Goal: Transaction & Acquisition: Book appointment/travel/reservation

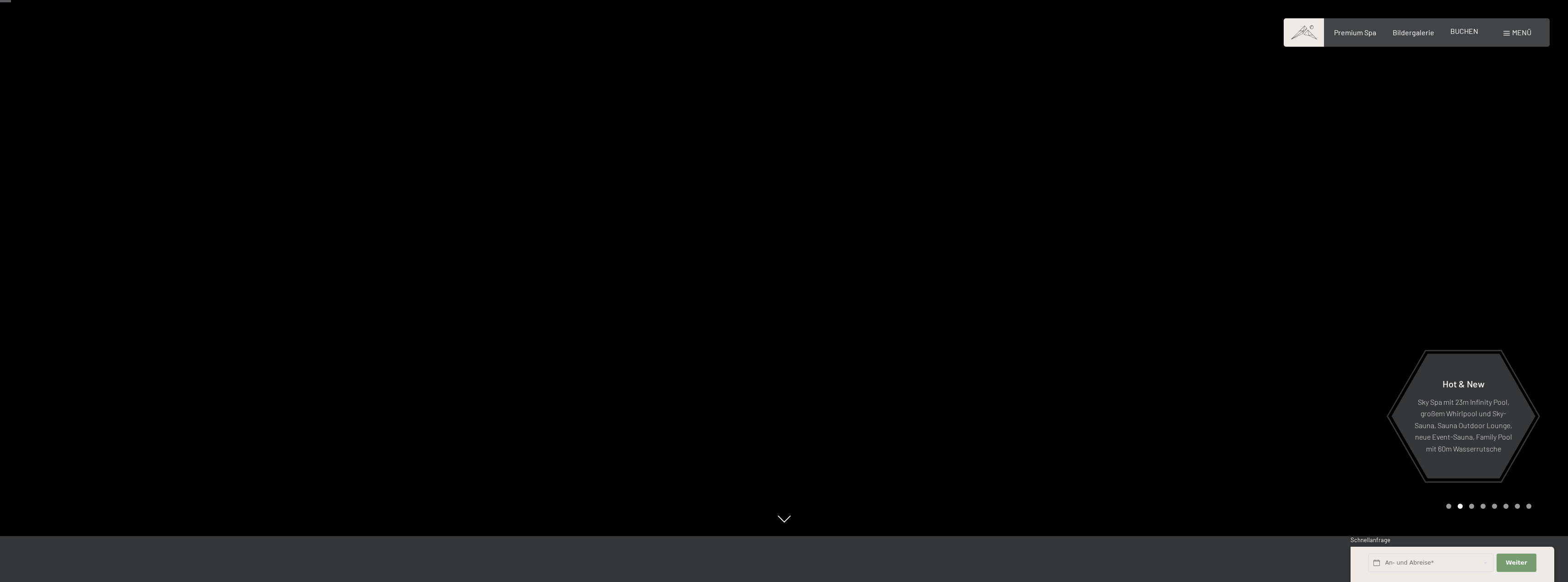
click at [1464, 34] on span "BUCHEN" at bounding box center [1464, 31] width 28 height 9
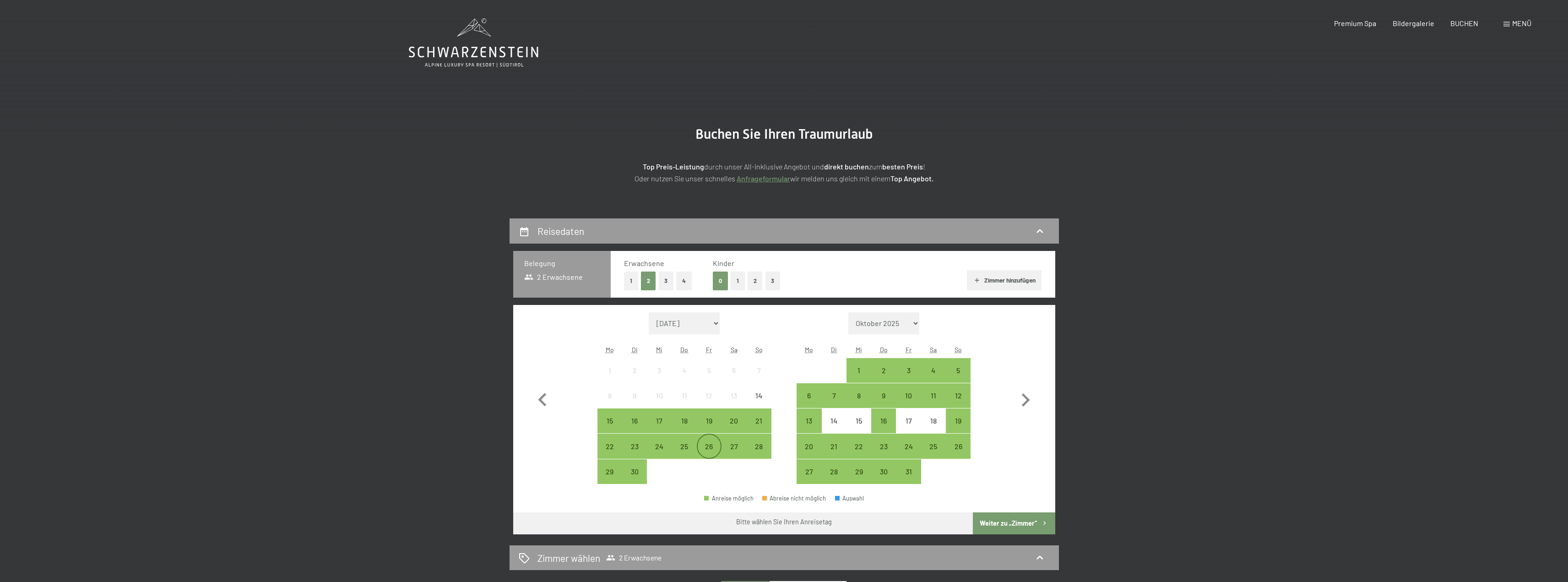
click at [708, 448] on div "26" at bounding box center [709, 454] width 23 height 23
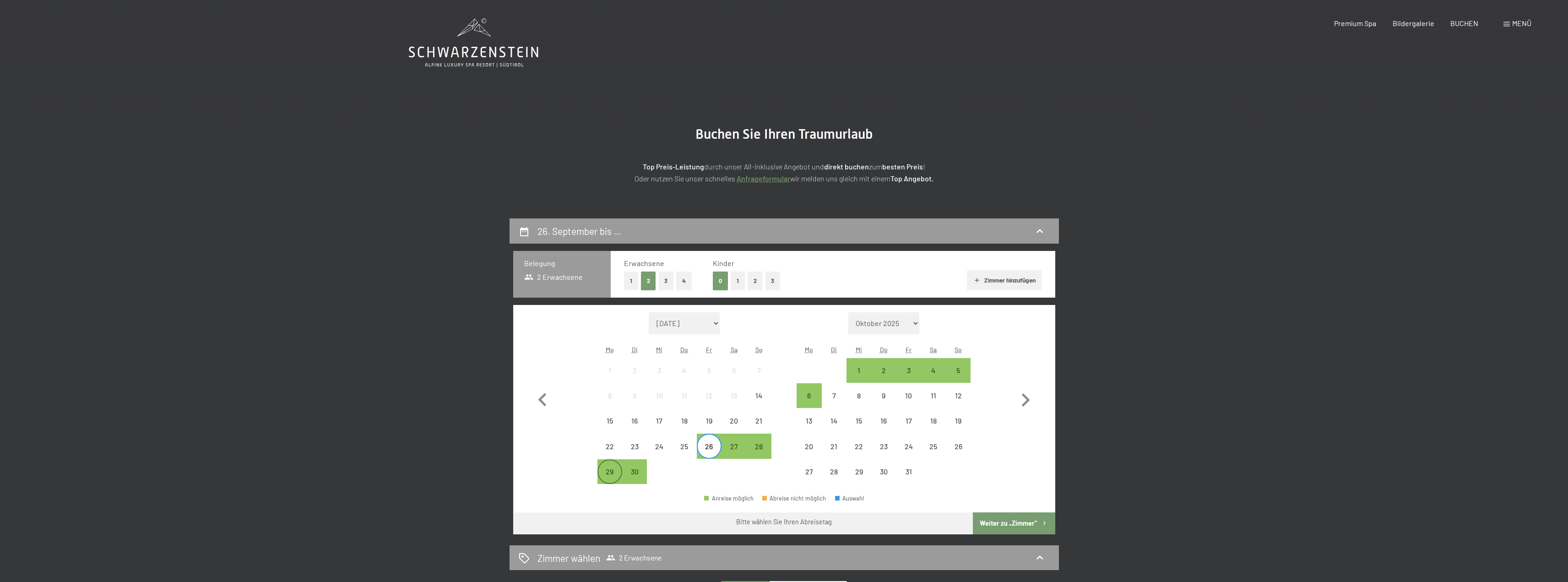
click at [611, 476] on div "29" at bounding box center [609, 479] width 23 height 23
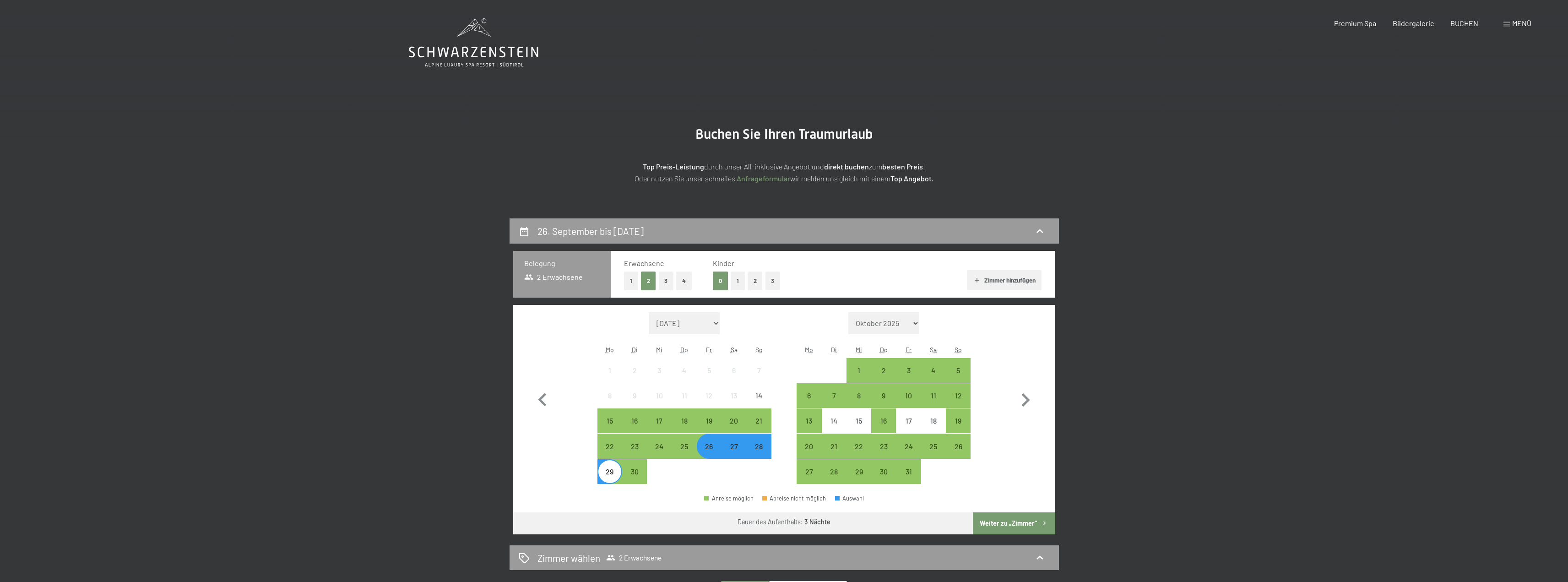
click at [1034, 518] on button "Weiter zu „Zimmer“" at bounding box center [1014, 523] width 82 height 22
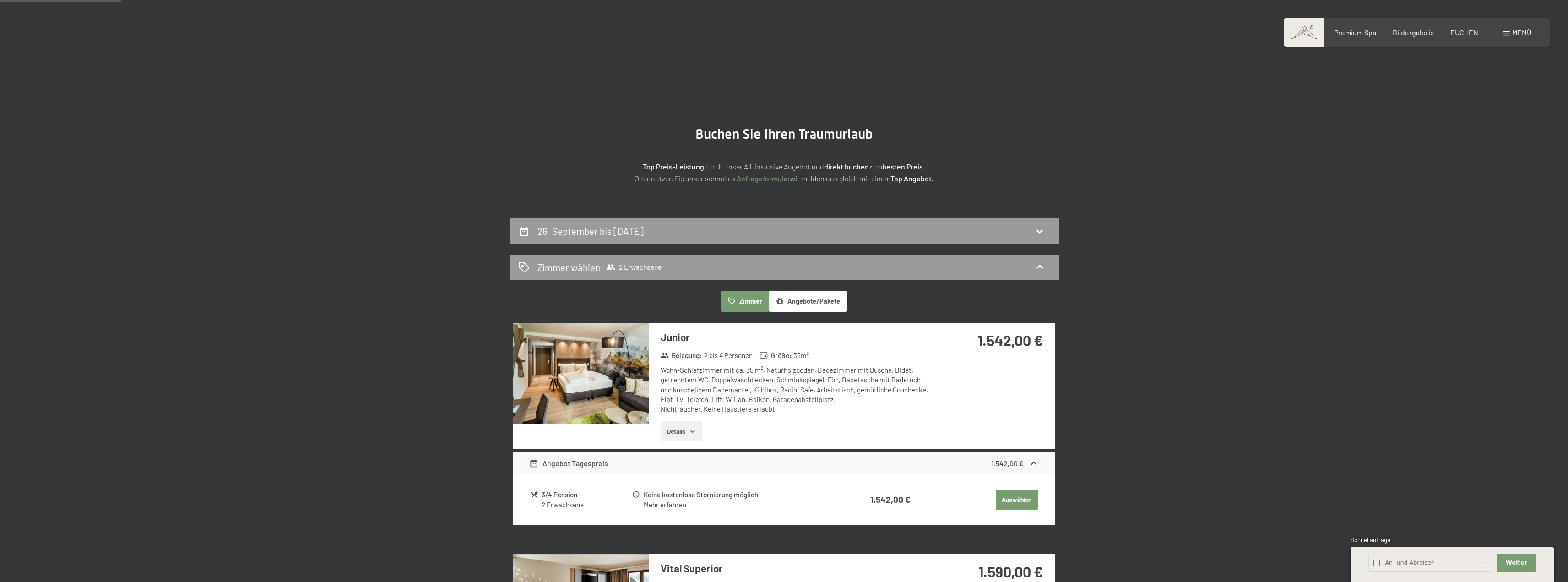
scroll to position [218, 0]
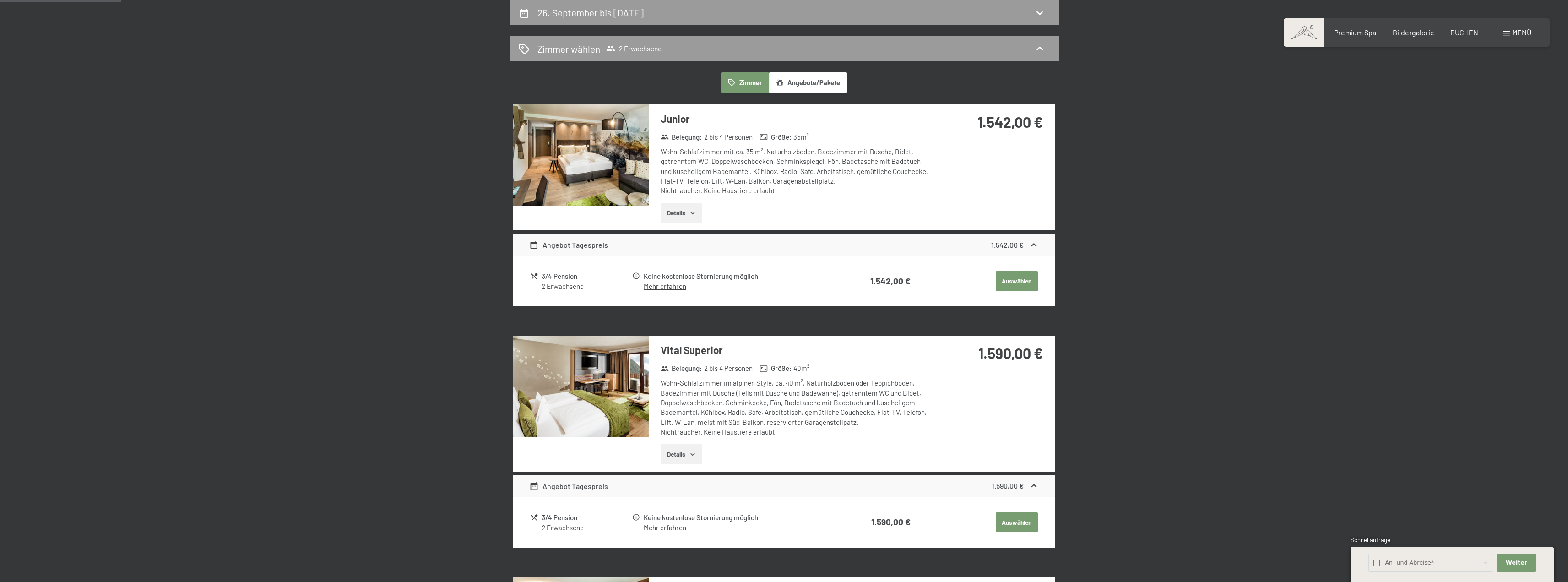
click at [691, 213] on icon "button" at bounding box center [693, 213] width 7 height 7
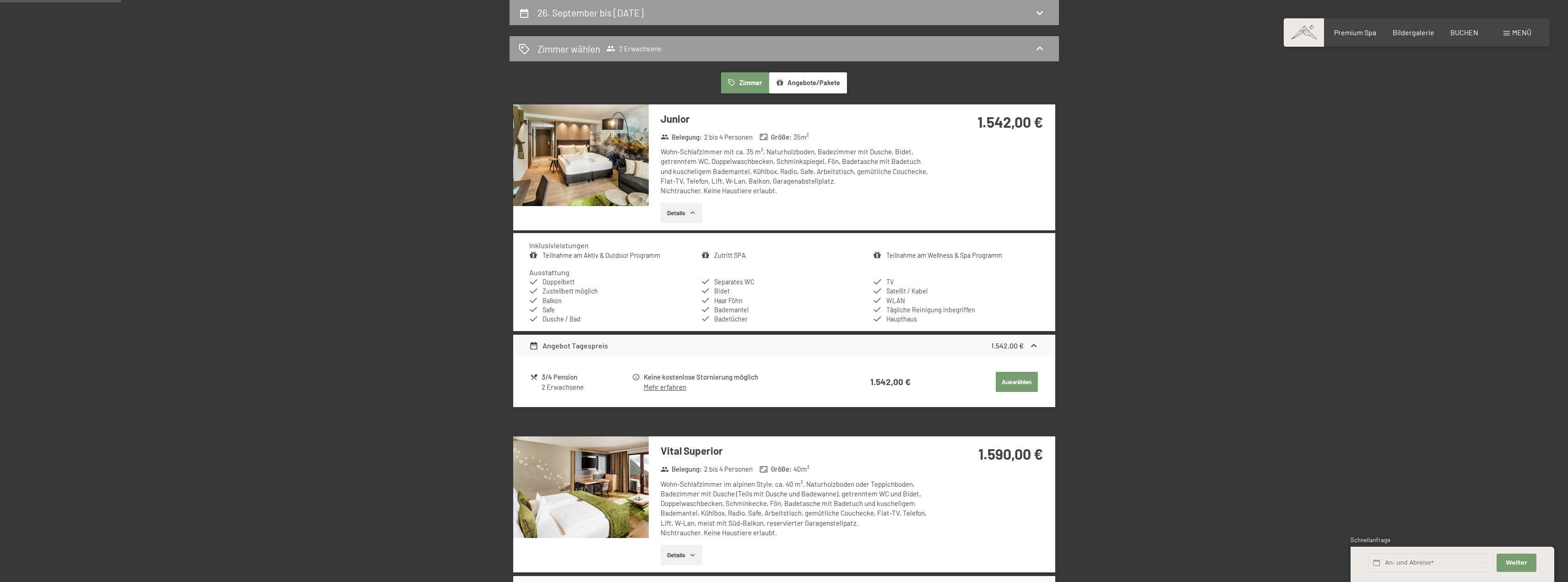
click at [691, 213] on icon "button" at bounding box center [693, 213] width 7 height 7
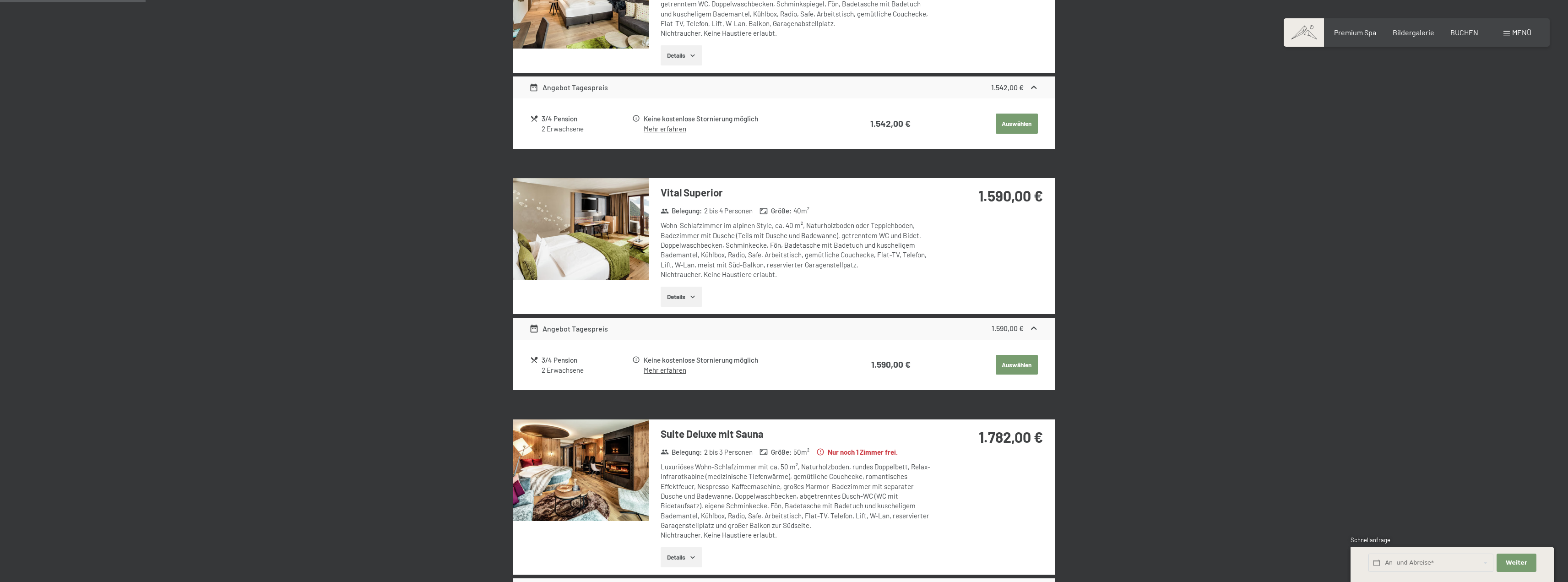
scroll to position [402, 0]
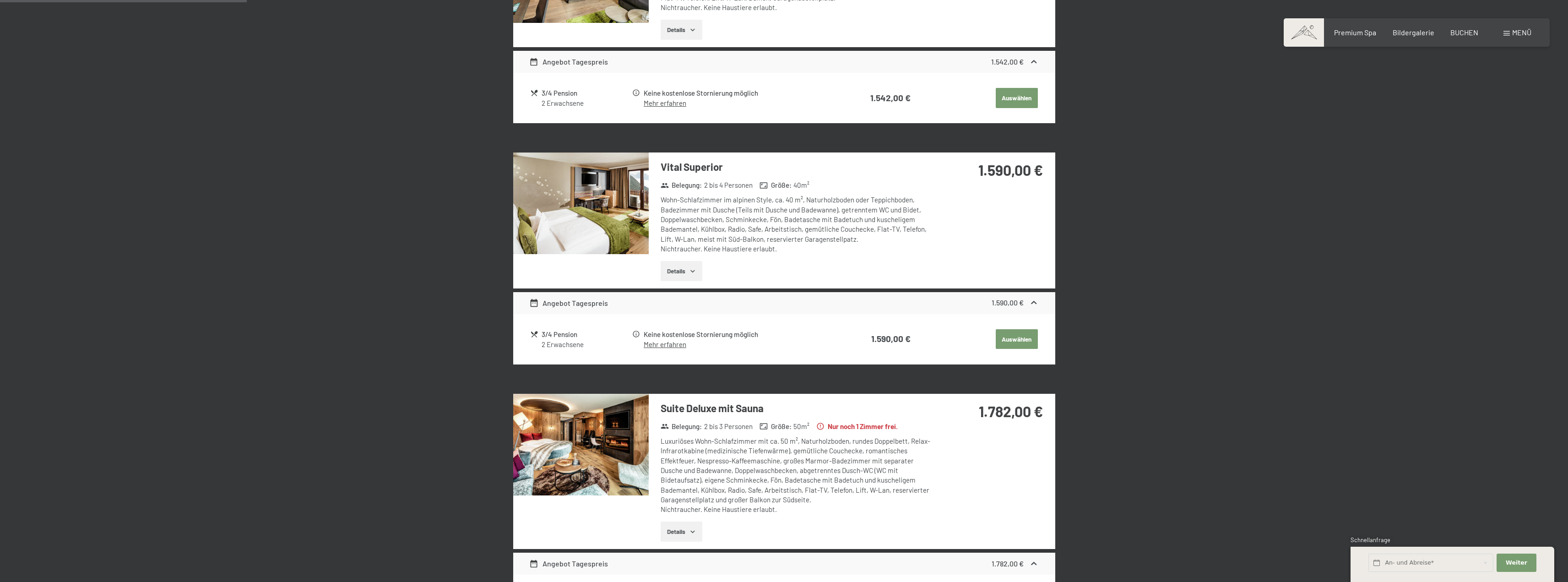
click at [690, 272] on icon "button" at bounding box center [693, 271] width 7 height 7
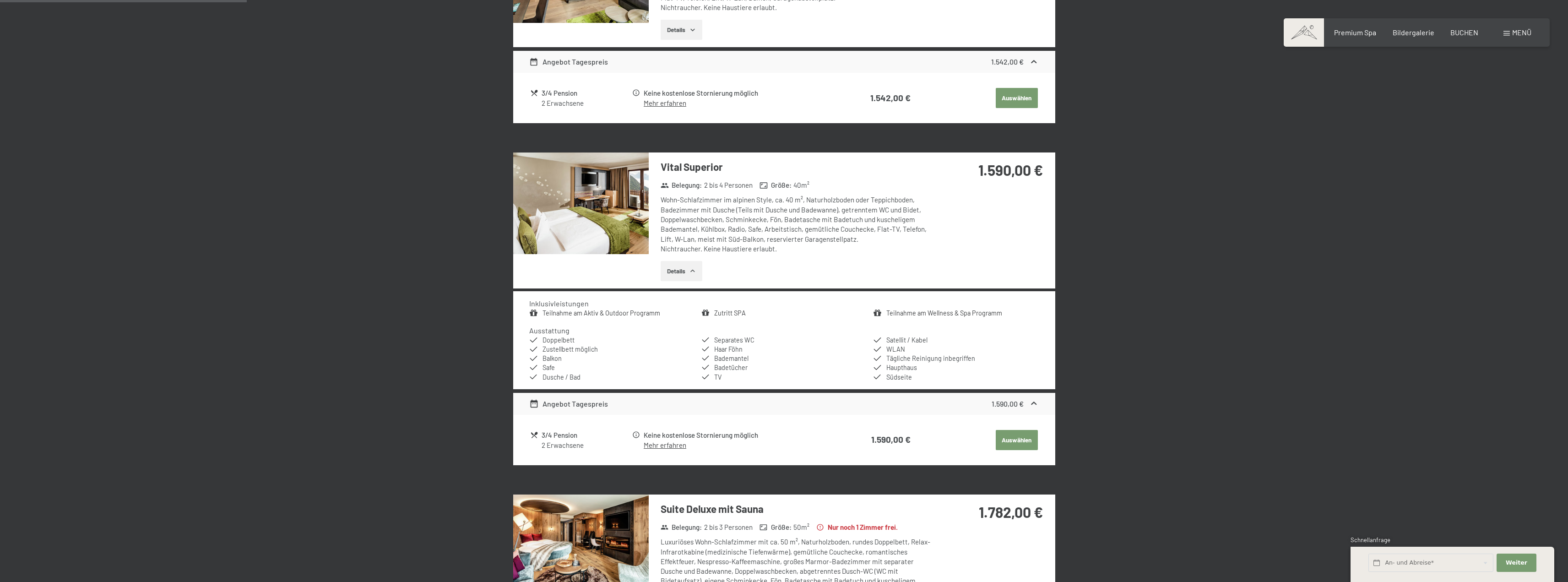
click at [691, 275] on button "Details" at bounding box center [682, 271] width 42 height 20
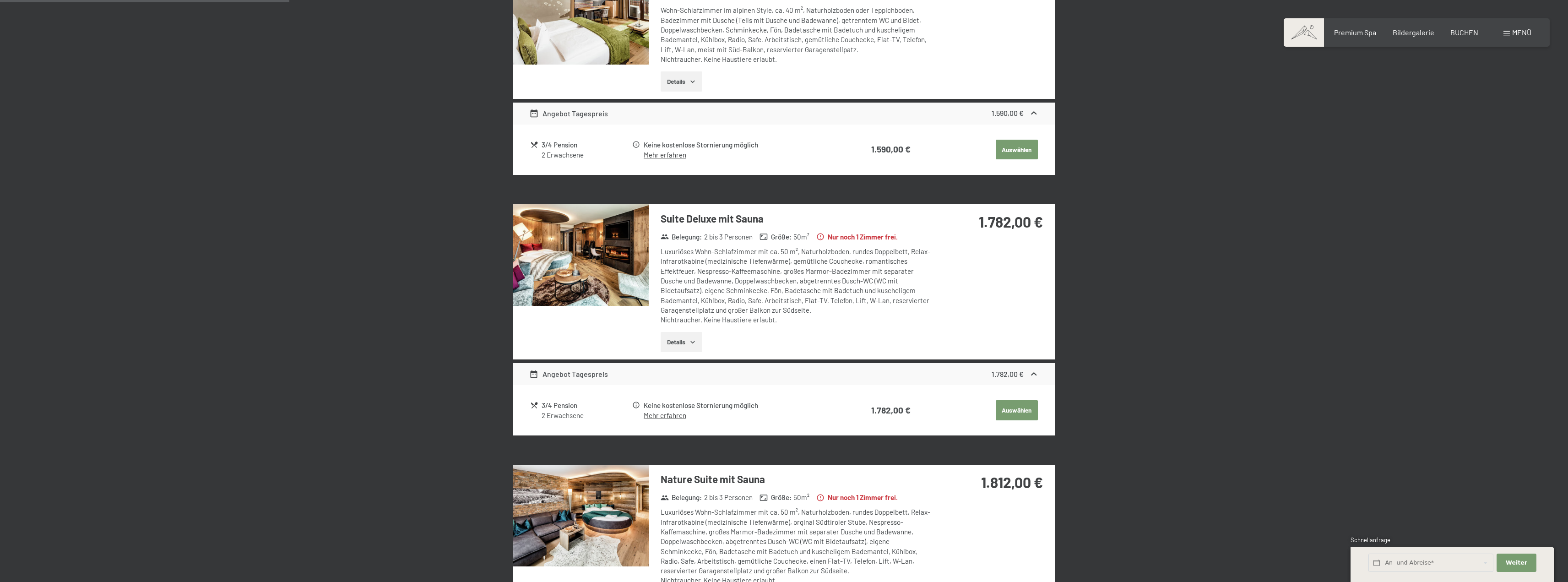
scroll to position [630, 0]
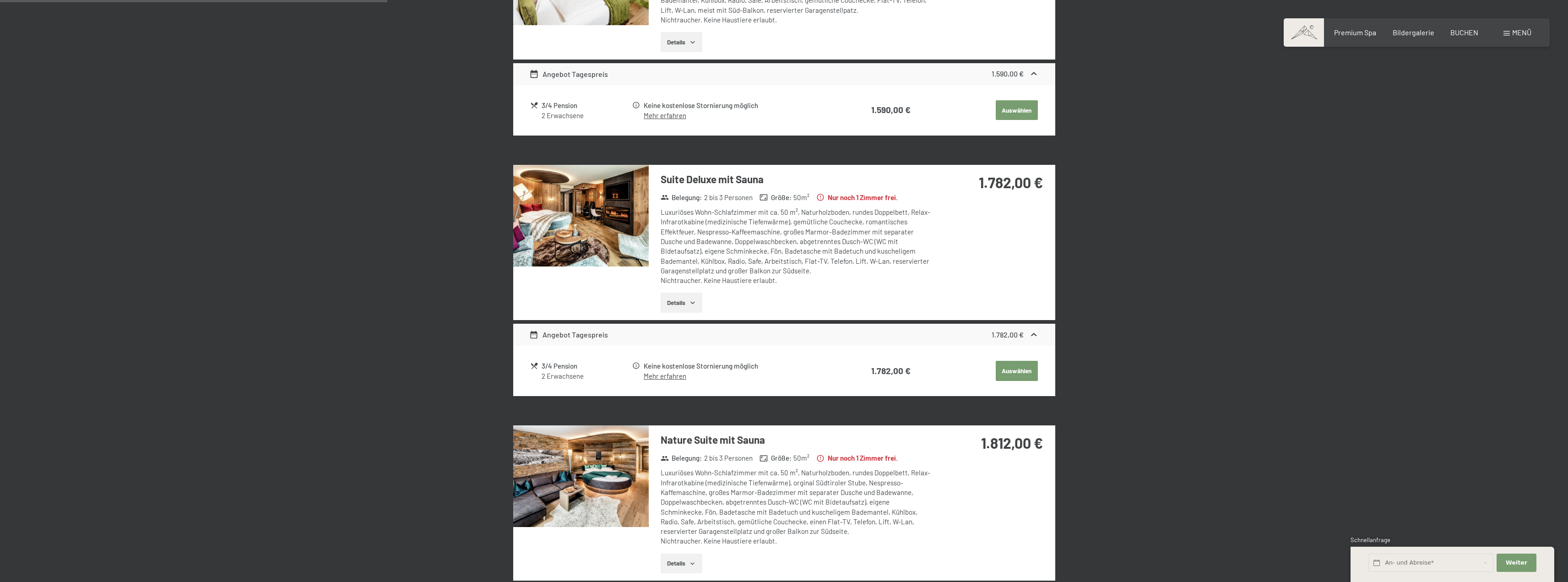
drag, startPoint x: 667, startPoint y: 307, endPoint x: 675, endPoint y: 305, distance: 8.2
click at [677, 306] on button "Details" at bounding box center [682, 303] width 42 height 20
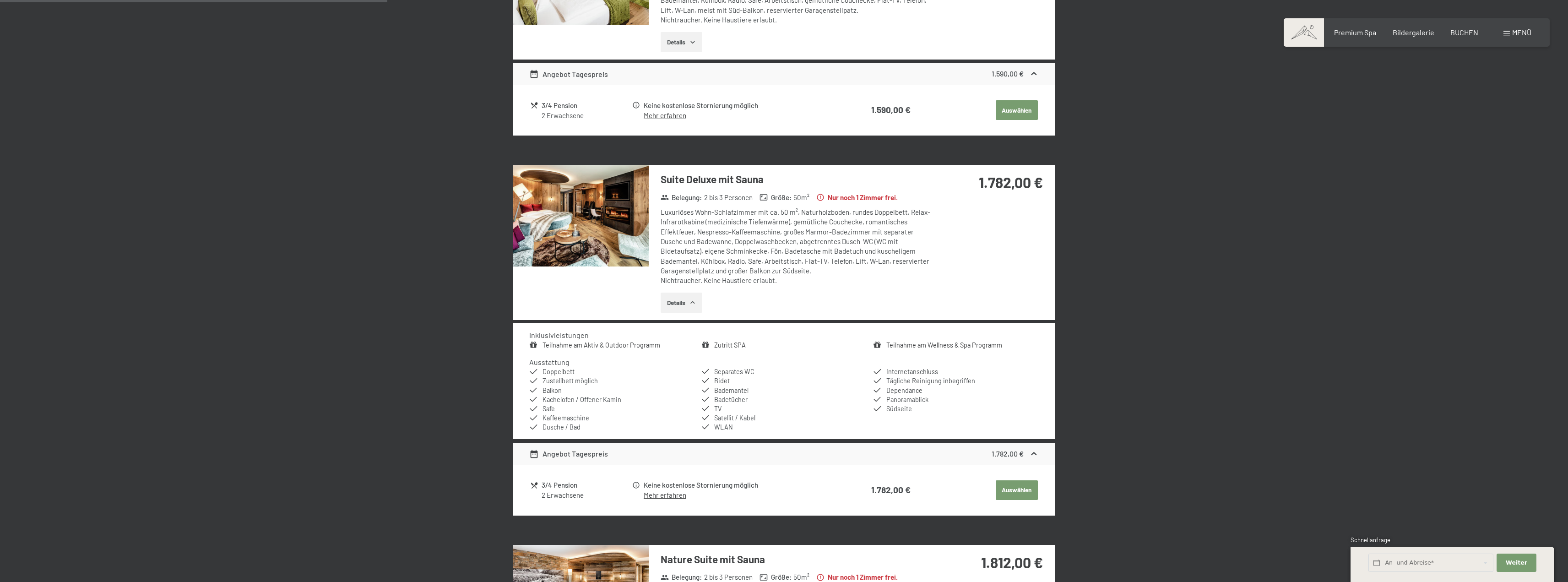
click at [694, 300] on icon "button" at bounding box center [693, 303] width 7 height 7
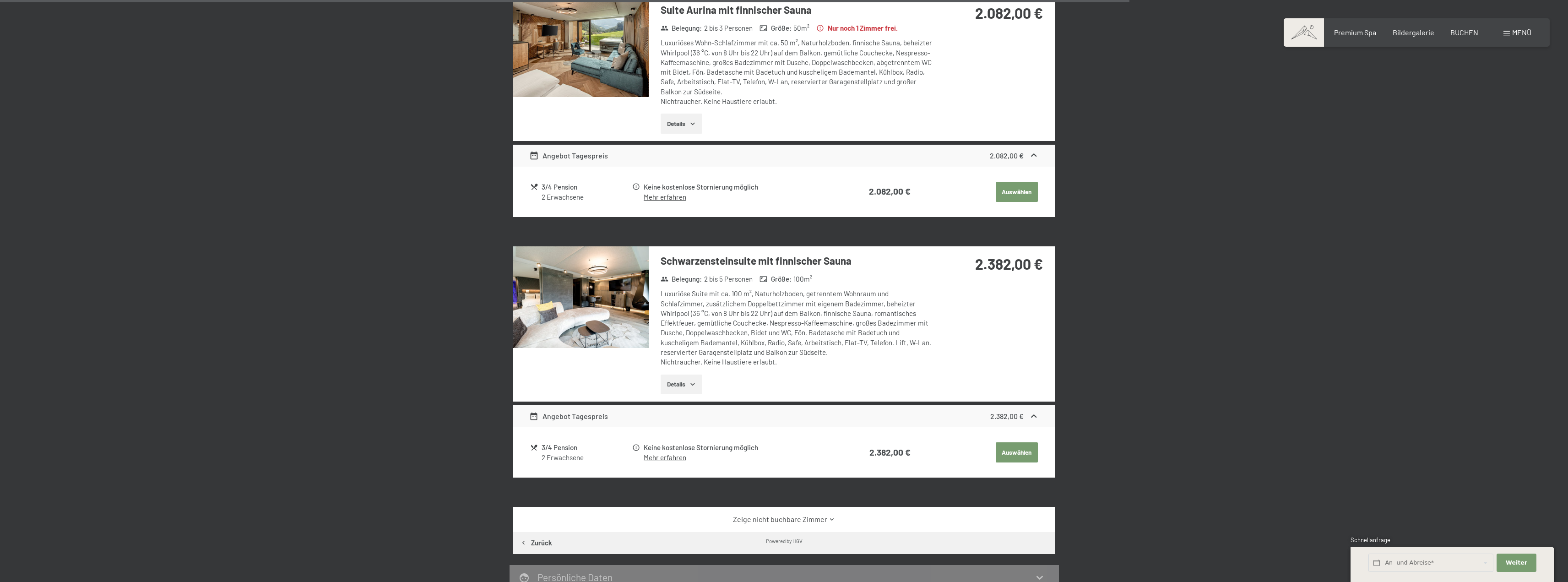
scroll to position [1821, 0]
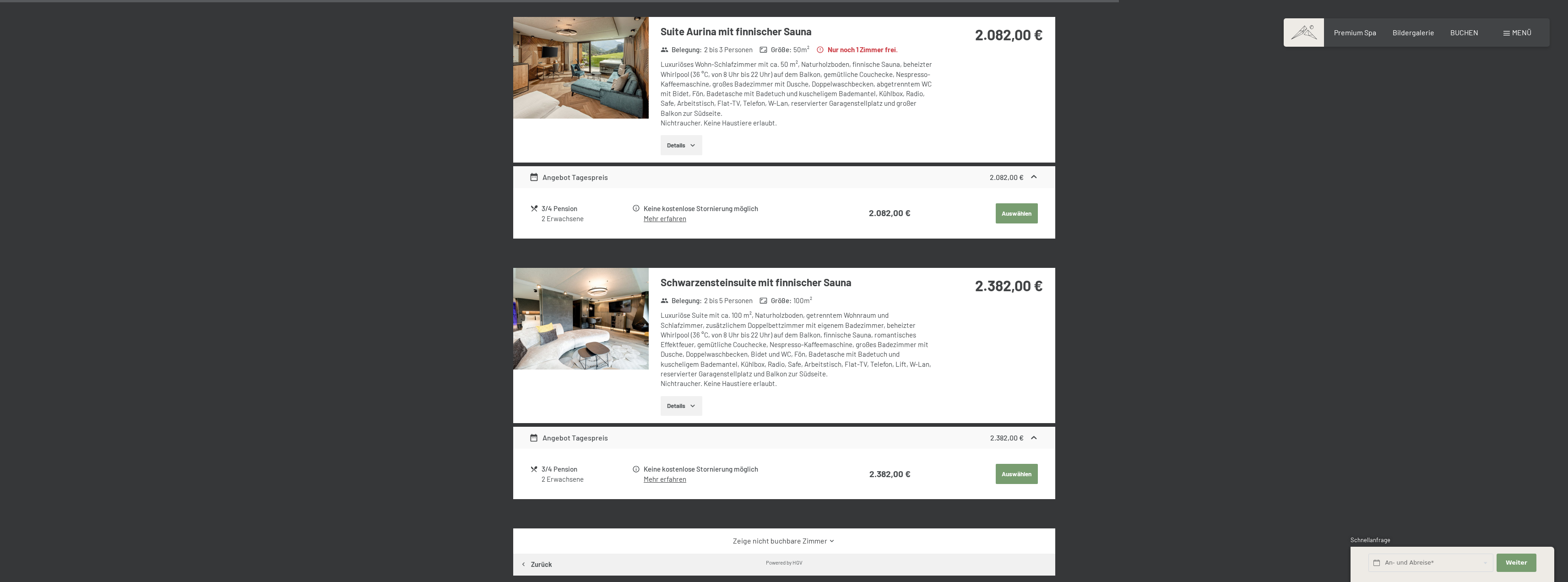
click at [683, 405] on button "Details" at bounding box center [682, 406] width 42 height 20
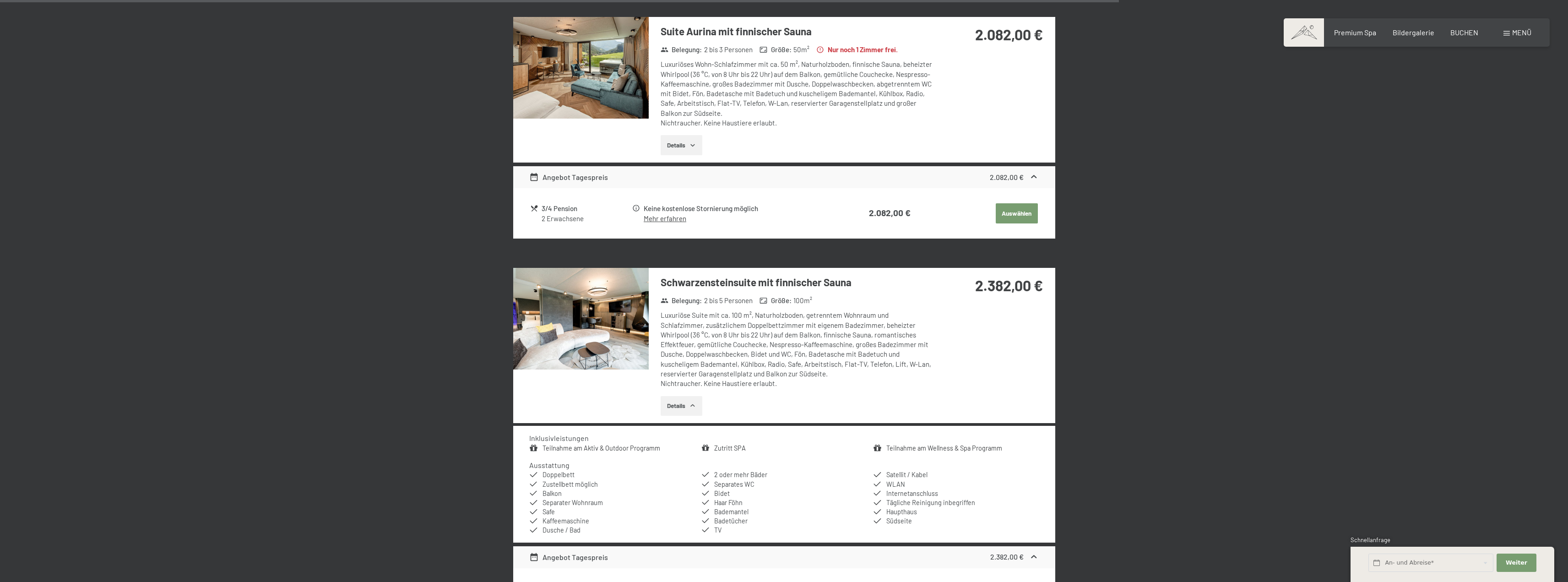
click at [686, 407] on button "Details" at bounding box center [682, 406] width 42 height 20
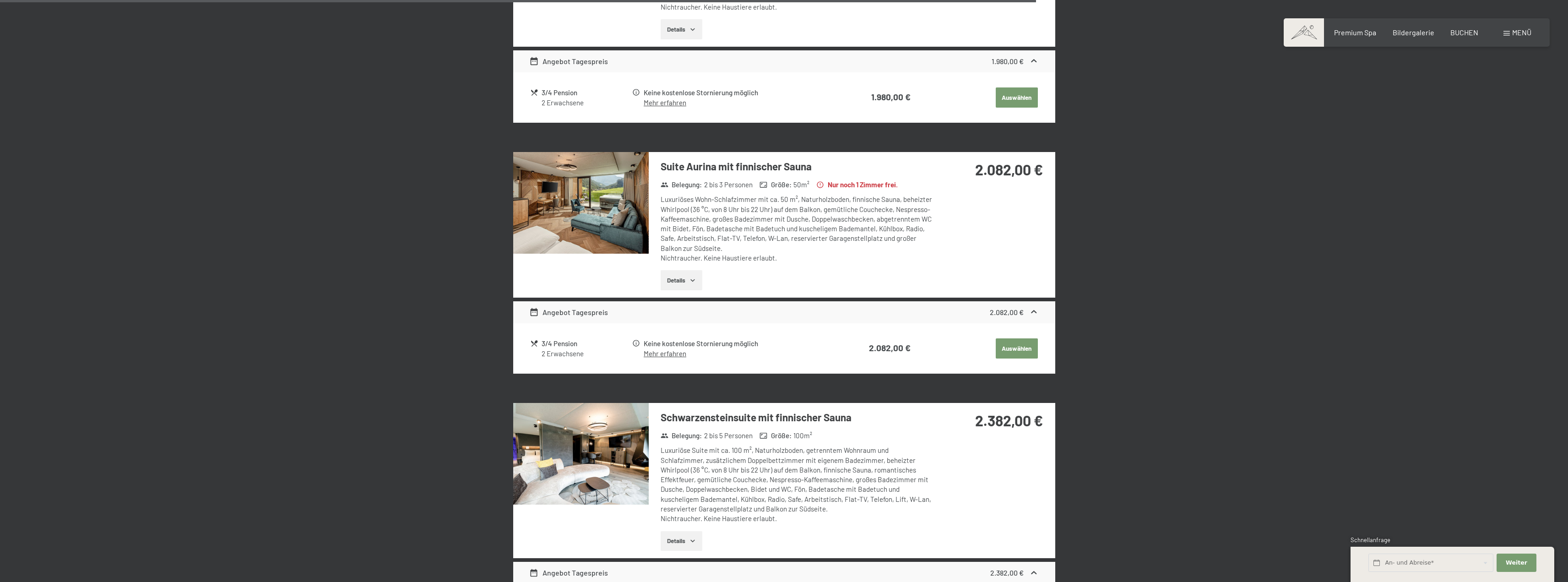
scroll to position [1683, 0]
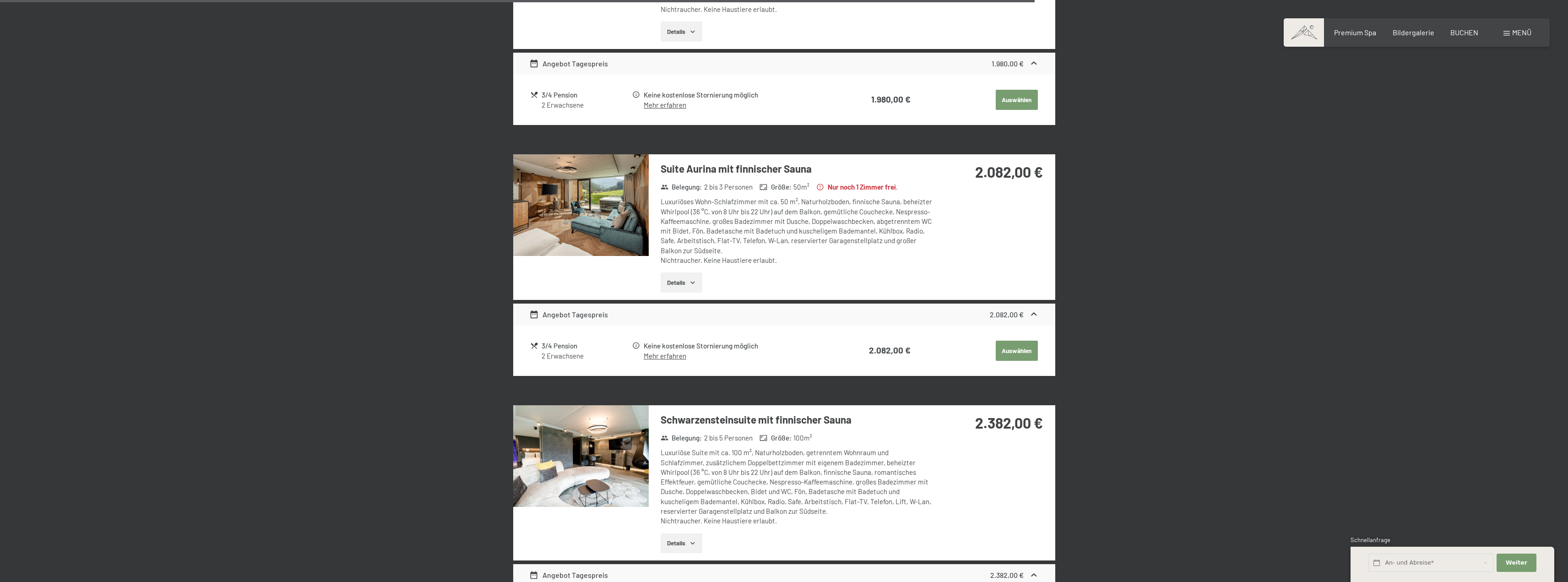
click at [692, 279] on icon "button" at bounding box center [693, 282] width 7 height 7
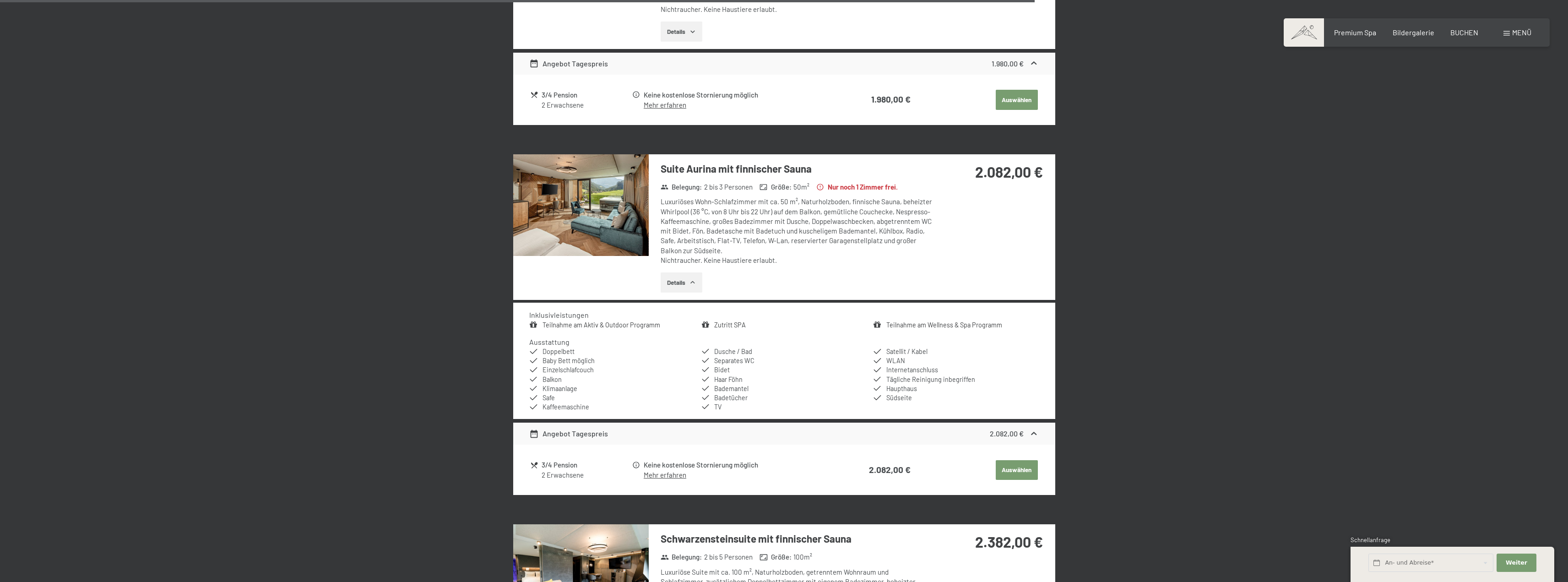
click at [595, 211] on img at bounding box center [581, 205] width 136 height 101
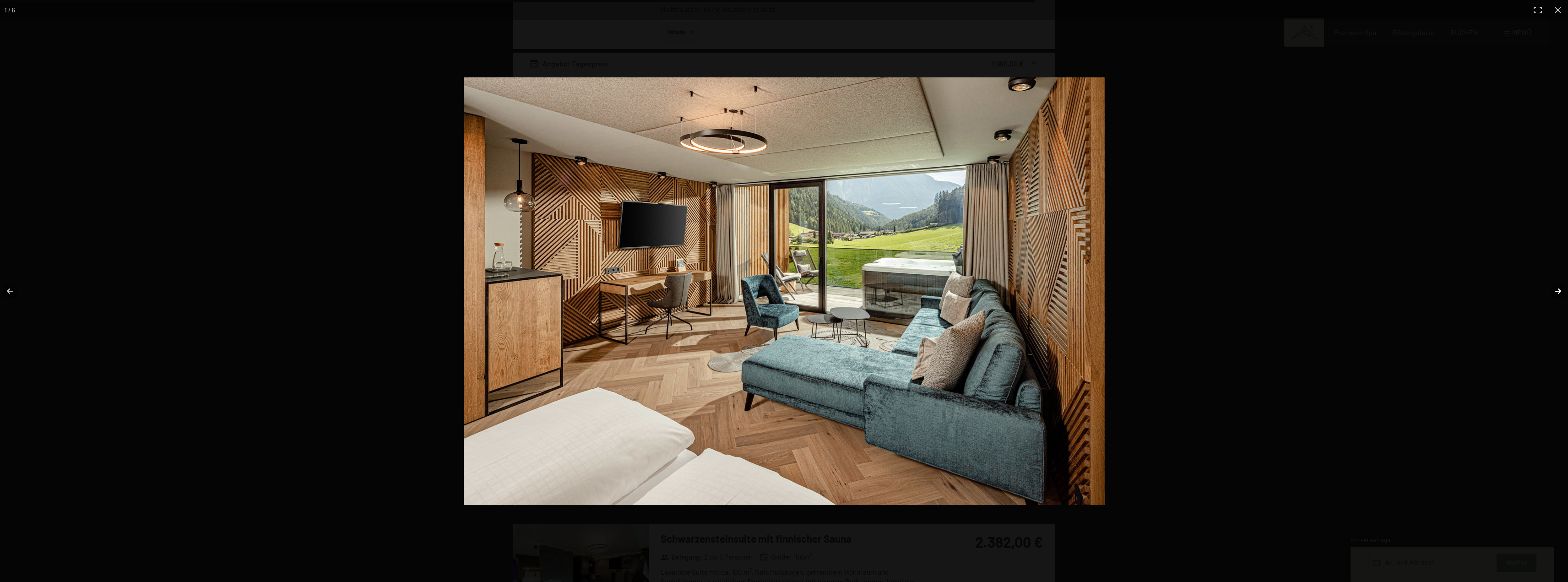
click at [1556, 293] on button "button" at bounding box center [1551, 291] width 32 height 46
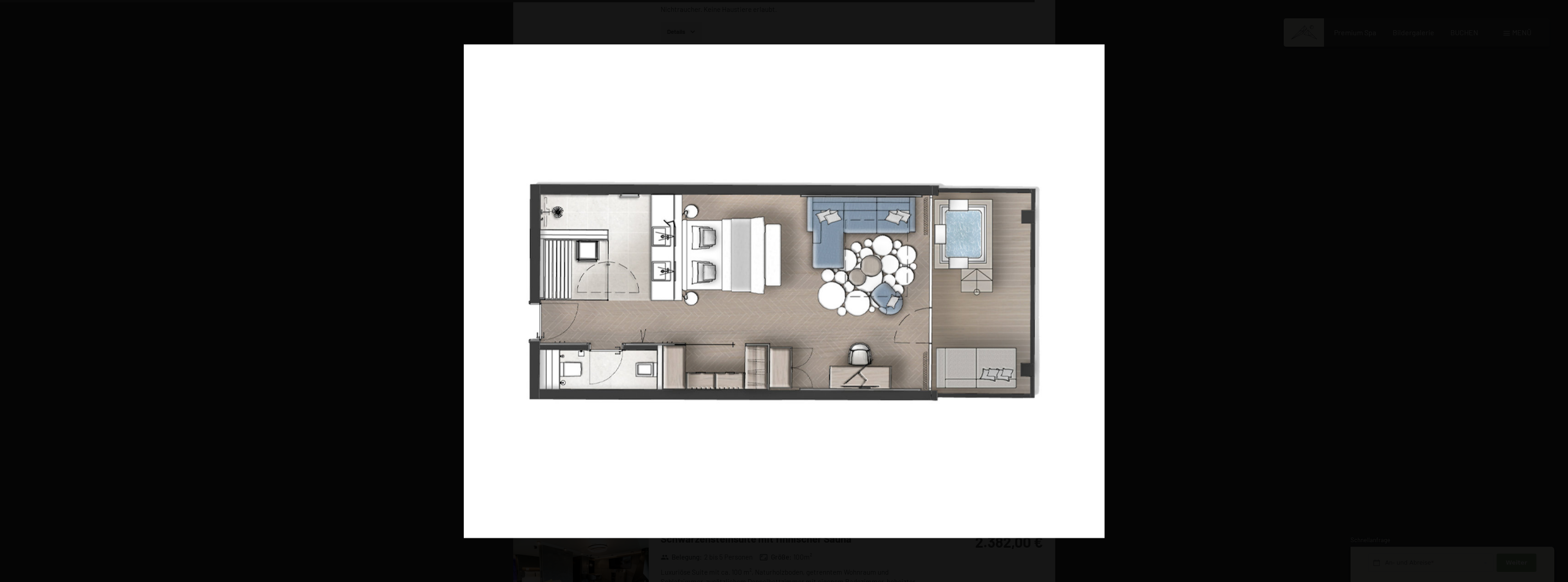
click at [1556, 293] on button "button" at bounding box center [1551, 291] width 32 height 46
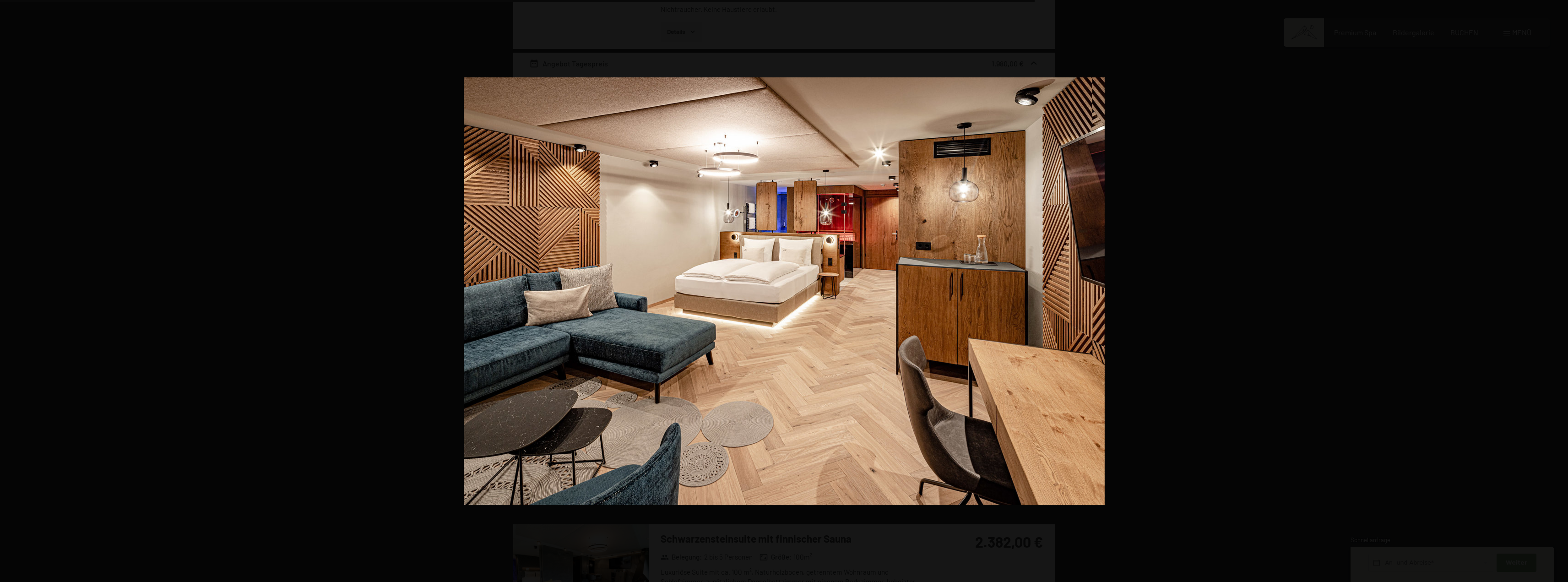
click at [1556, 293] on button "button" at bounding box center [1551, 291] width 32 height 46
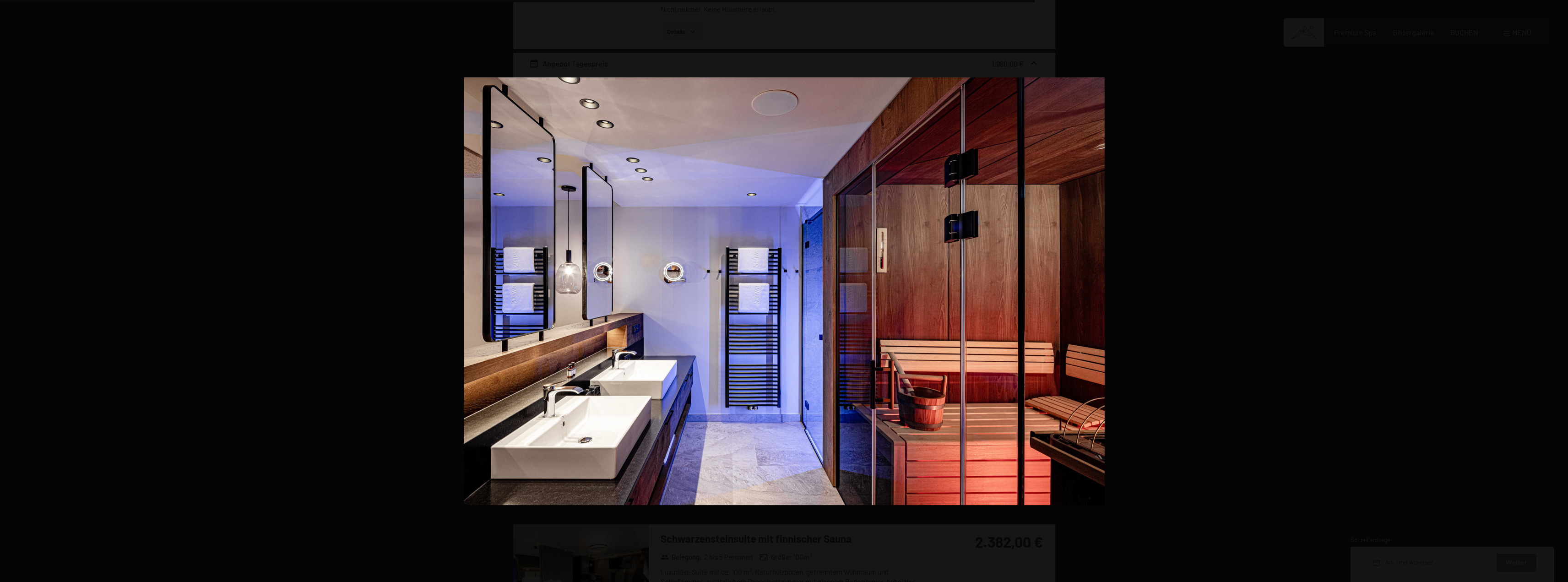
click at [1556, 293] on button "button" at bounding box center [1551, 291] width 32 height 46
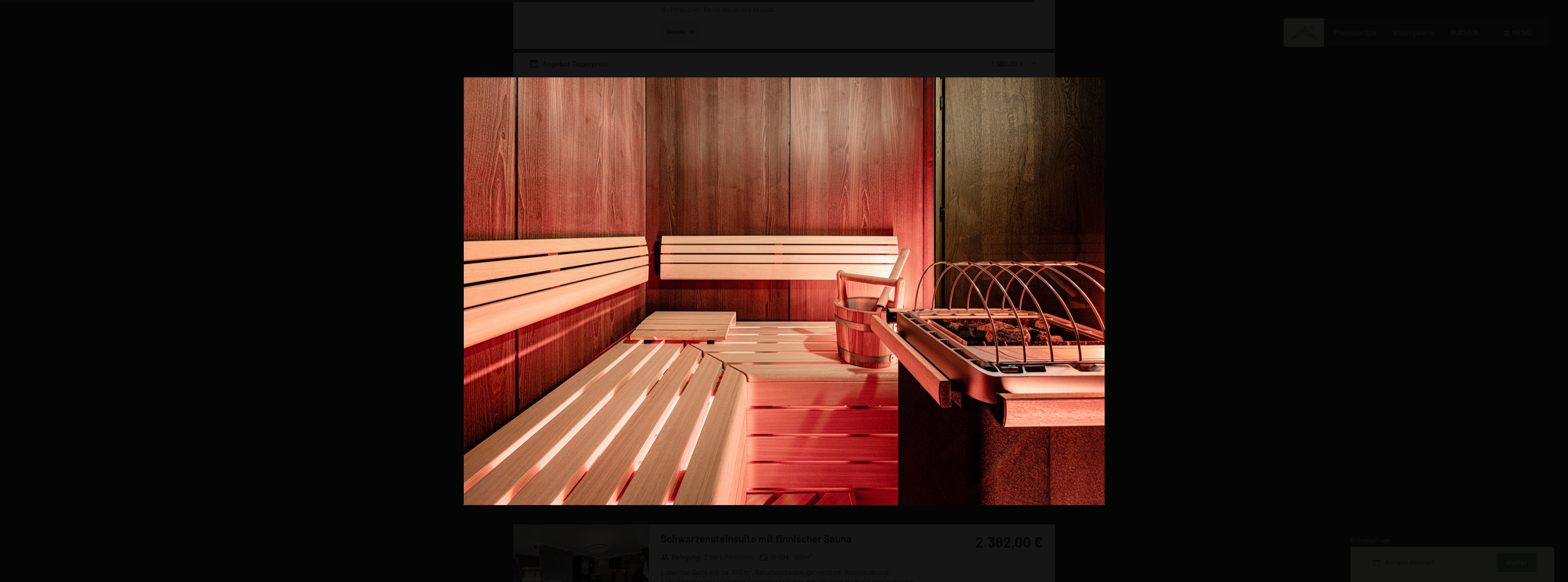
click at [1556, 293] on button "button" at bounding box center [1551, 291] width 32 height 46
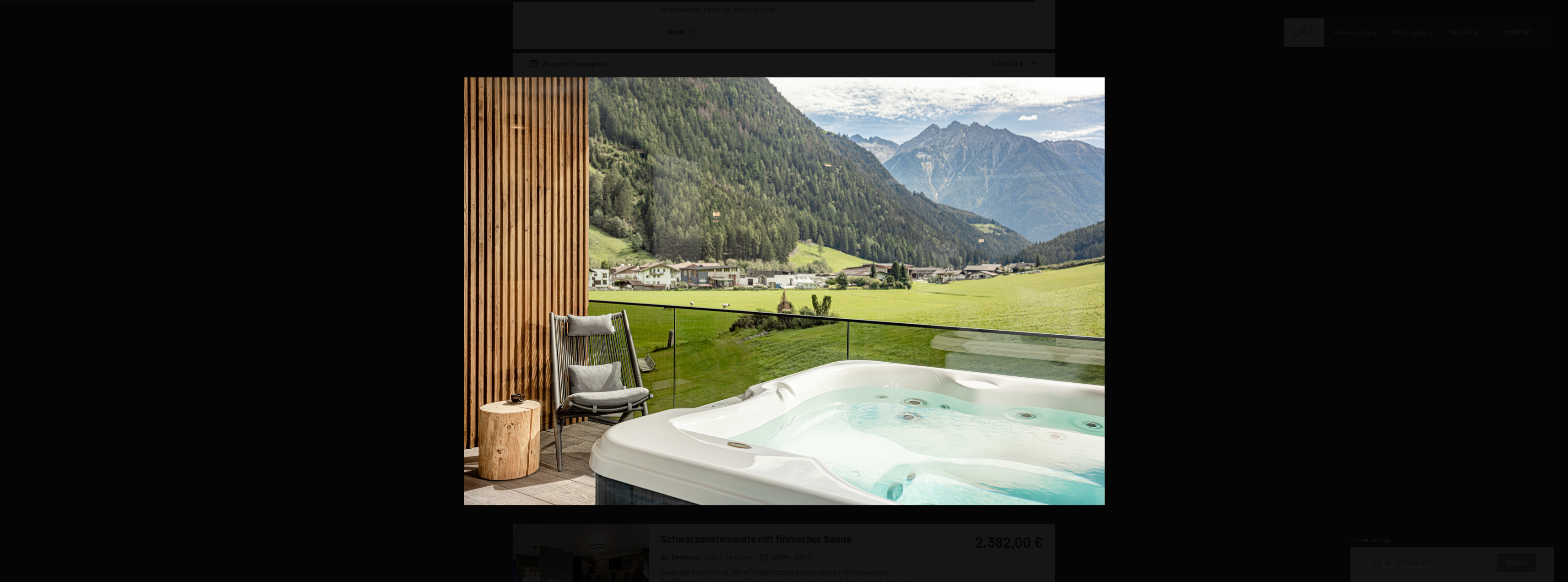
click at [1556, 293] on button "button" at bounding box center [1551, 291] width 32 height 46
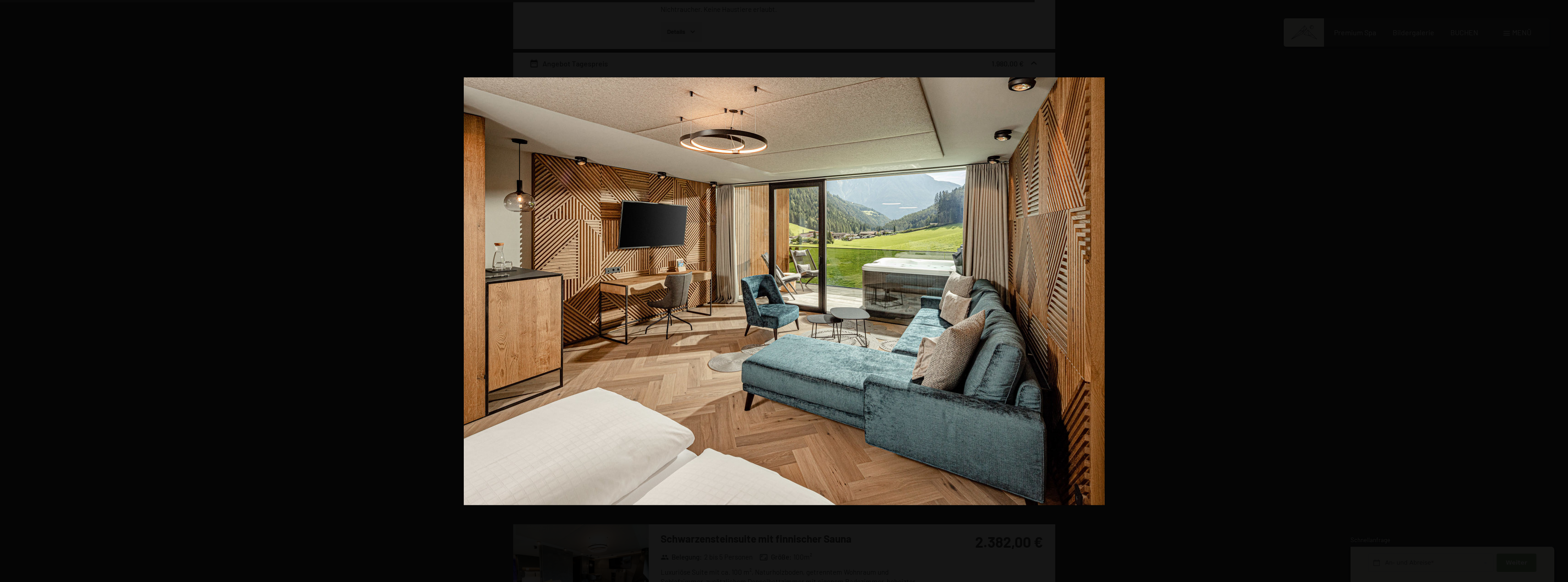
click at [1556, 293] on button "button" at bounding box center [1551, 291] width 32 height 46
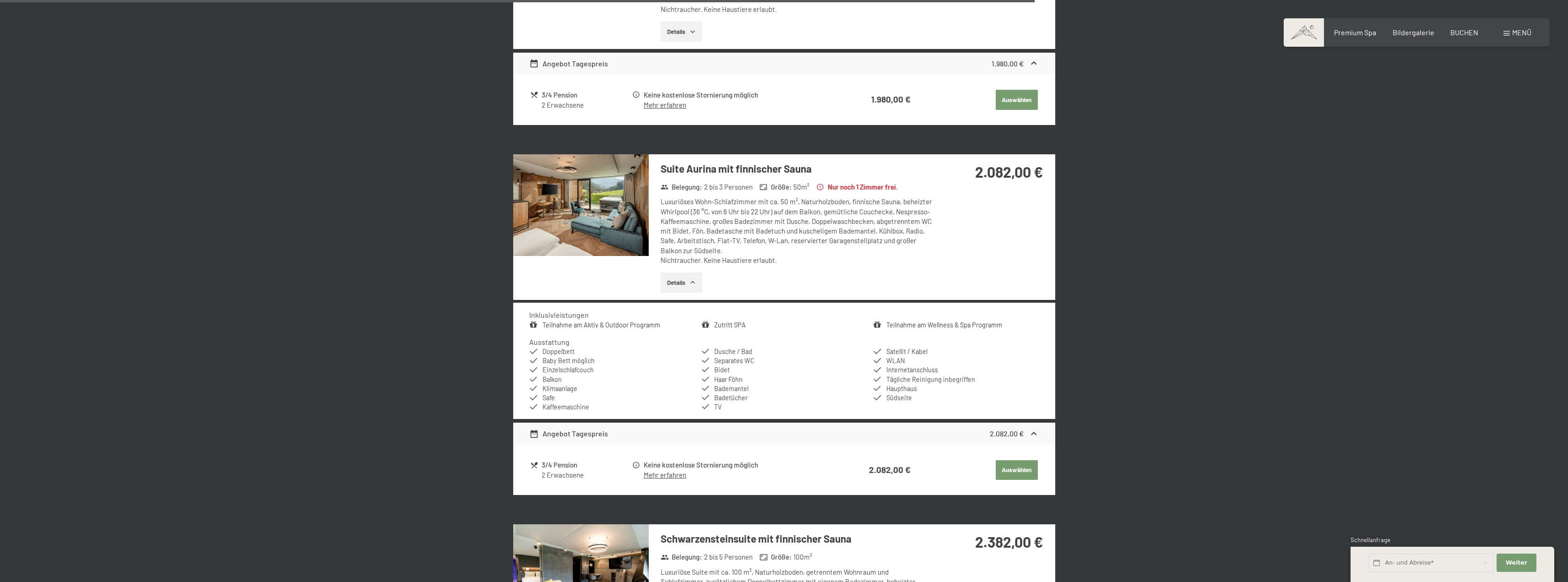
click at [0, 0] on button "button" at bounding box center [0, 0] width 0 height 0
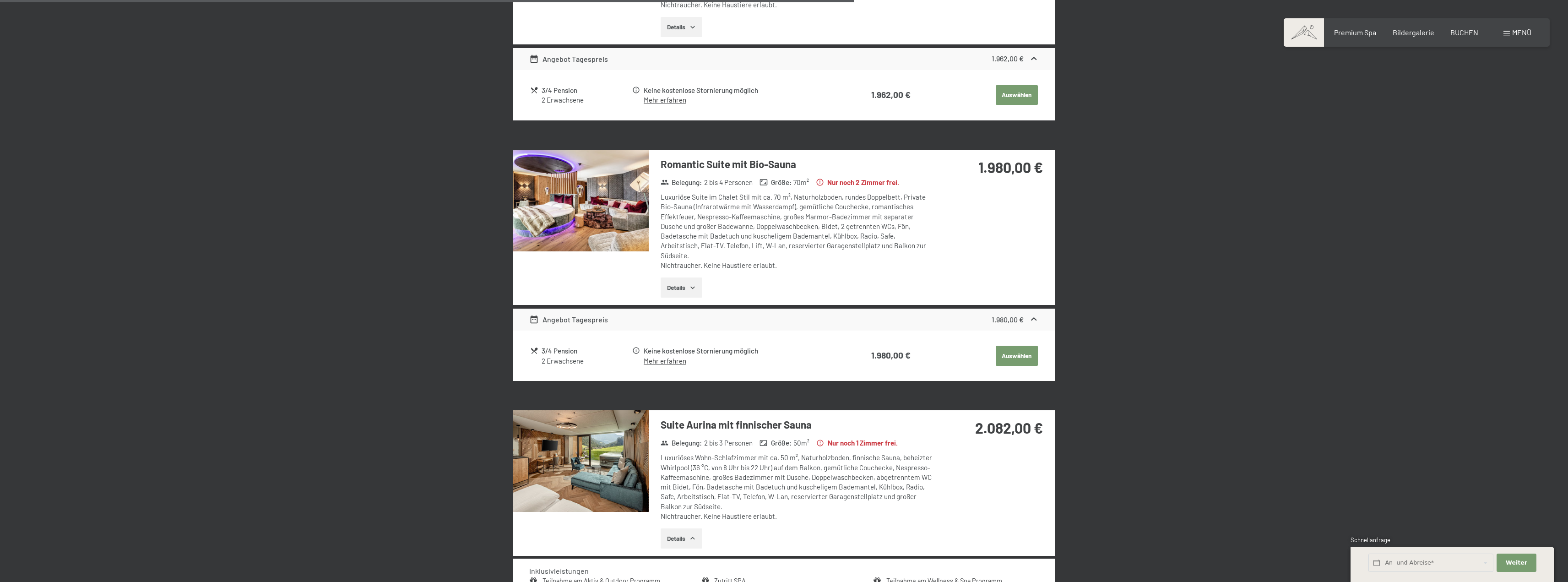
scroll to position [1409, 0]
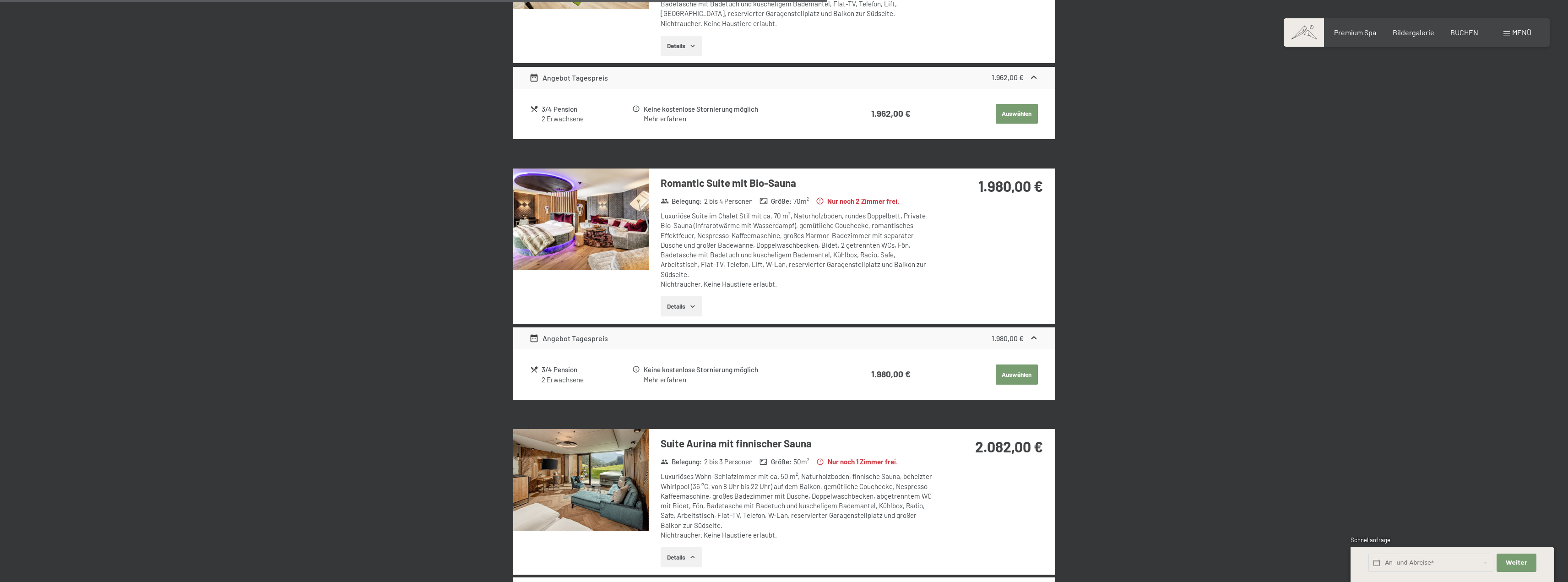
click at [564, 214] on img at bounding box center [581, 219] width 136 height 101
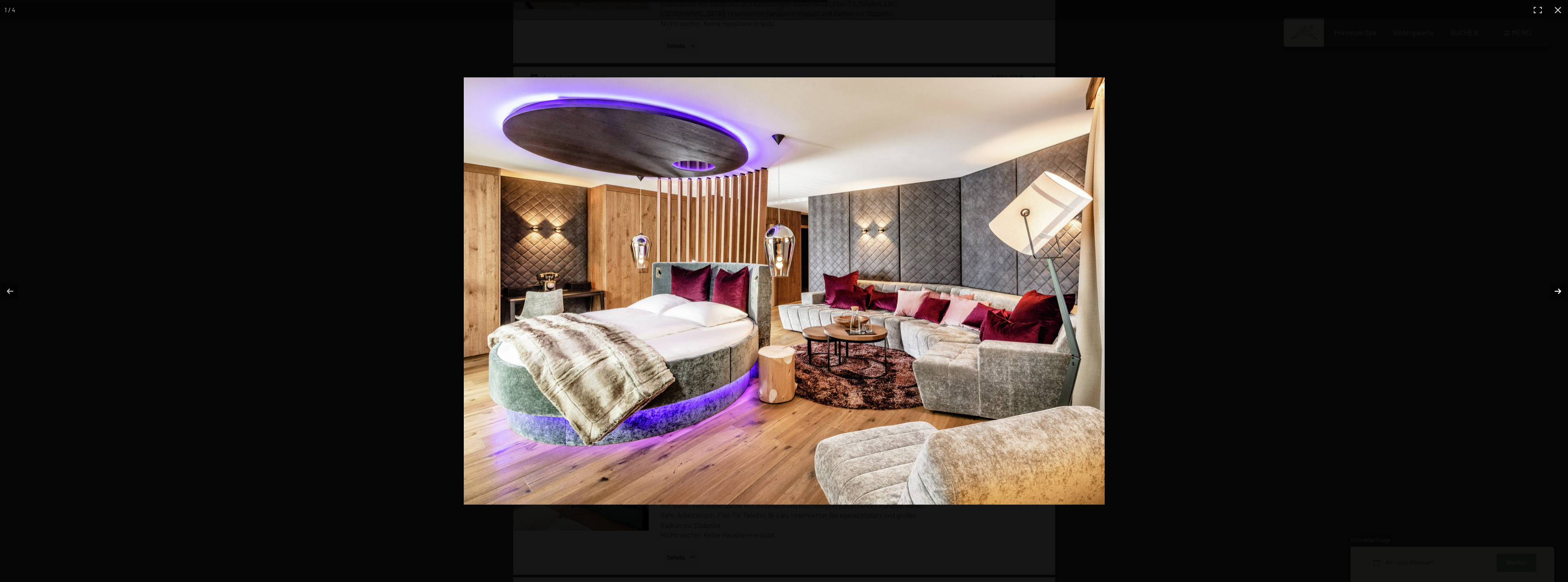
click at [1552, 298] on button "button" at bounding box center [1551, 291] width 32 height 46
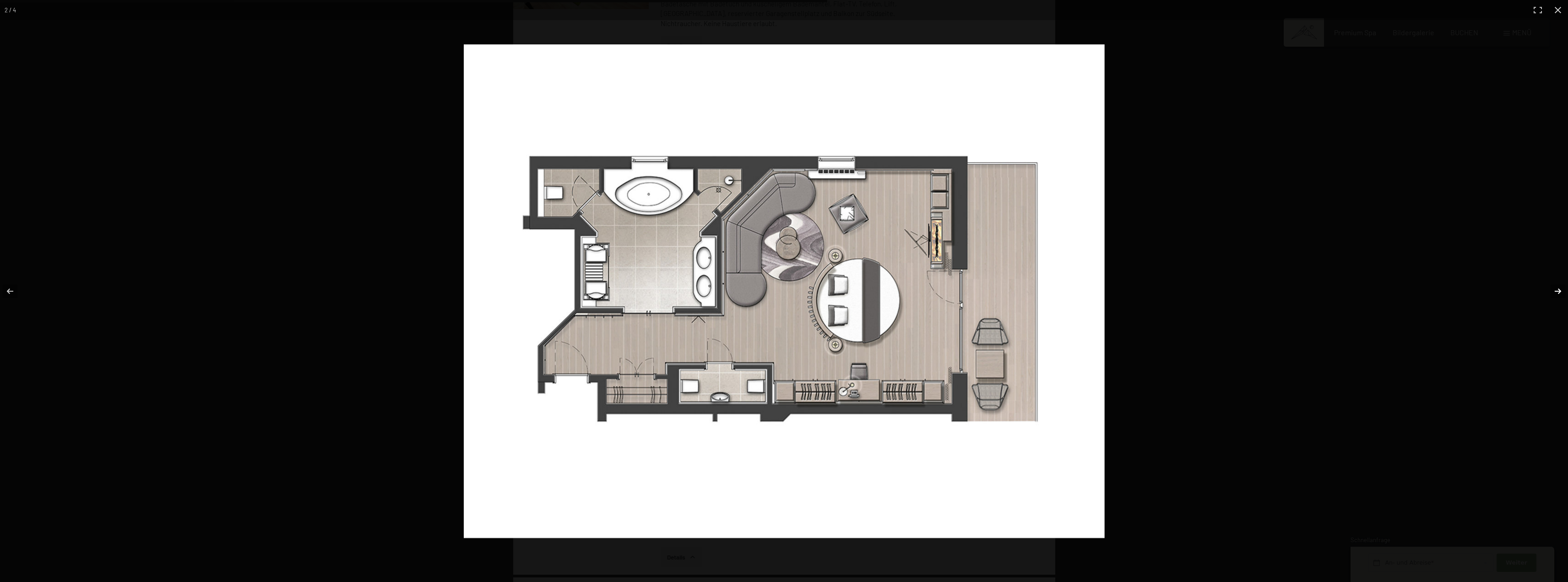
click at [1555, 295] on button "button" at bounding box center [1551, 291] width 32 height 46
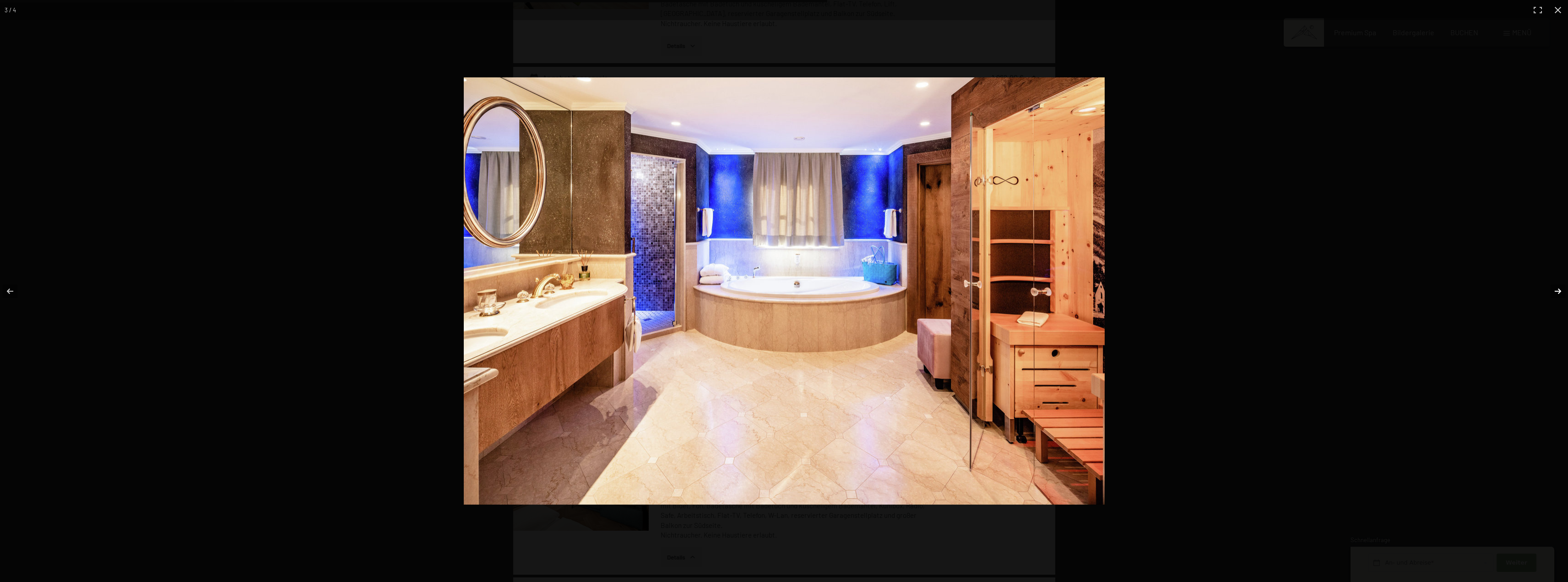
click at [1555, 295] on button "button" at bounding box center [1551, 291] width 32 height 46
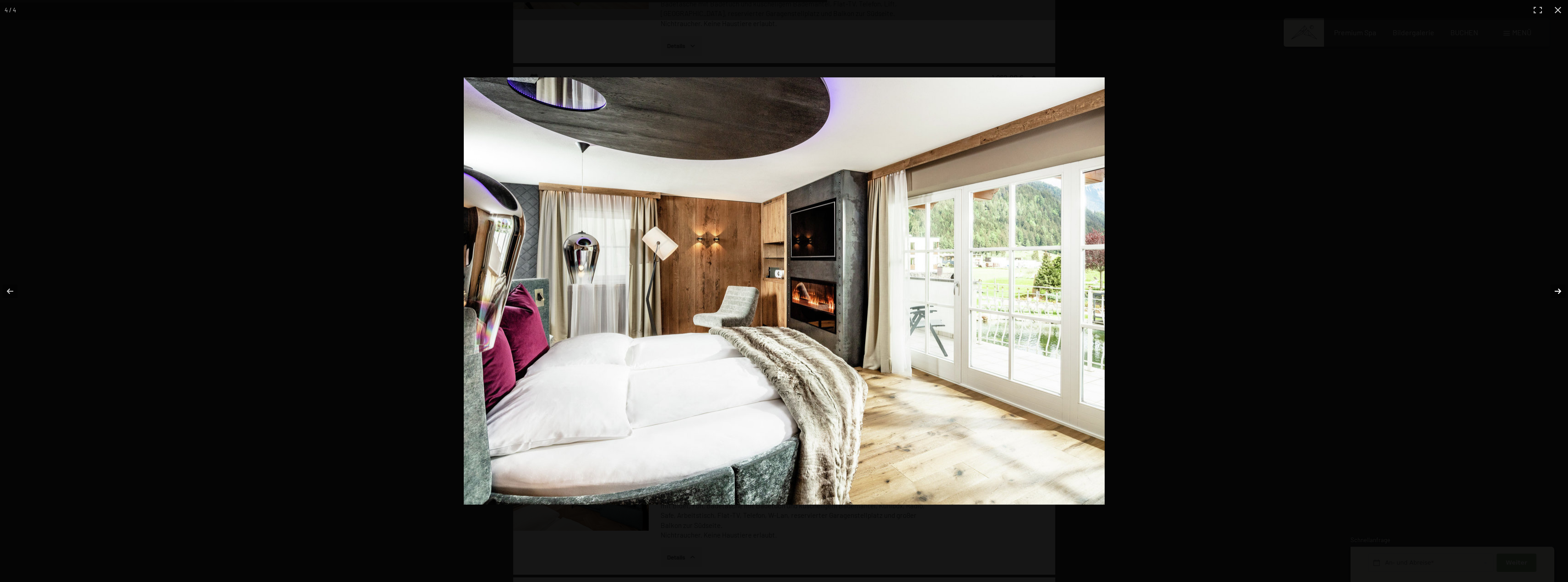
click at [1555, 295] on button "button" at bounding box center [1551, 291] width 32 height 46
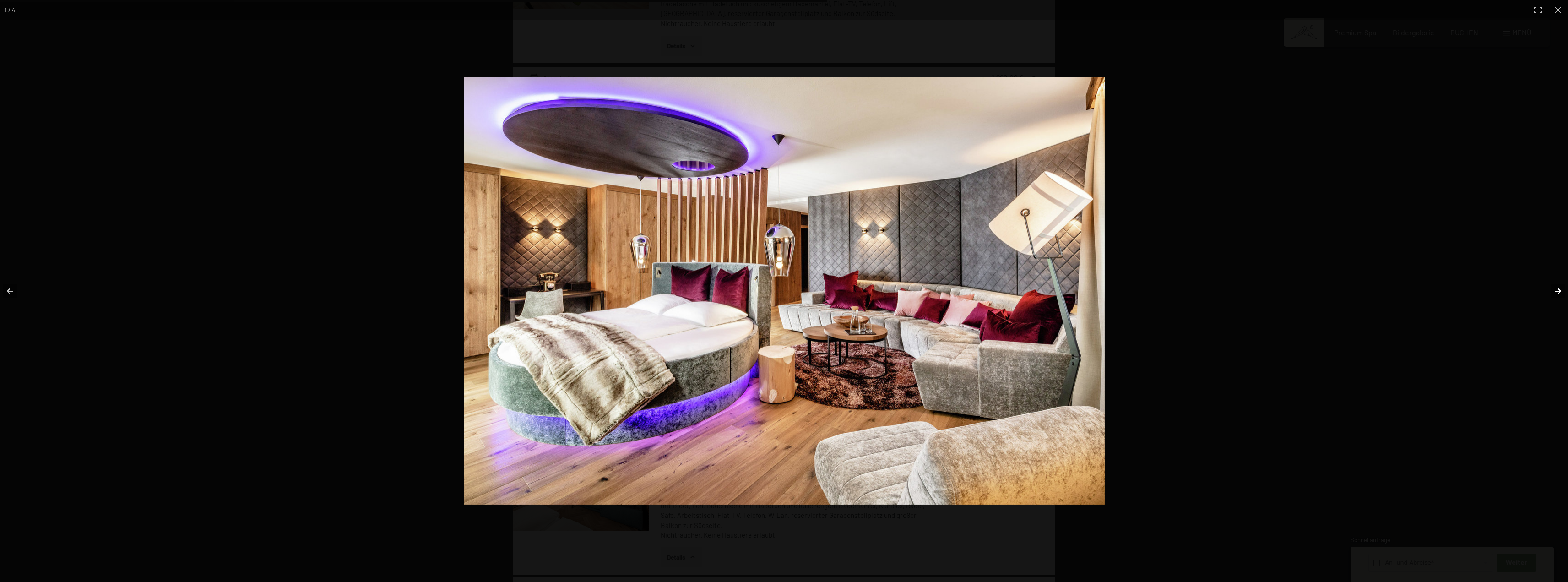
click at [1555, 295] on button "button" at bounding box center [1551, 291] width 32 height 46
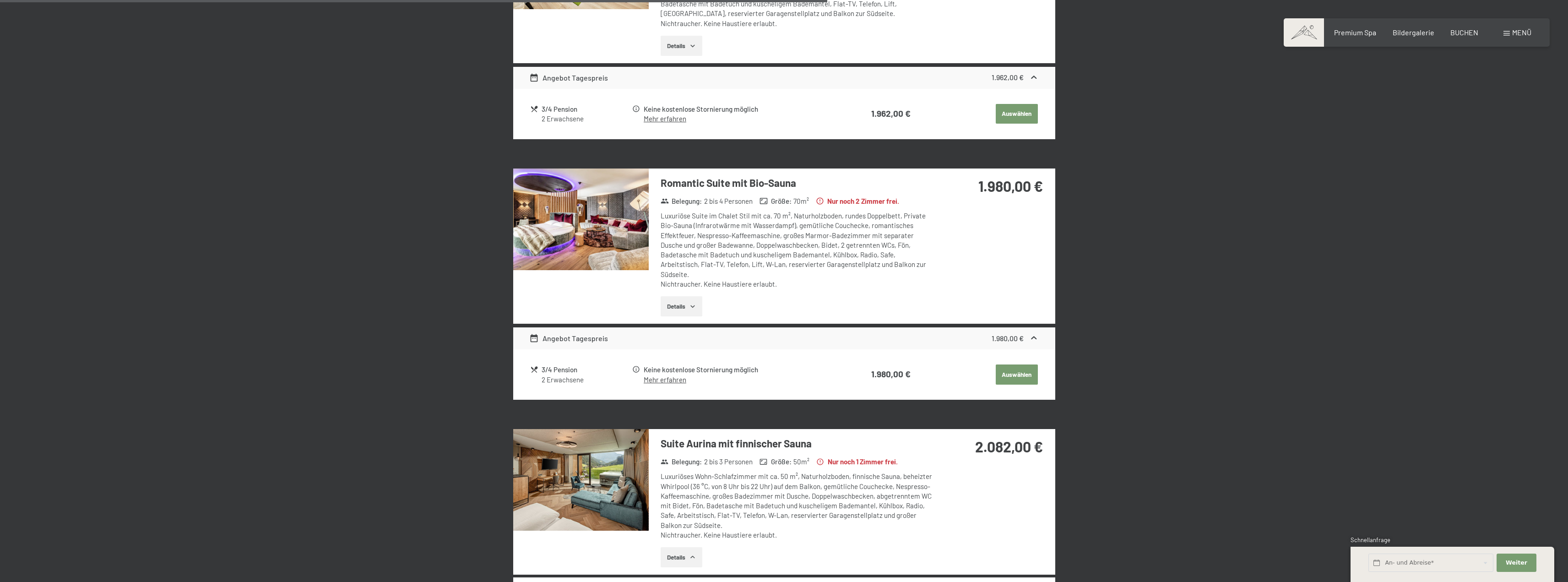
click at [0, 0] on button "button" at bounding box center [0, 0] width 0 height 0
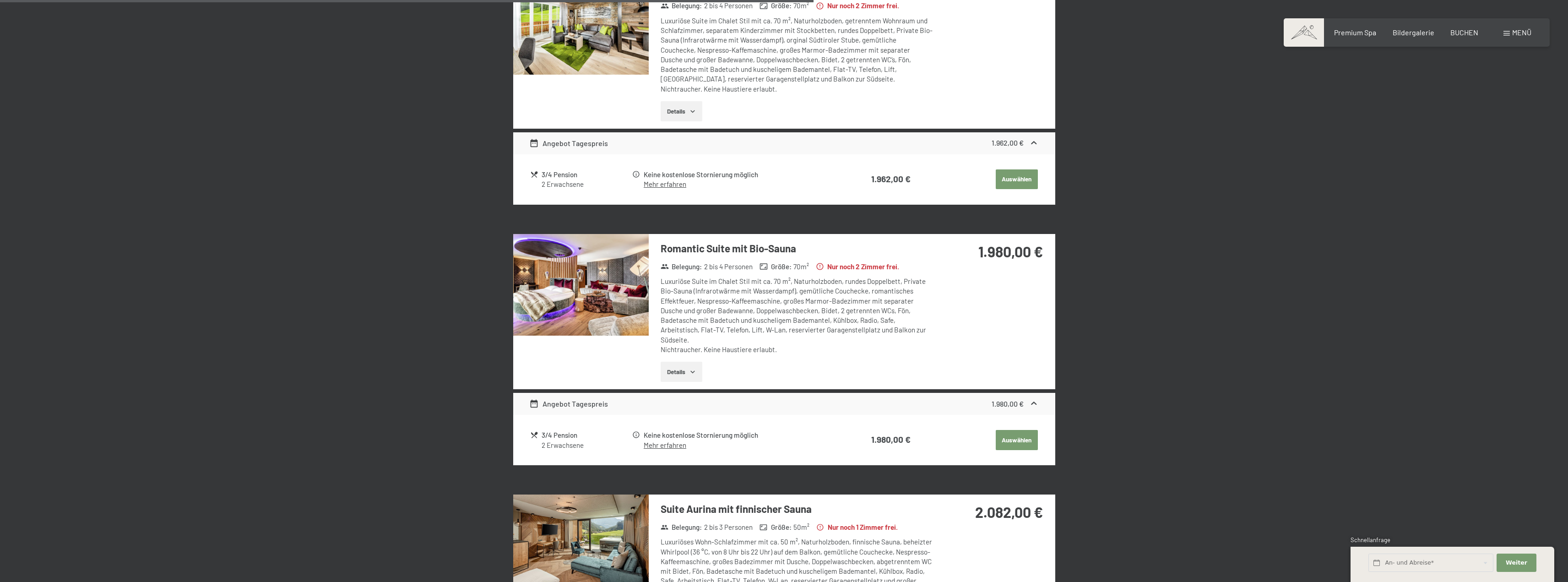
scroll to position [1134, 0]
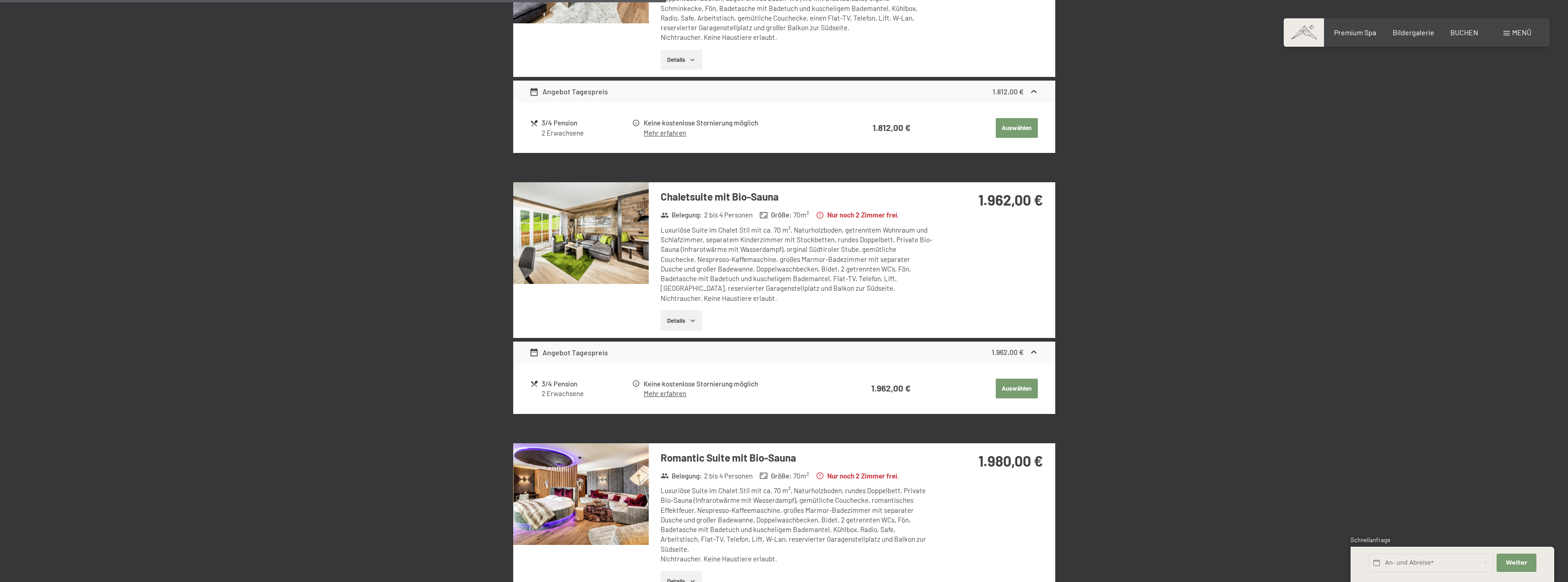
click at [608, 237] on img at bounding box center [581, 233] width 136 height 101
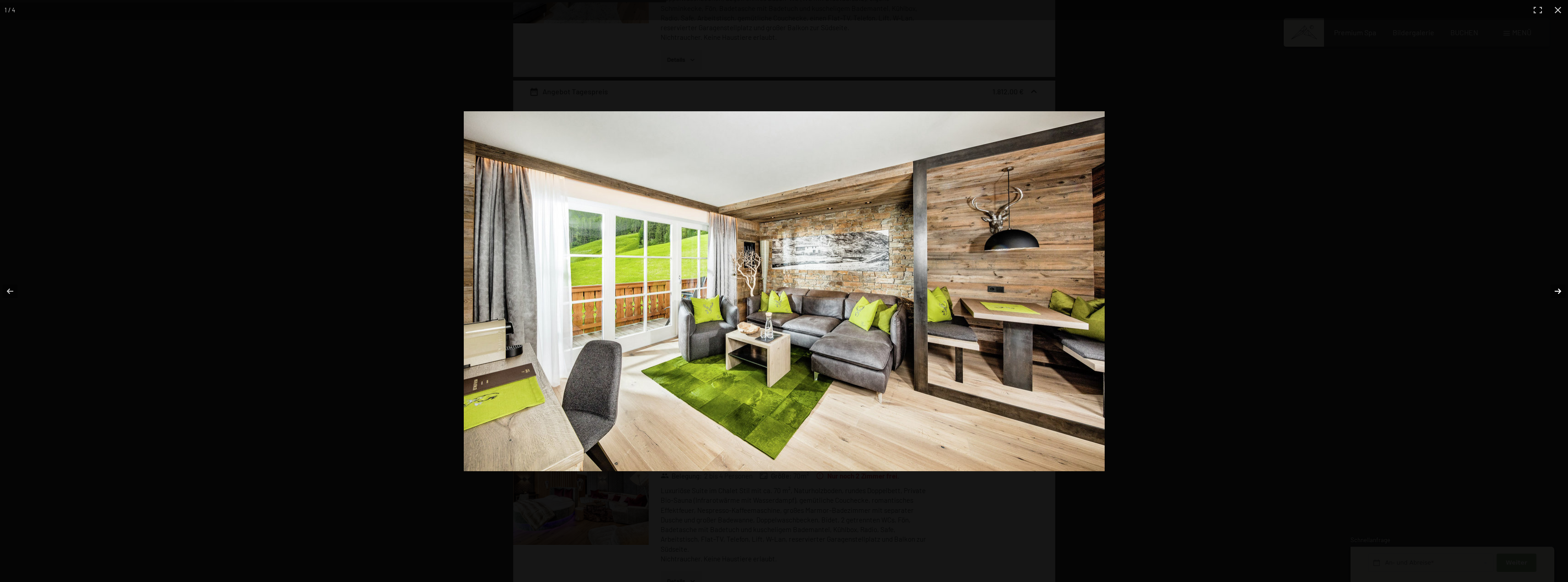
click at [1555, 295] on button "button" at bounding box center [1551, 291] width 32 height 46
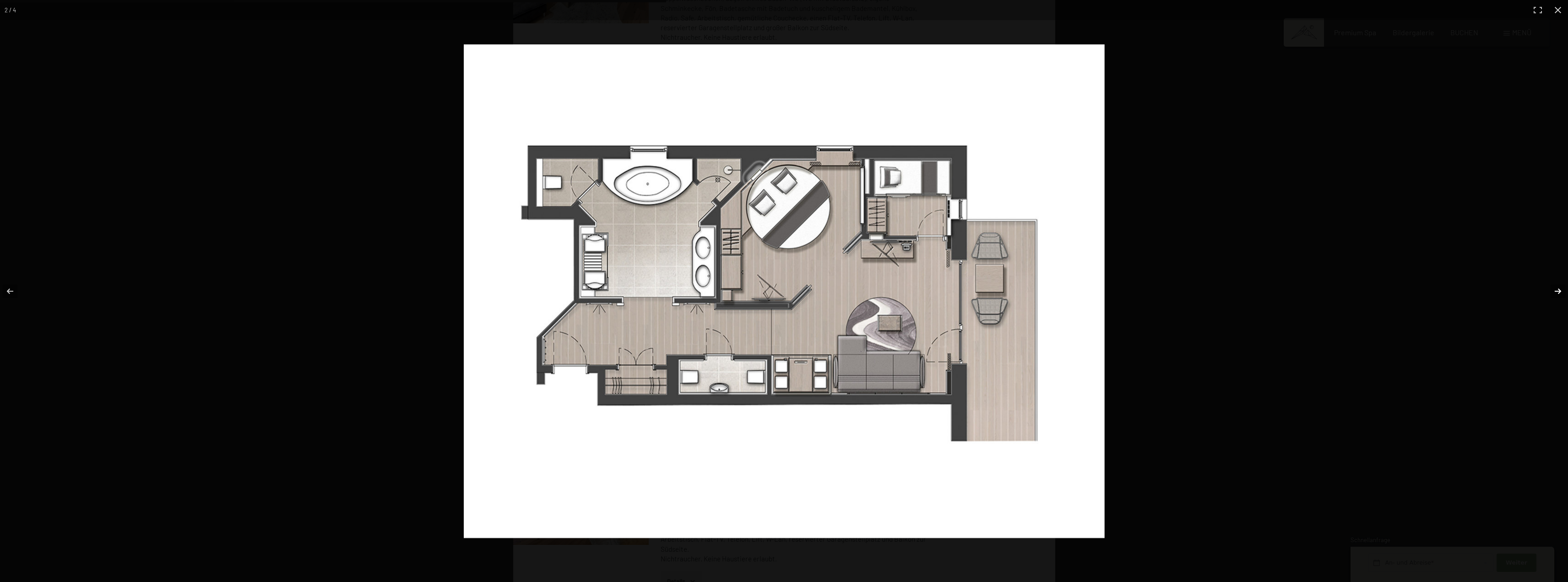
click at [1554, 296] on button "button" at bounding box center [1551, 291] width 32 height 46
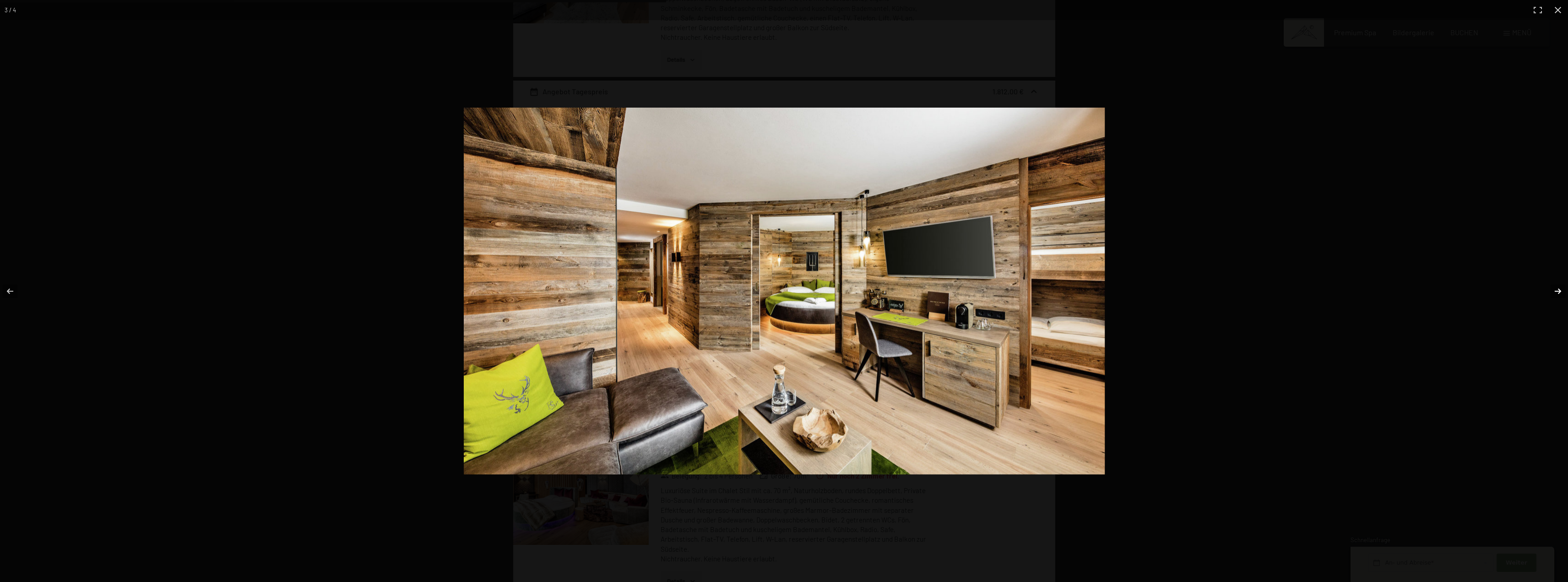
click at [1554, 296] on button "button" at bounding box center [1551, 291] width 32 height 46
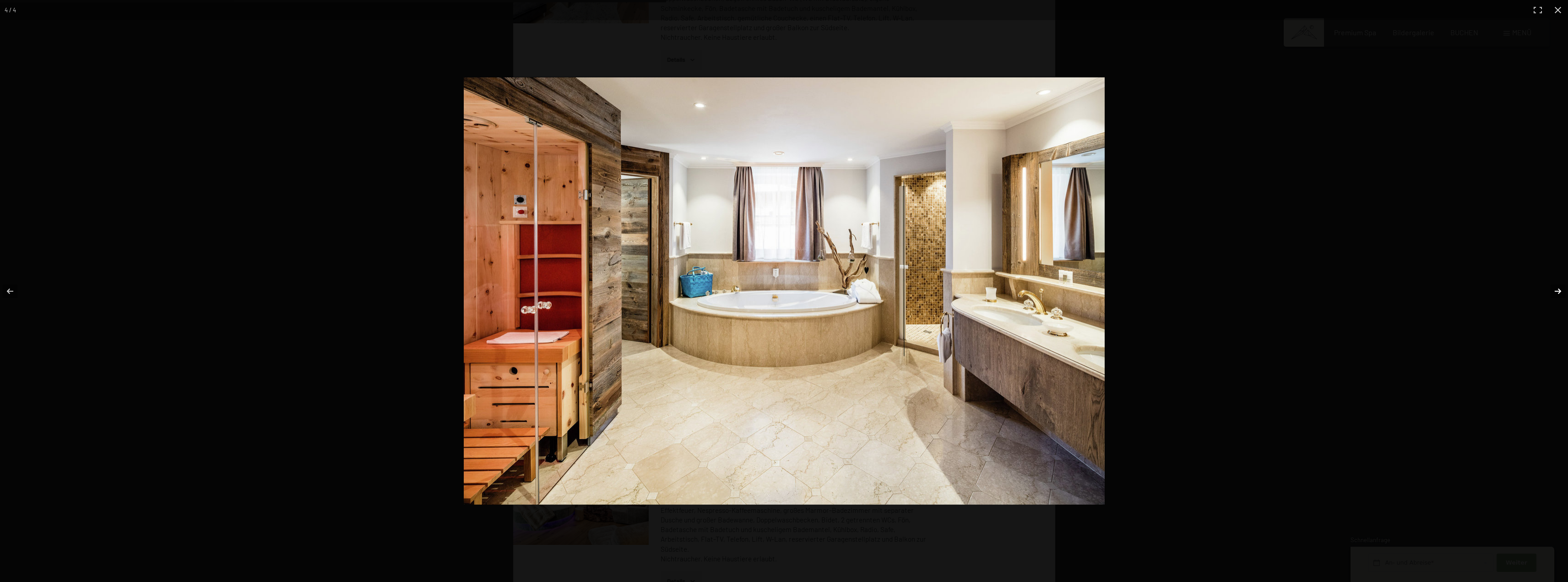
click at [1553, 296] on button "button" at bounding box center [1551, 291] width 32 height 46
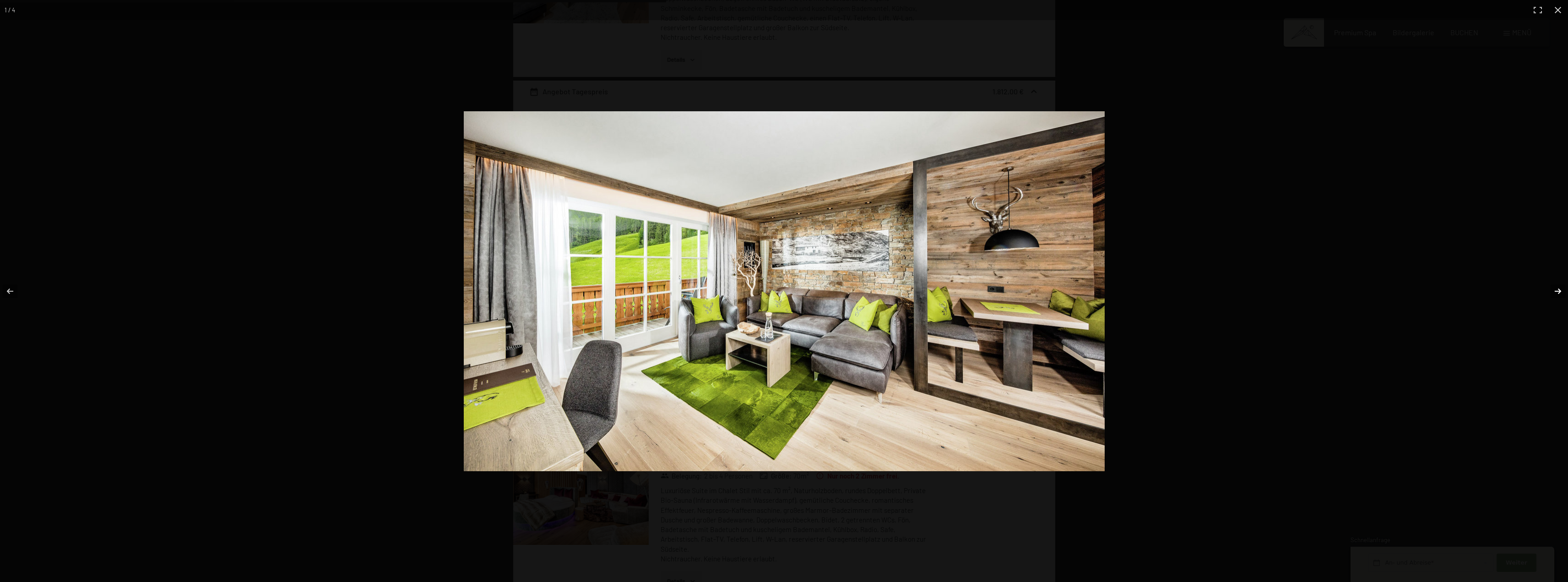
click at [1551, 296] on button "button" at bounding box center [1551, 291] width 32 height 46
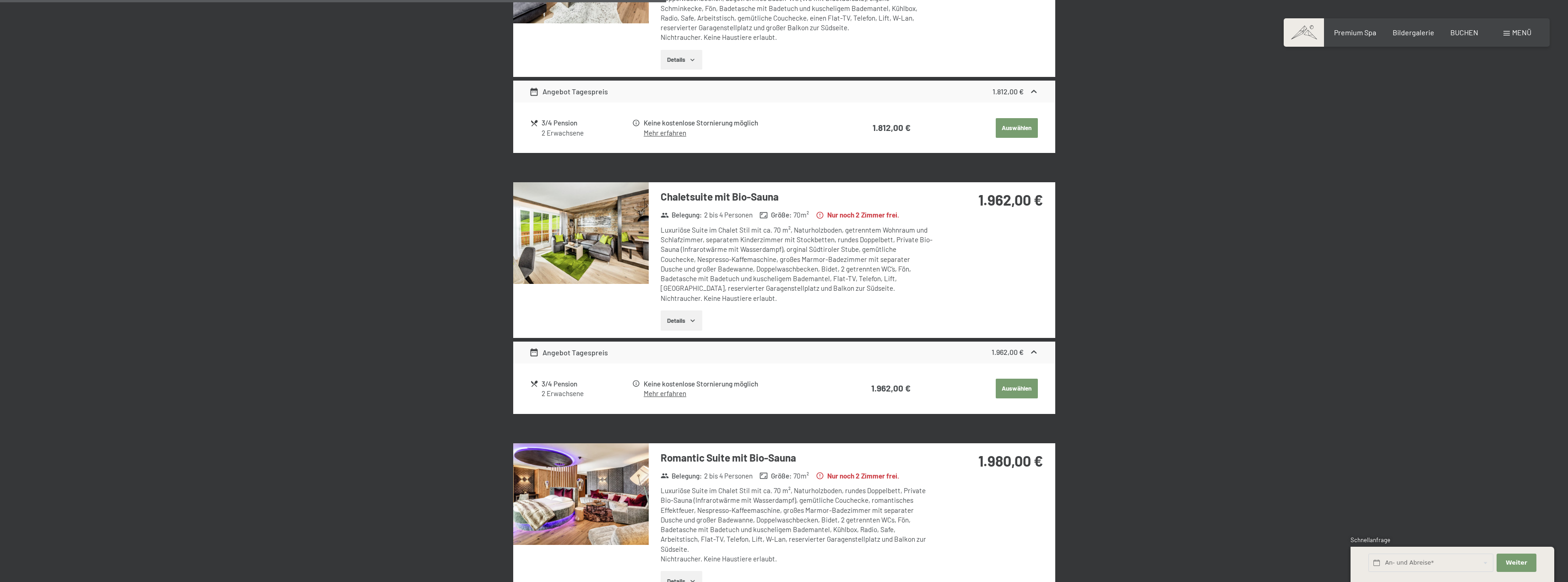
click at [0, 0] on button "button" at bounding box center [0, 0] width 0 height 0
drag, startPoint x: 694, startPoint y: 320, endPoint x: 839, endPoint y: 323, distance: 145.0
click at [695, 320] on label "Einwilligung Marketing*" at bounding box center [731, 317] width 80 height 9
click at [691, 320] on input "Einwilligung Marketing*" at bounding box center [687, 317] width 9 height 9
checkbox input "false"
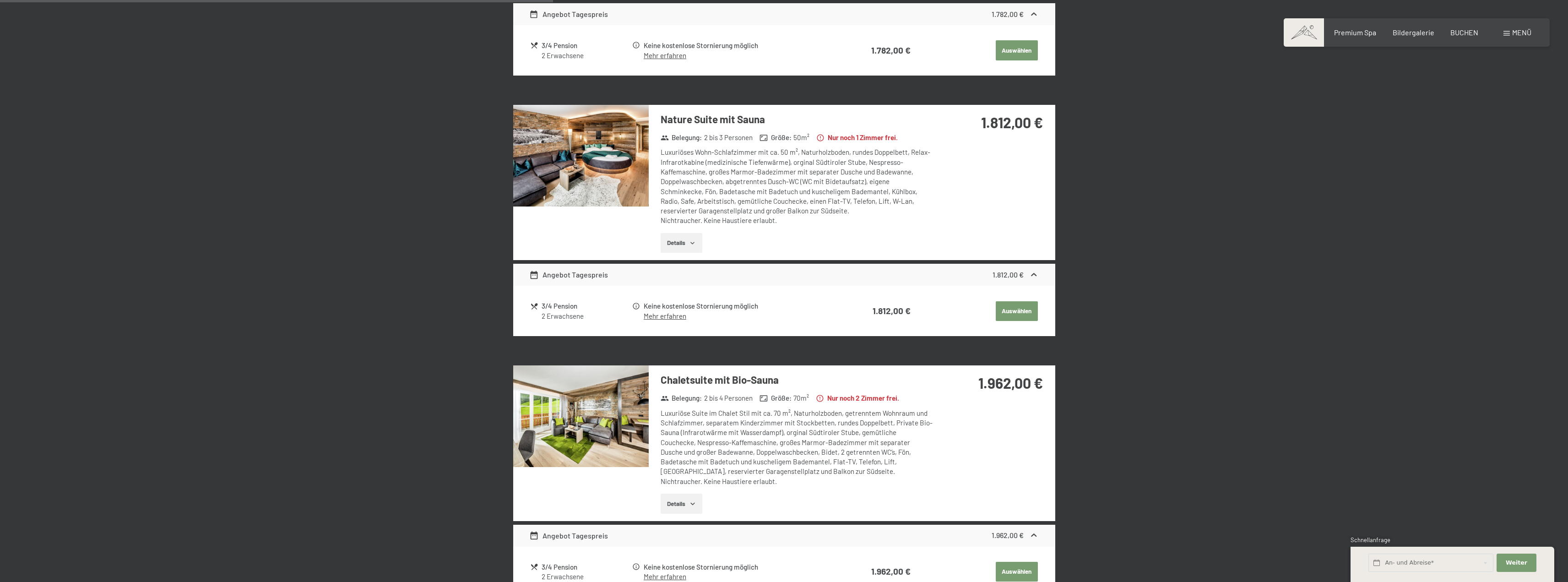
scroll to position [905, 0]
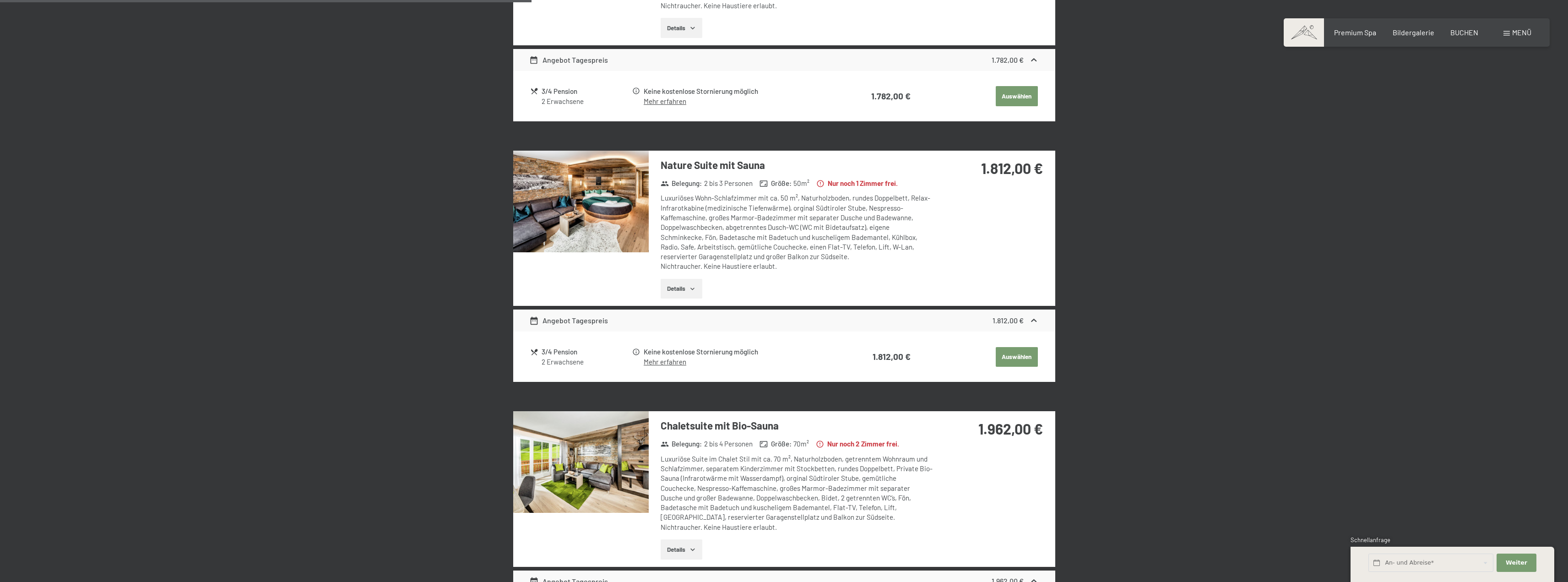
click at [679, 290] on button "Details" at bounding box center [682, 289] width 42 height 20
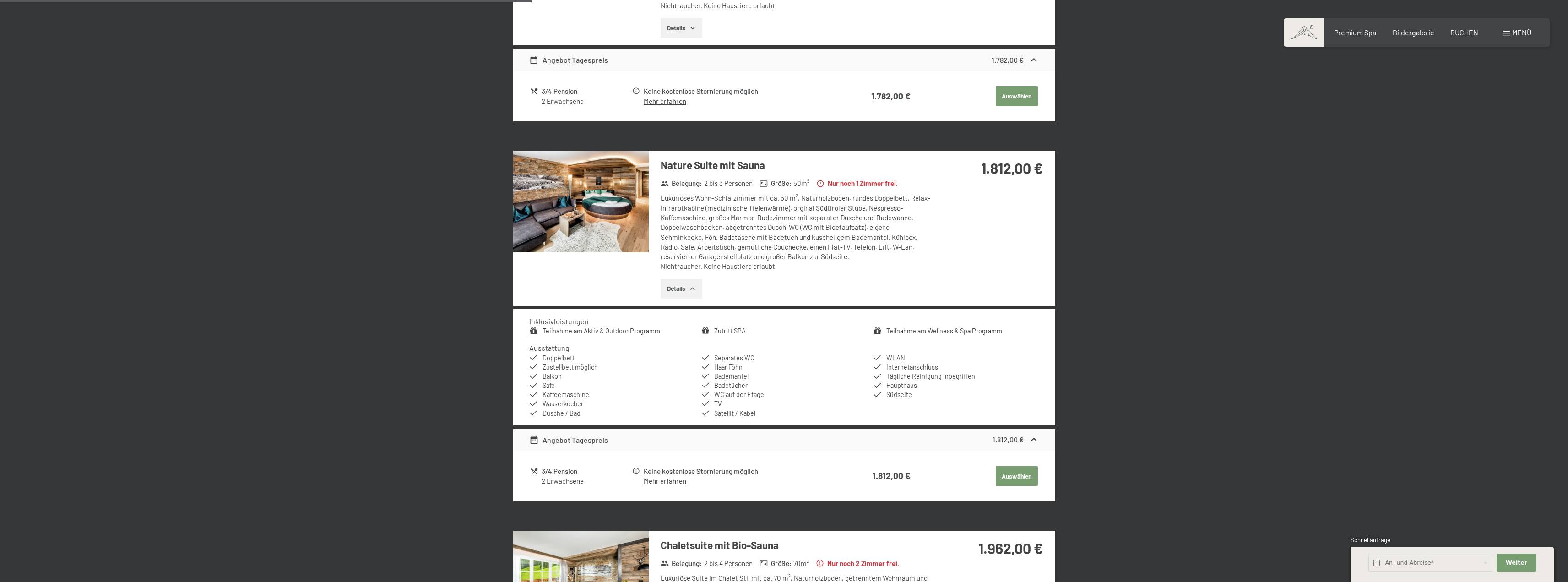
click at [633, 218] on img at bounding box center [581, 201] width 136 height 101
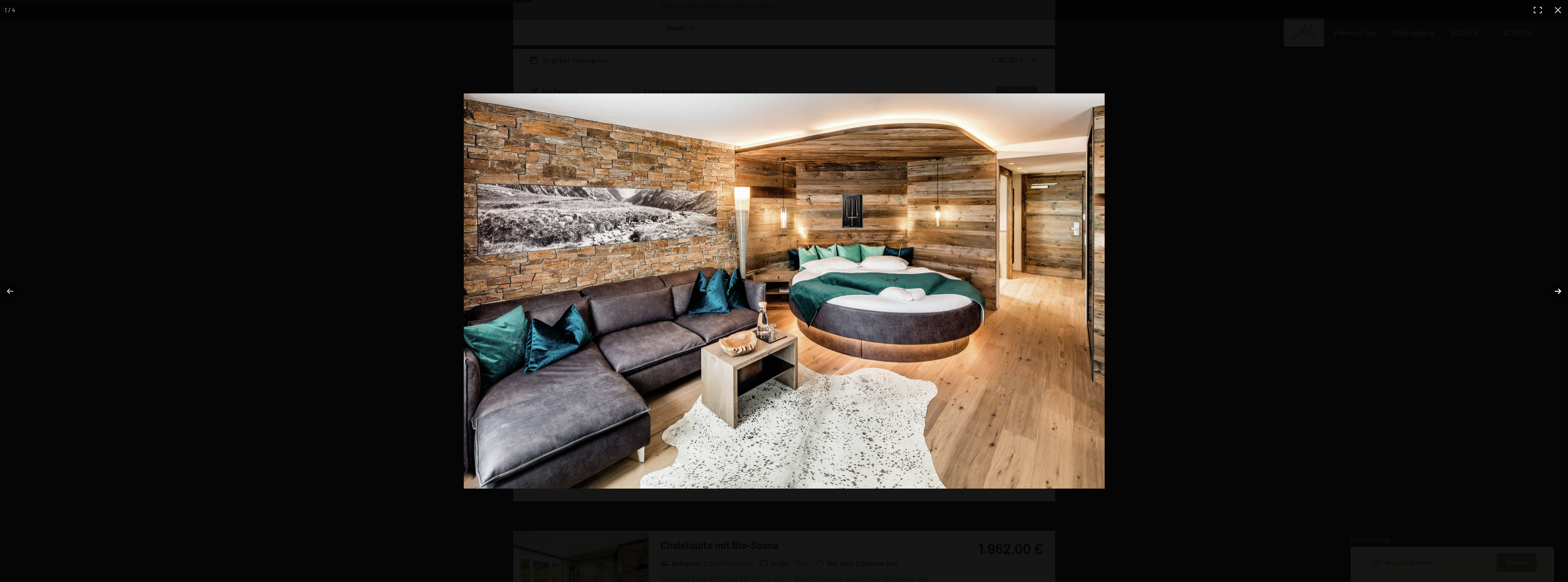
click at [1559, 289] on button "button" at bounding box center [1551, 291] width 32 height 46
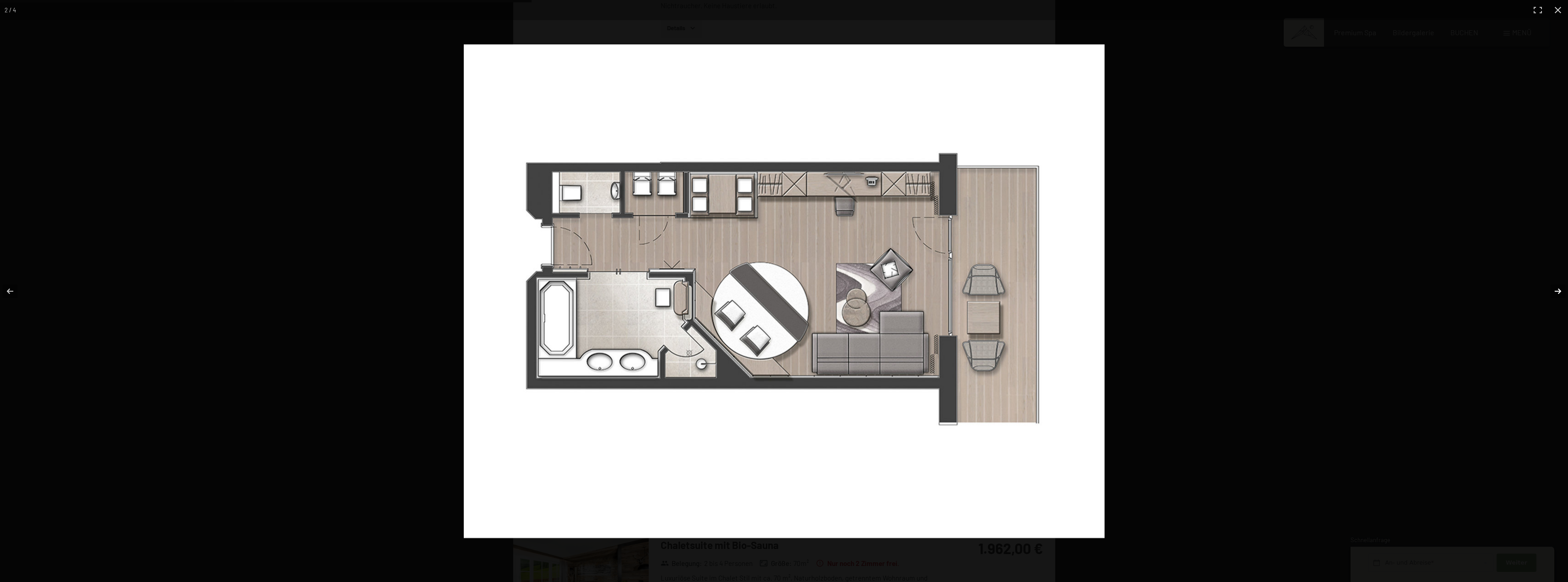
click at [1559, 289] on button "button" at bounding box center [1551, 291] width 32 height 46
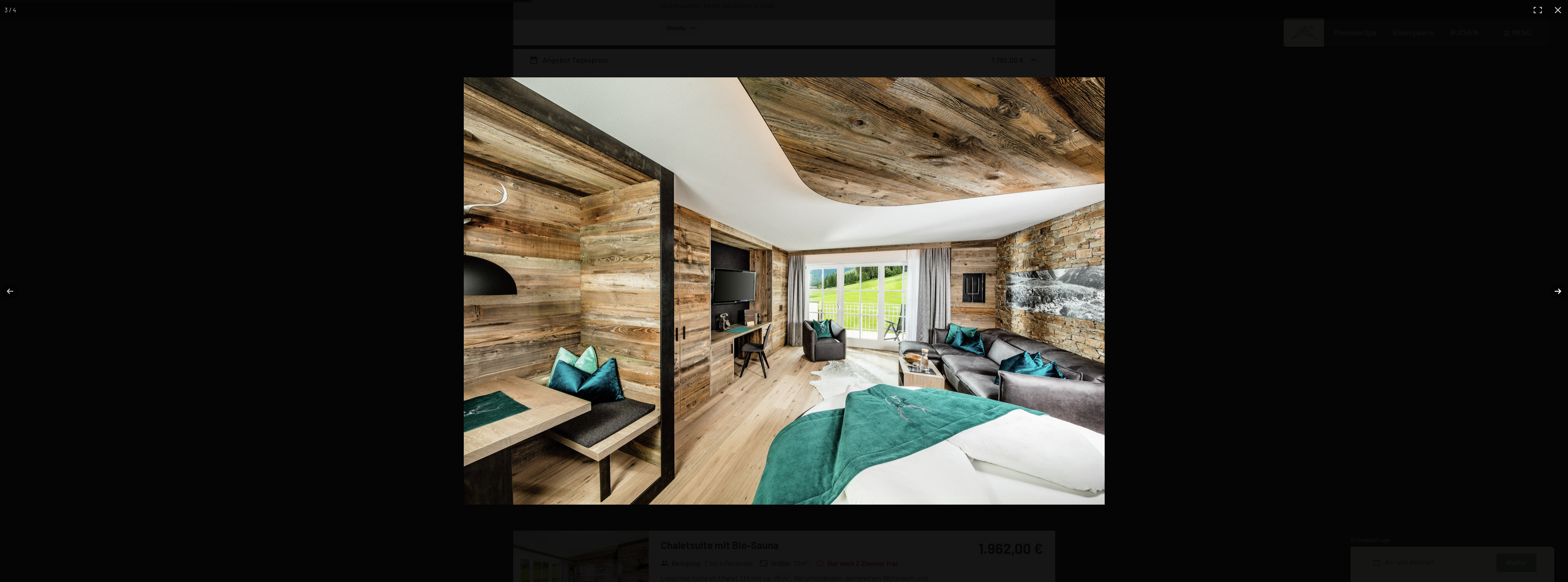
click at [1557, 289] on button "button" at bounding box center [1551, 291] width 32 height 46
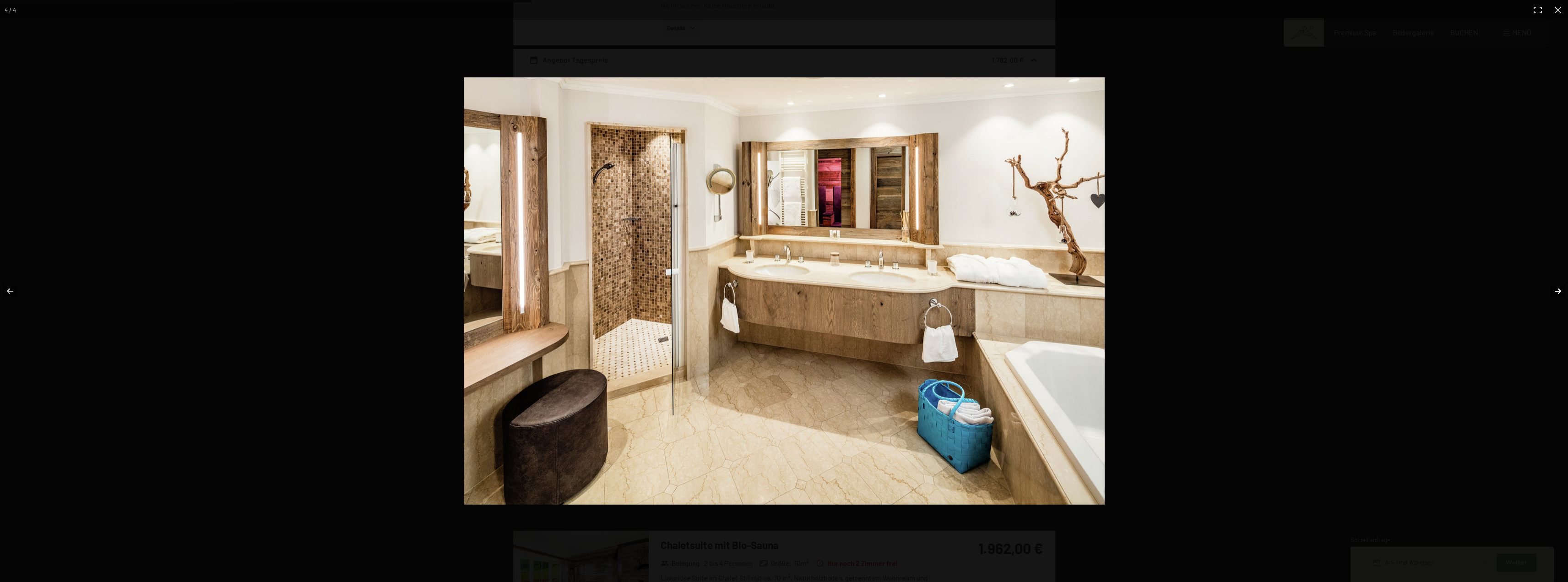
click at [1557, 289] on button "button" at bounding box center [1551, 291] width 32 height 46
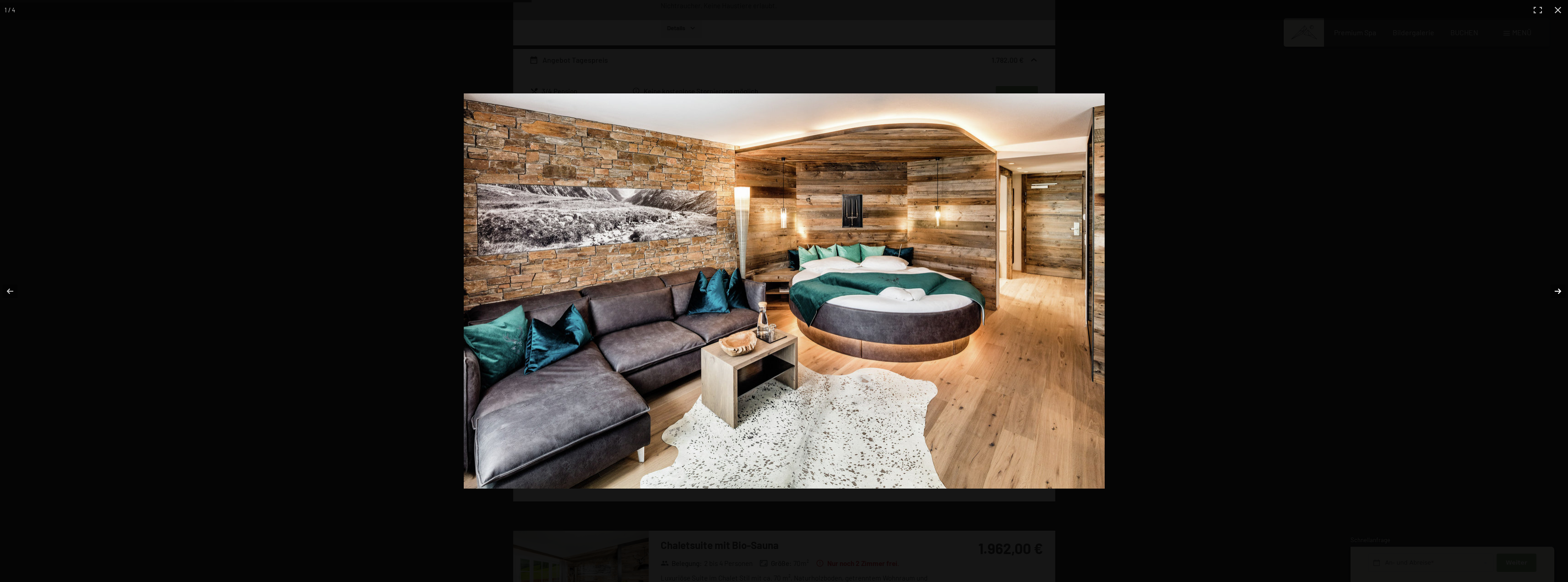
click at [1556, 289] on button "button" at bounding box center [1551, 291] width 32 height 46
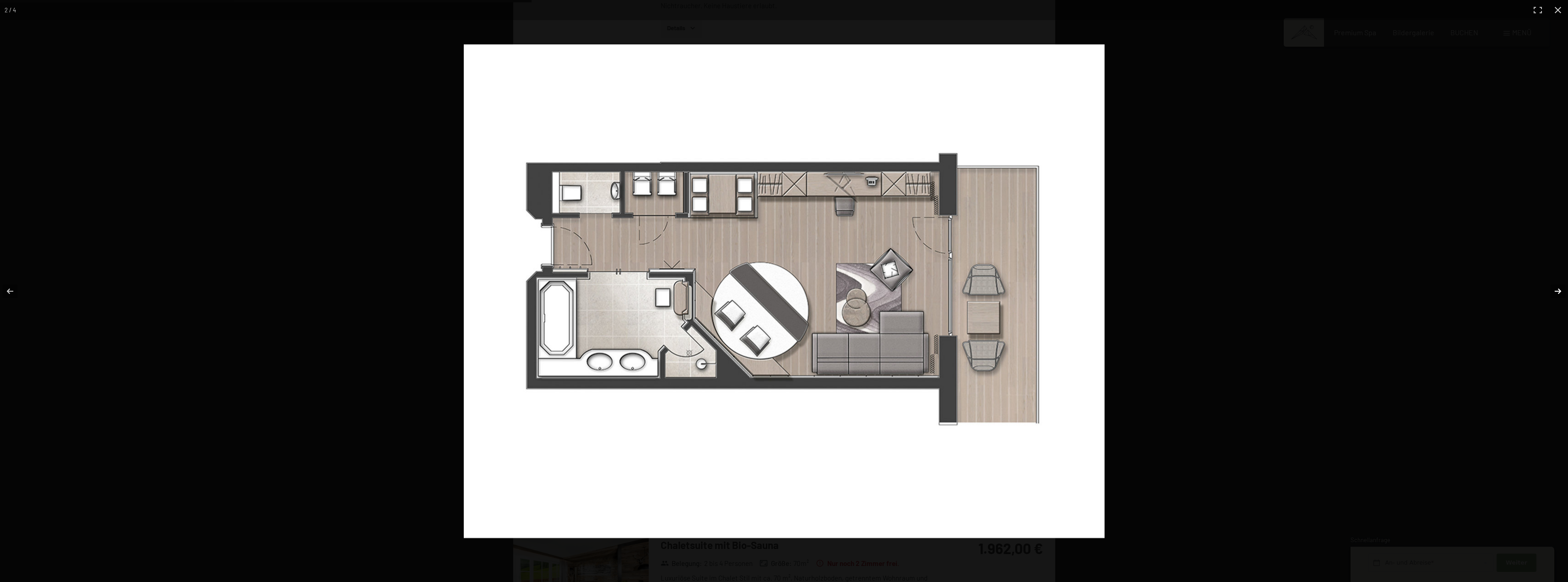
click at [1556, 289] on button "button" at bounding box center [1551, 291] width 32 height 46
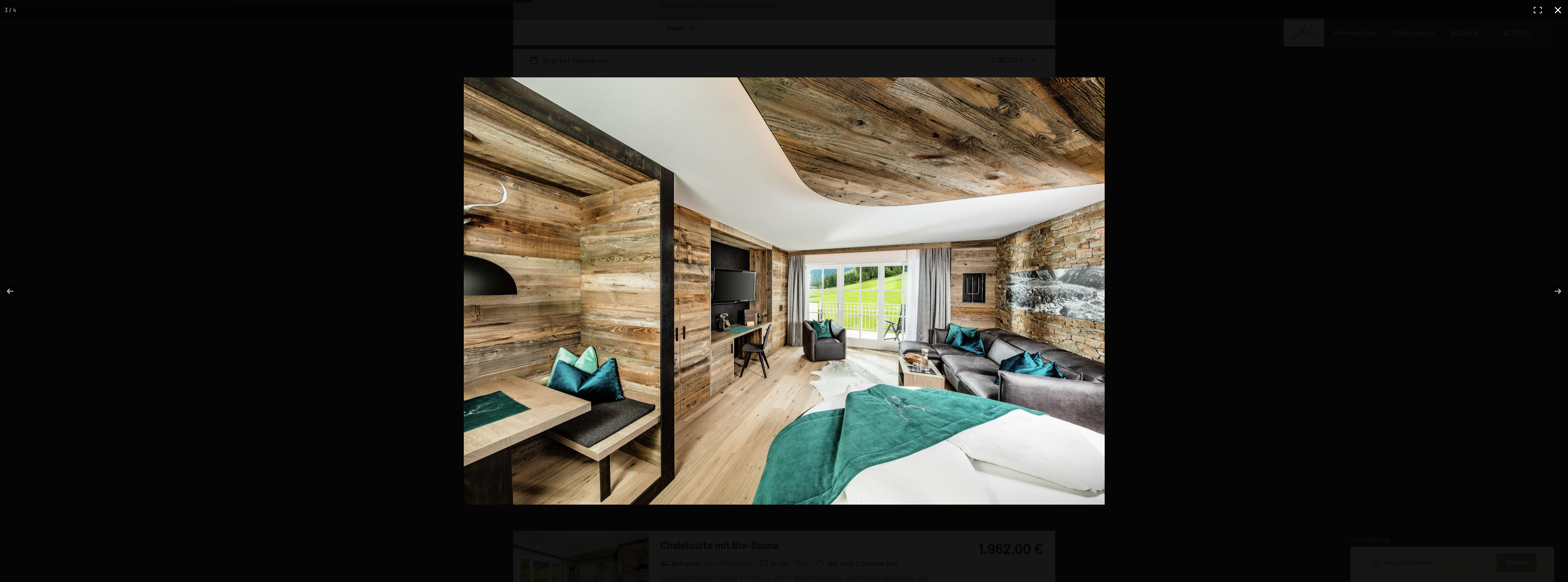
click at [1563, 7] on button "button" at bounding box center [1558, 10] width 20 height 20
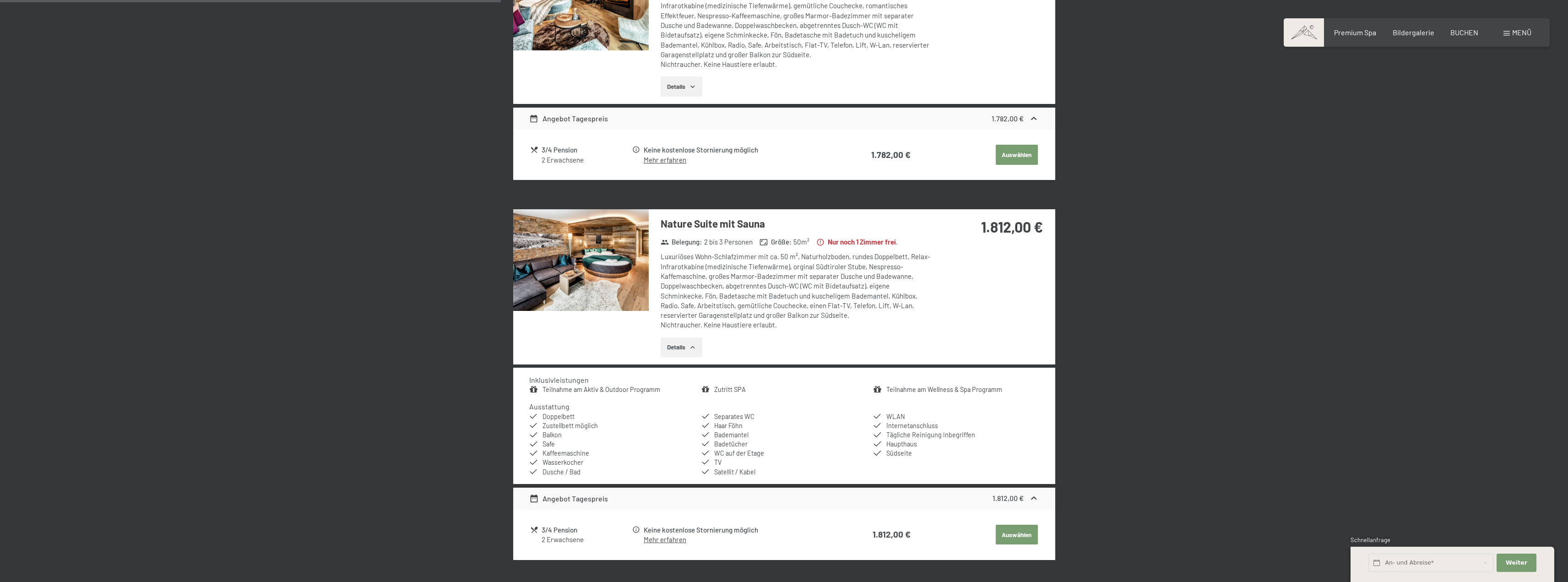
scroll to position [630, 0]
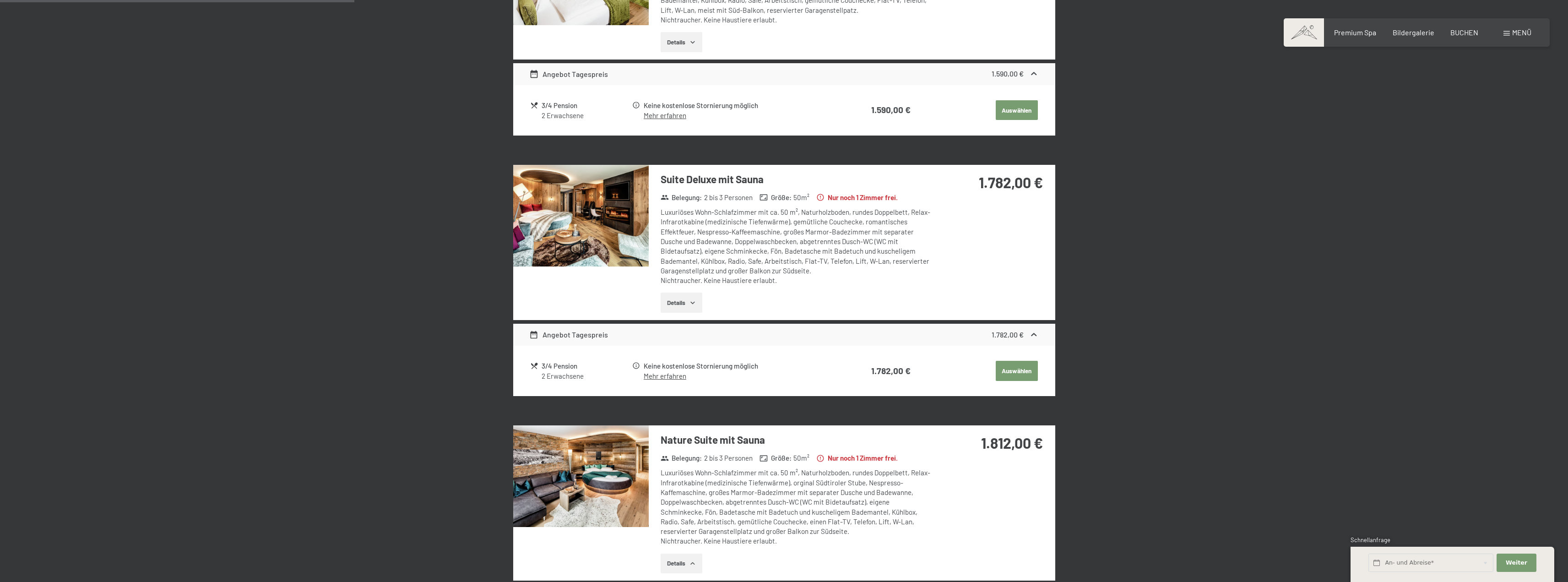
click at [600, 243] on img at bounding box center [581, 216] width 136 height 101
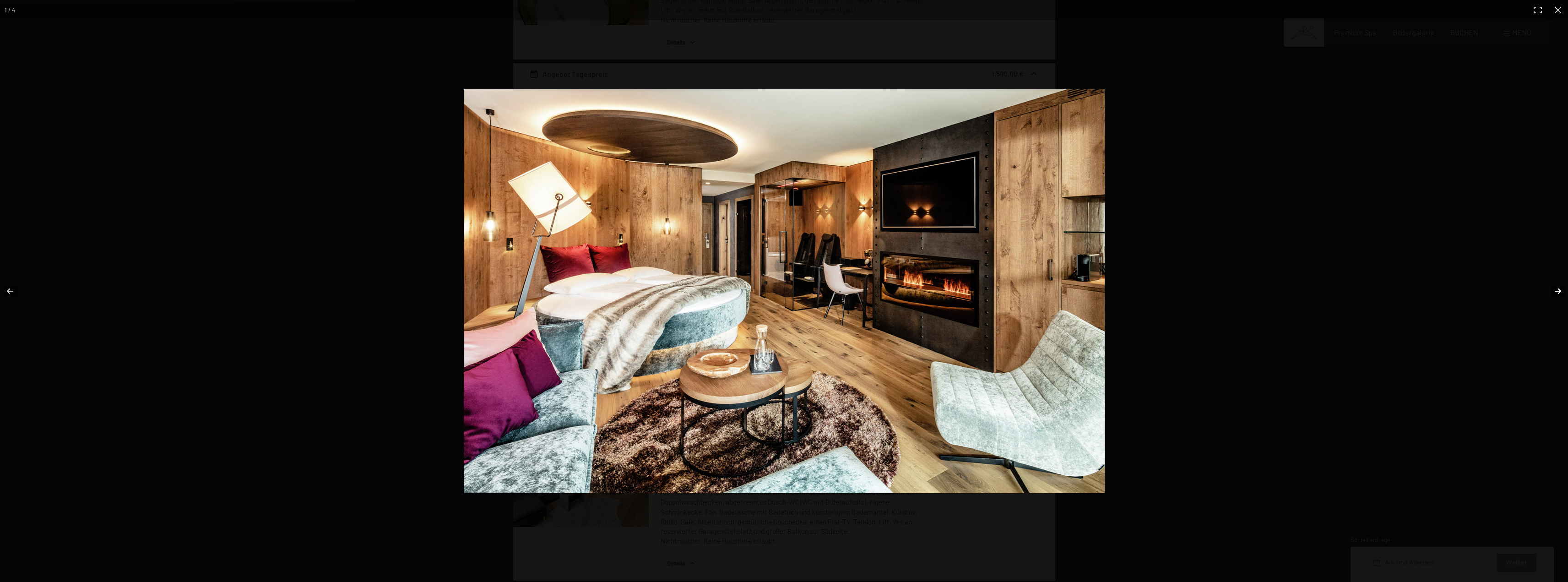
click at [1561, 291] on button "button" at bounding box center [1551, 291] width 32 height 46
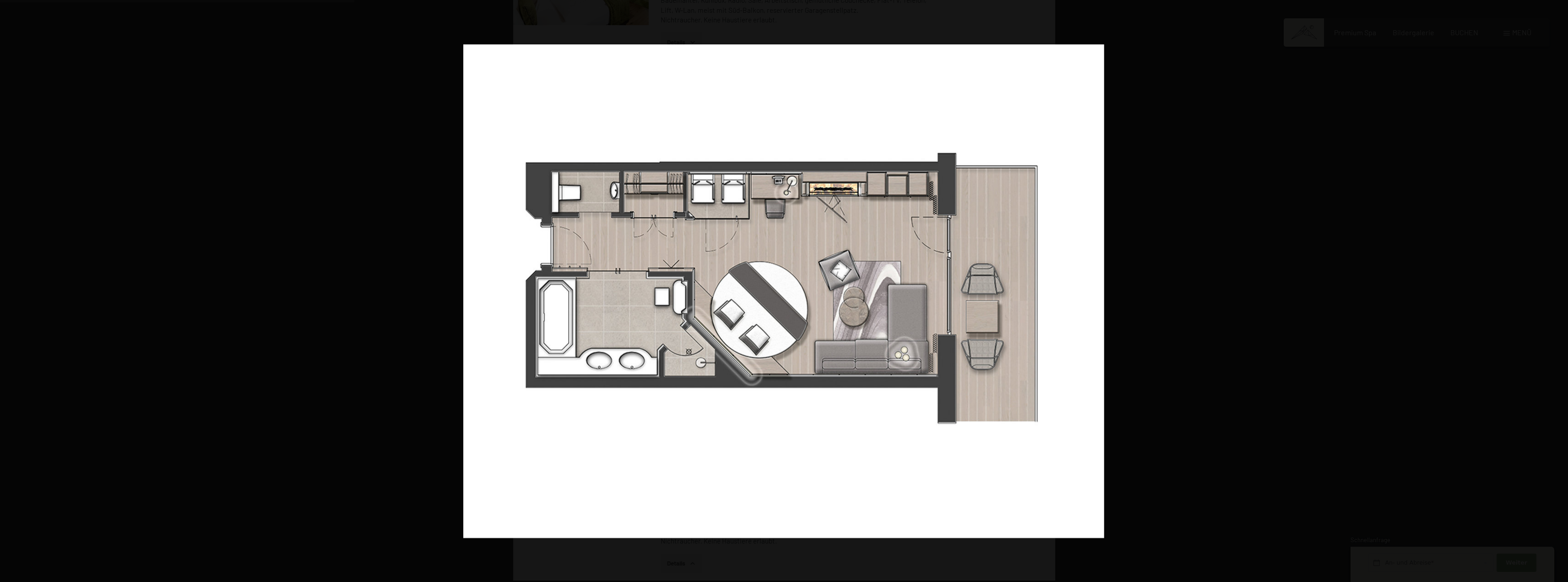
click at [1550, 291] on button "button" at bounding box center [1551, 291] width 32 height 46
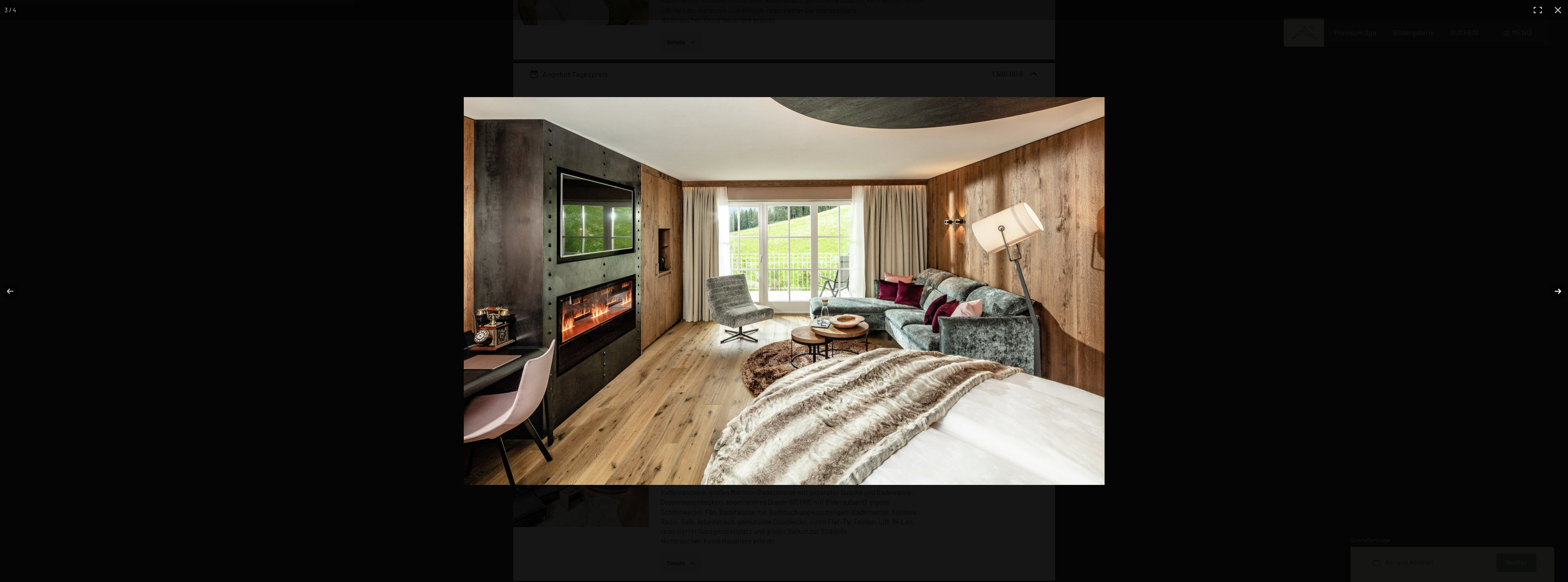
click at [1550, 291] on button "button" at bounding box center [1551, 291] width 32 height 46
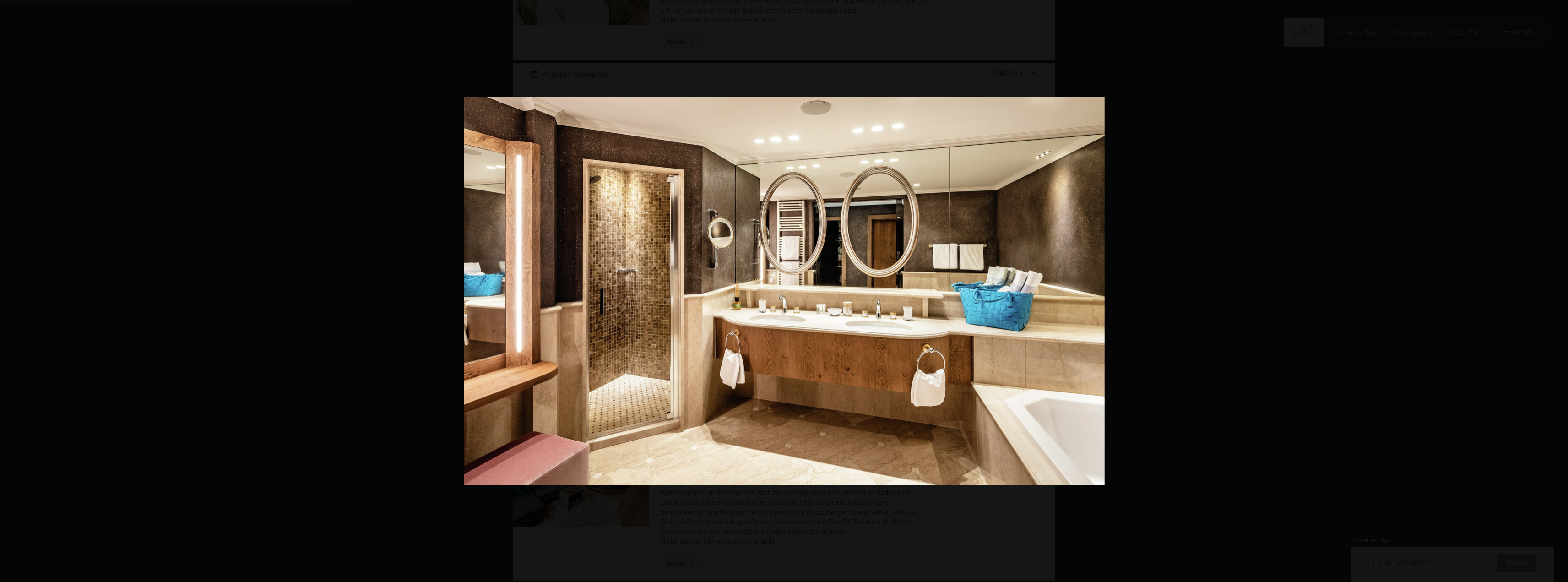
click at [1550, 291] on button "button" at bounding box center [1551, 291] width 32 height 46
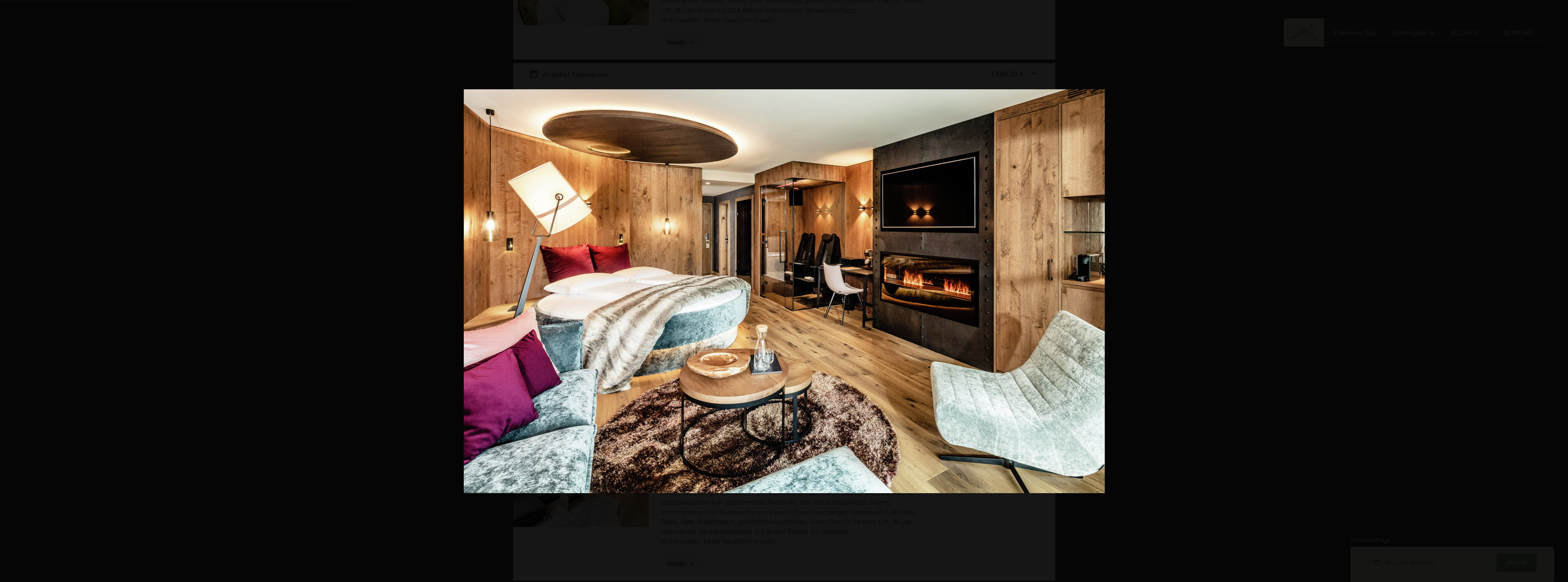
click at [1550, 291] on button "button" at bounding box center [1551, 291] width 32 height 46
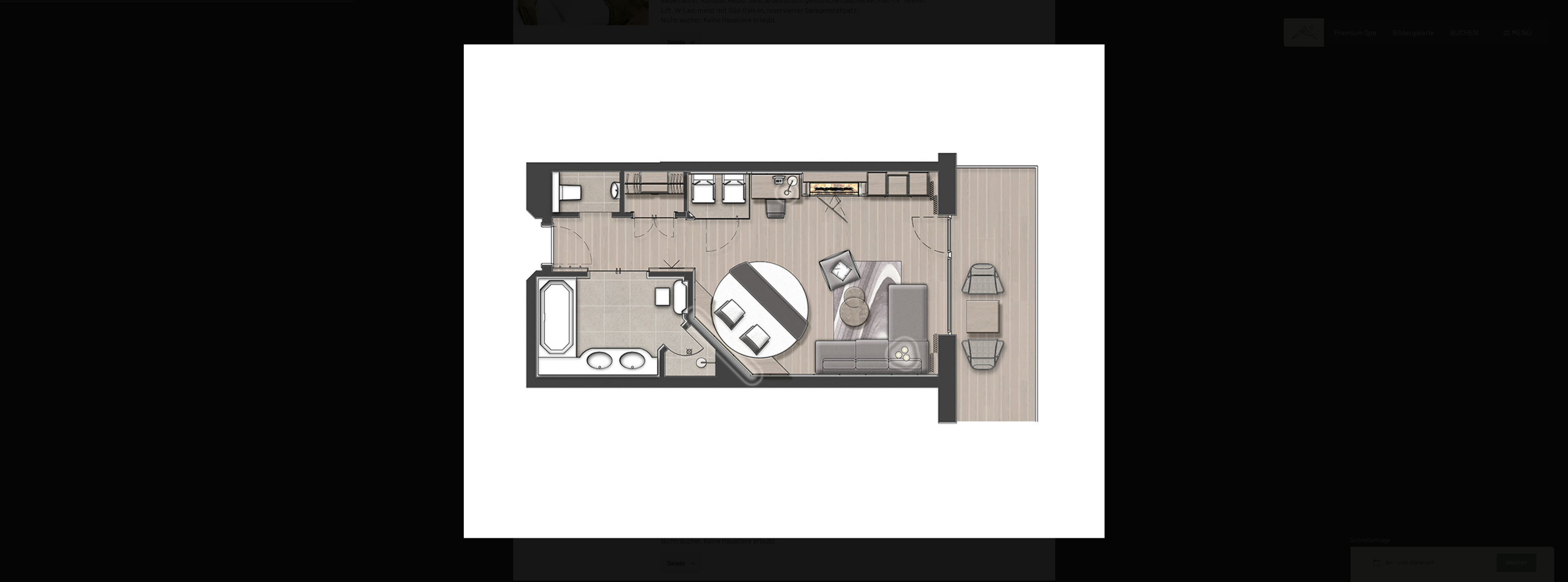
click at [1550, 291] on button "button" at bounding box center [1551, 291] width 32 height 46
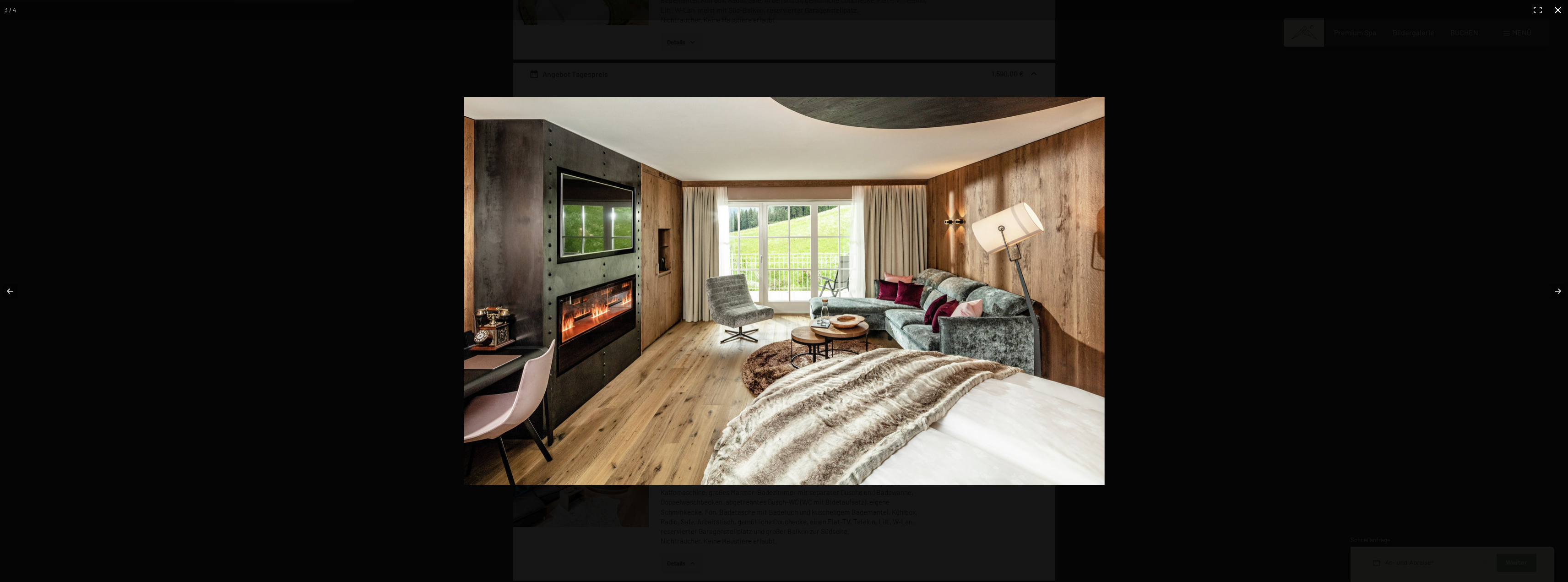
click at [1559, 5] on button "button" at bounding box center [1558, 10] width 20 height 20
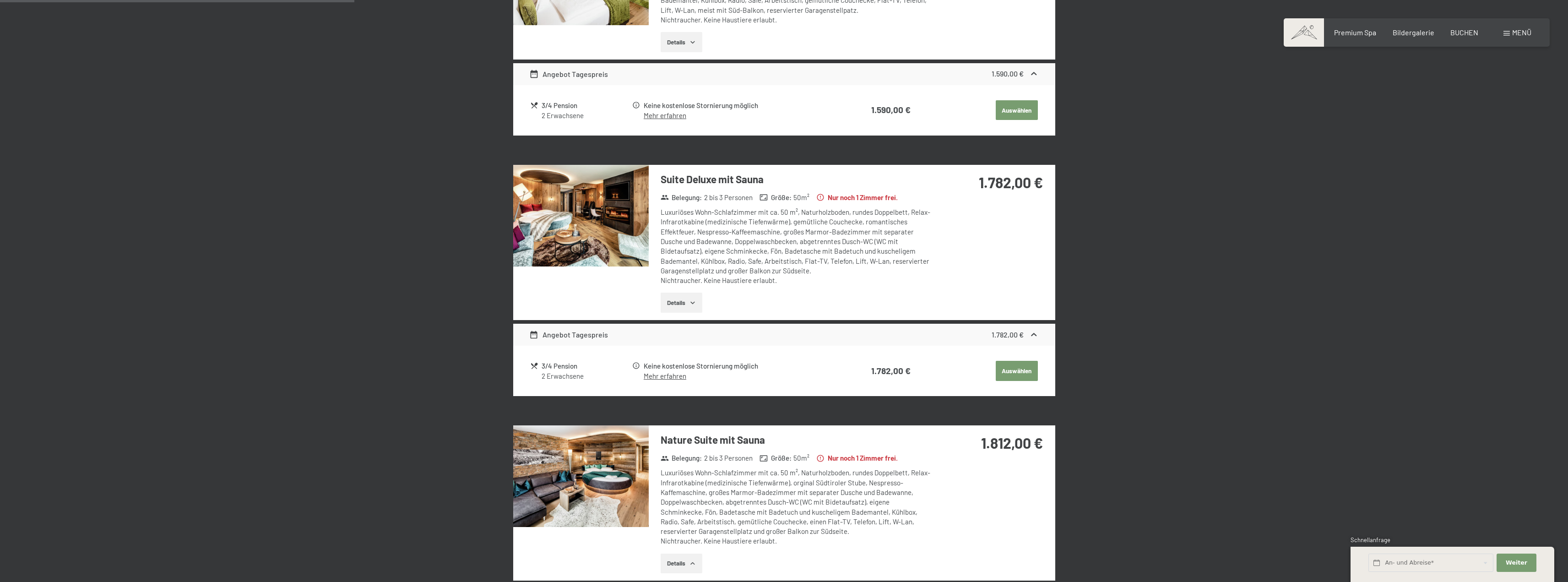
drag, startPoint x: 737, startPoint y: 221, endPoint x: 779, endPoint y: 232, distance: 43.4
click at [779, 232] on div "Luxuriöses Wohn-Schlafzimmer mit ca. 50 m², Naturholzboden, rundes Doppelbett, …" at bounding box center [797, 246] width 273 height 78
click at [764, 252] on div "Luxuriöses Wohn-Schlafzimmer mit ca. 50 m², Naturholzboden, rundes Doppelbett, …" at bounding box center [797, 246] width 273 height 78
drag, startPoint x: 770, startPoint y: 241, endPoint x: 798, endPoint y: 250, distance: 29.4
click at [798, 250] on div "Luxuriöses Wohn-Schlafzimmer mit ca. 50 m², Naturholzboden, rundes Doppelbett, …" at bounding box center [797, 246] width 273 height 78
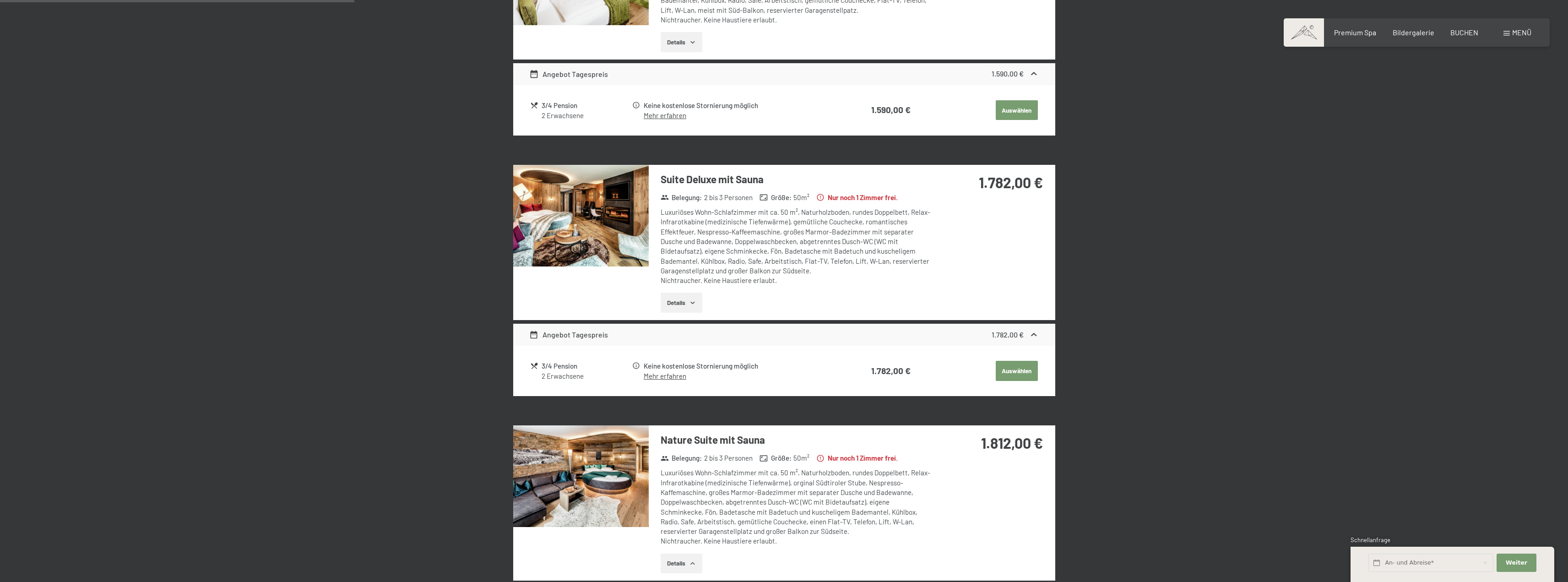
click at [801, 252] on div "Luxuriöses Wohn-Schlafzimmer mit ca. 50 m², Naturholzboden, rundes Doppelbett, …" at bounding box center [797, 246] width 273 height 78
click at [702, 300] on button "Details" at bounding box center [682, 303] width 42 height 20
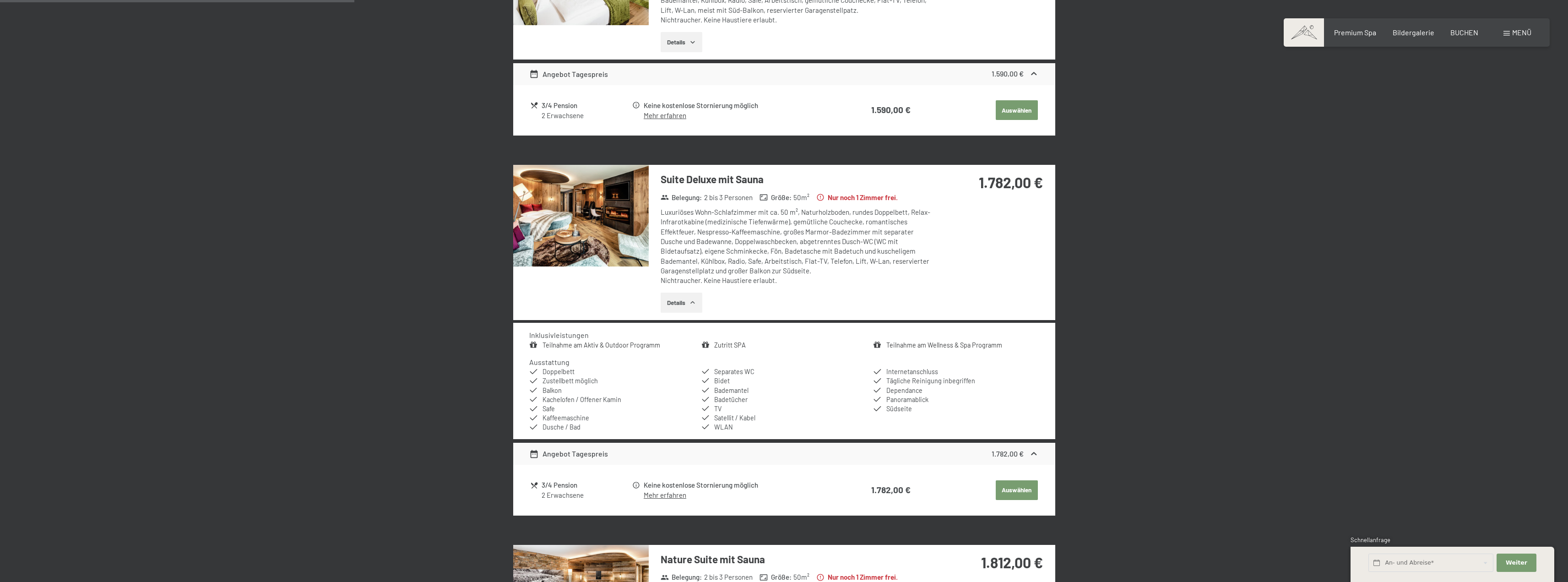
click at [619, 207] on img at bounding box center [581, 216] width 136 height 101
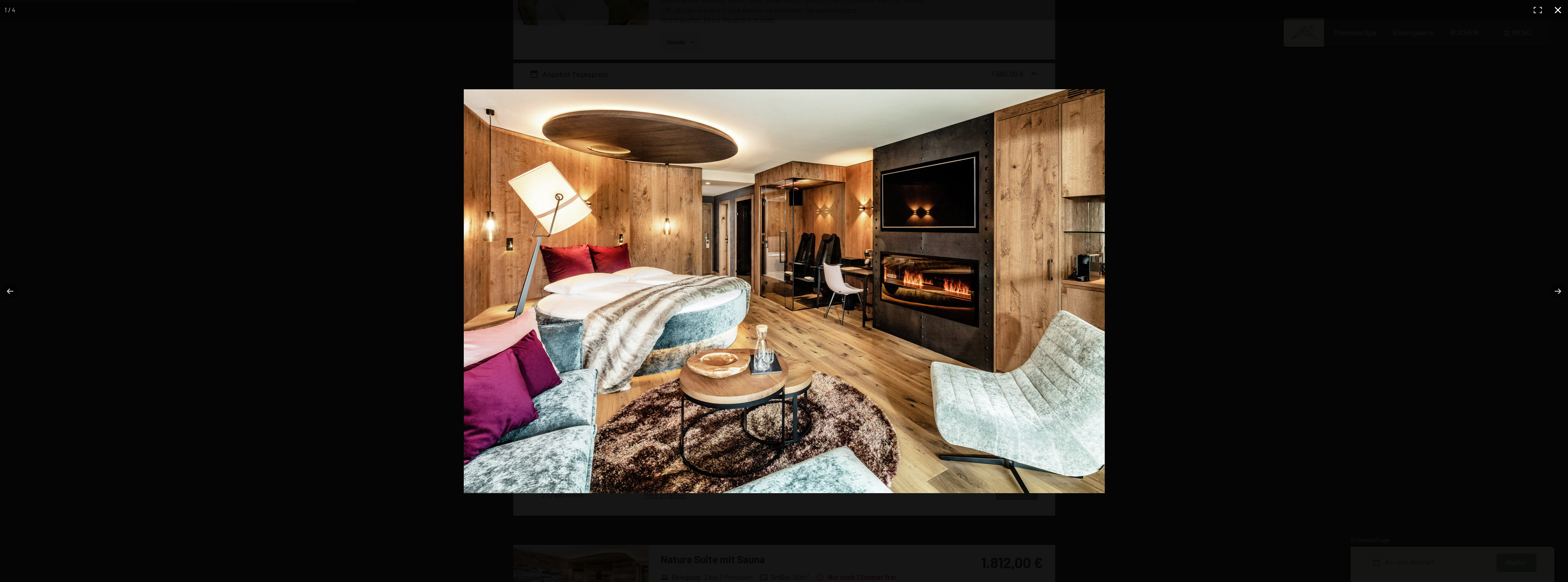
click at [1555, 11] on button "button" at bounding box center [1558, 10] width 20 height 20
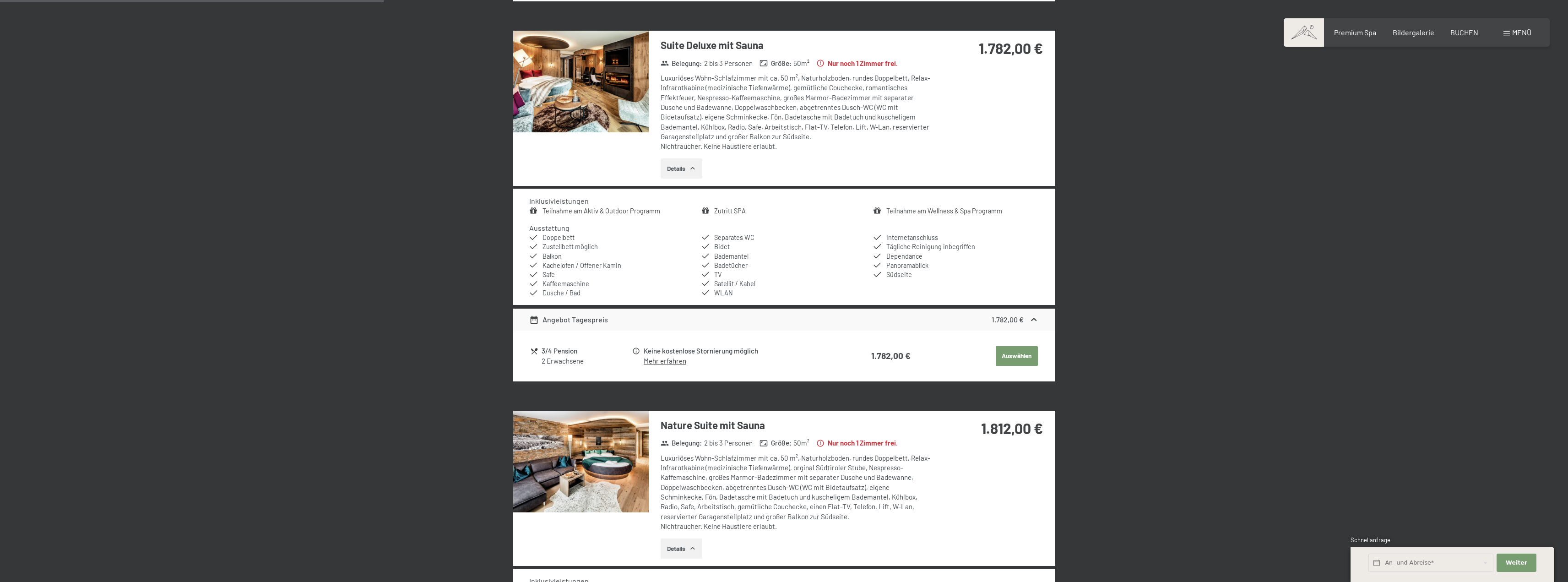
scroll to position [768, 0]
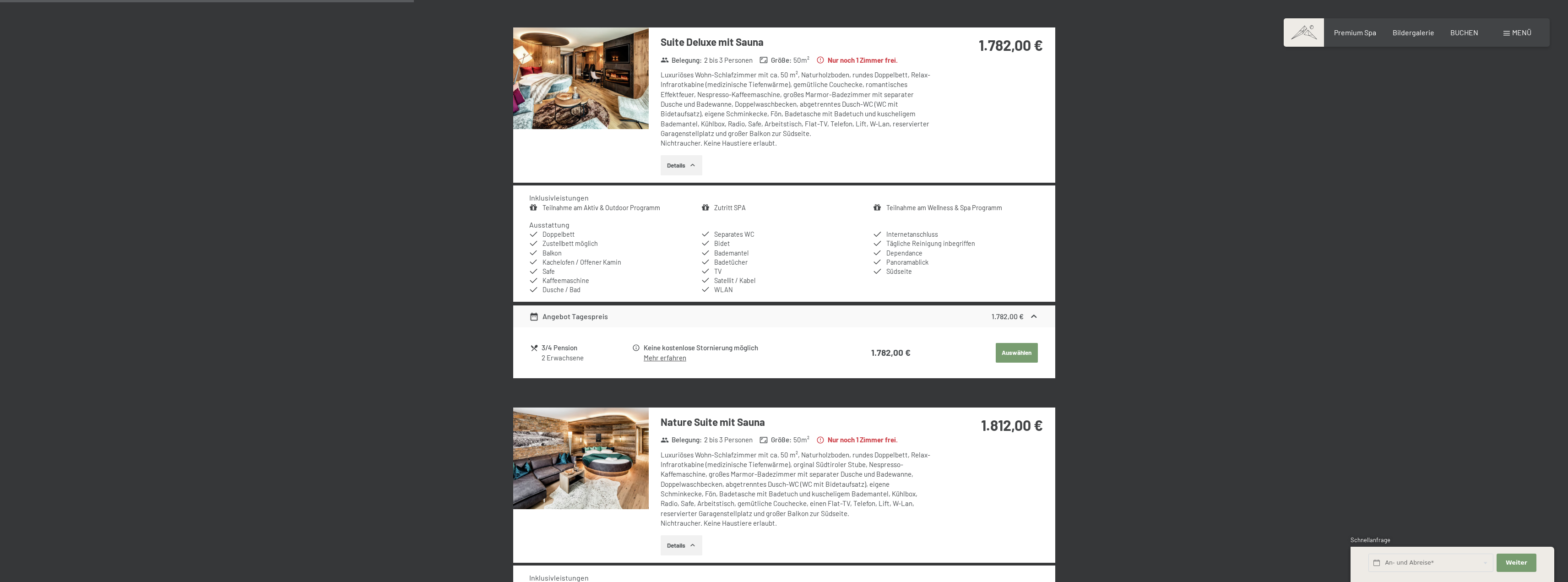
click at [666, 356] on link "Mehr erfahren" at bounding box center [665, 357] width 43 height 8
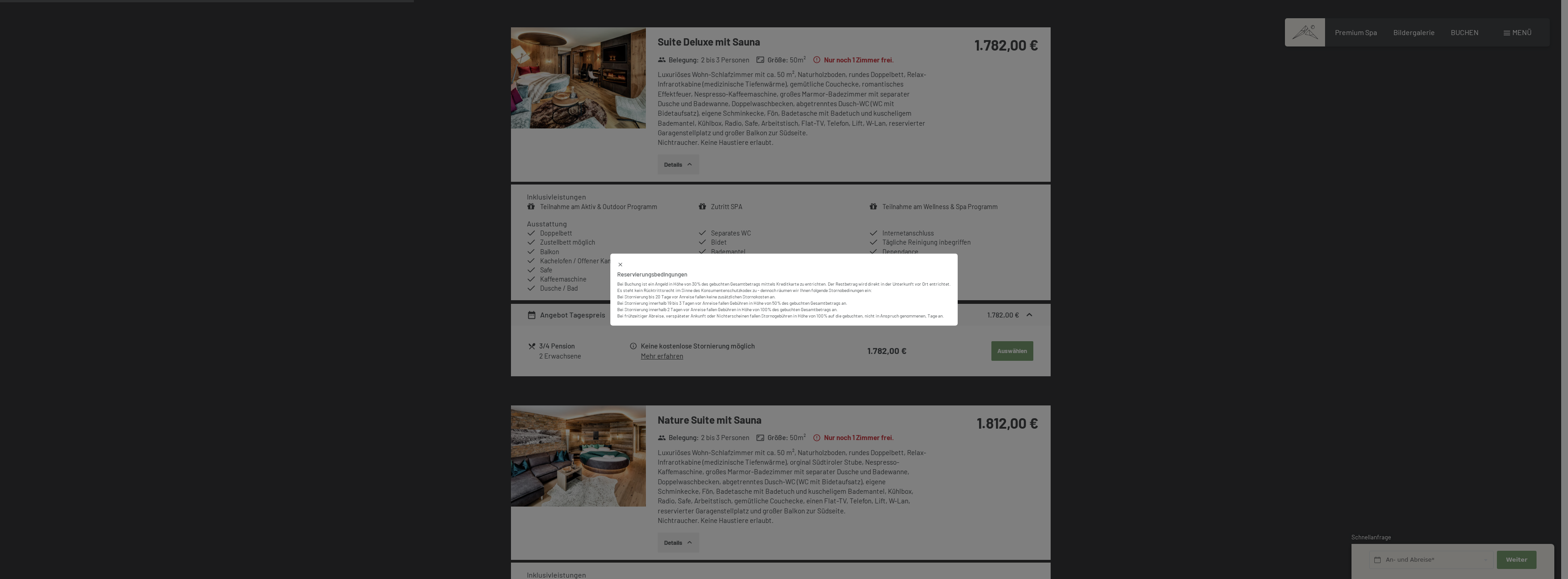
click at [618, 265] on icon at bounding box center [620, 264] width 4 height 4
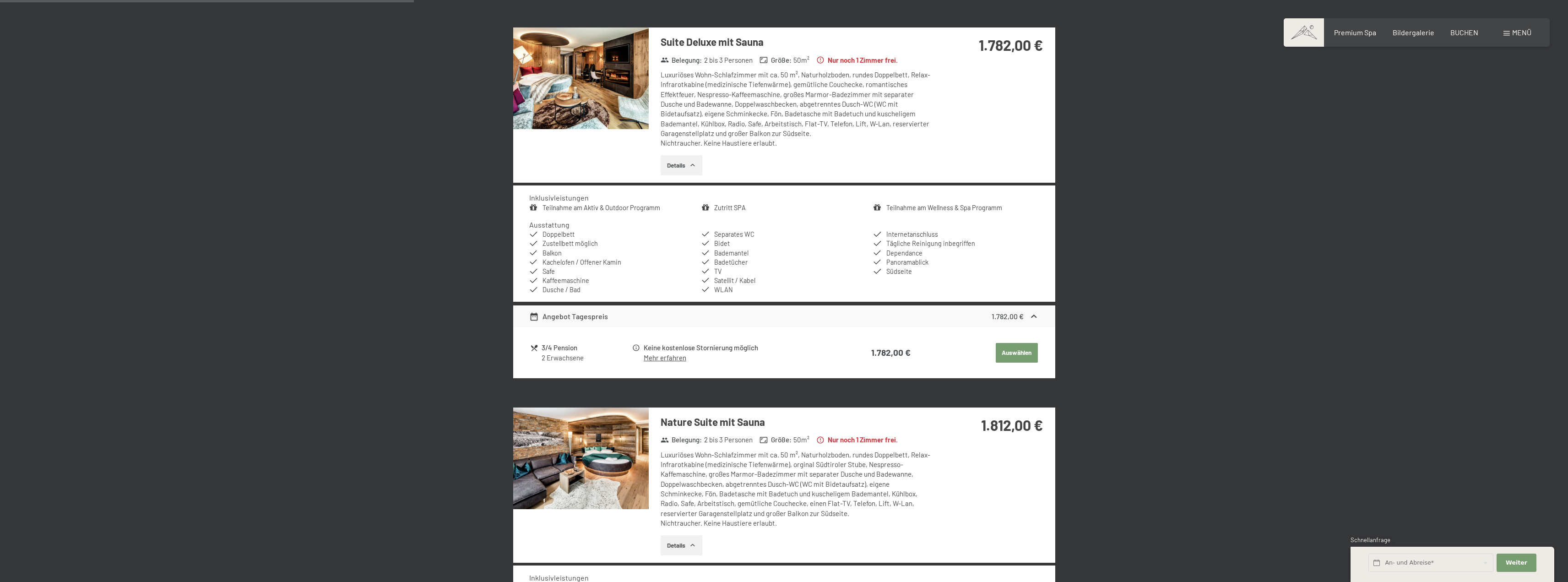
click at [1014, 358] on button "Auswählen" at bounding box center [1017, 353] width 42 height 20
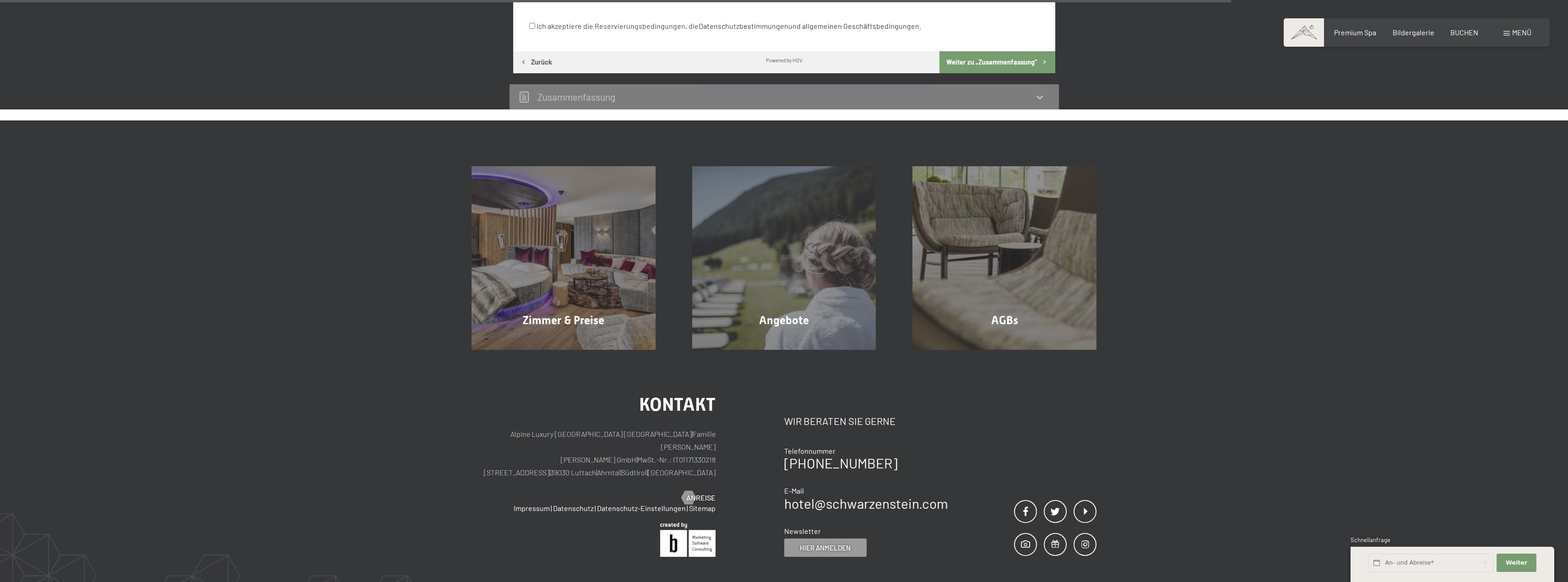
scroll to position [722, 0]
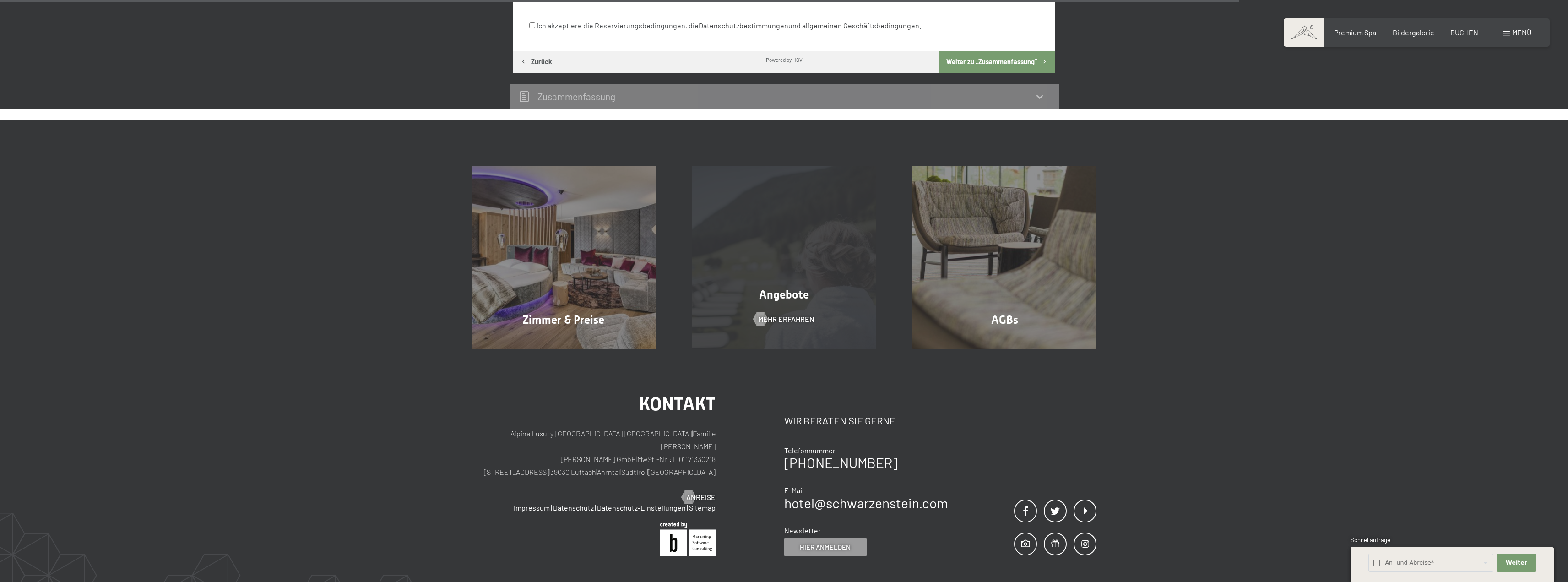
click at [774, 285] on div "Angebote Mehr erfahren" at bounding box center [784, 257] width 221 height 184
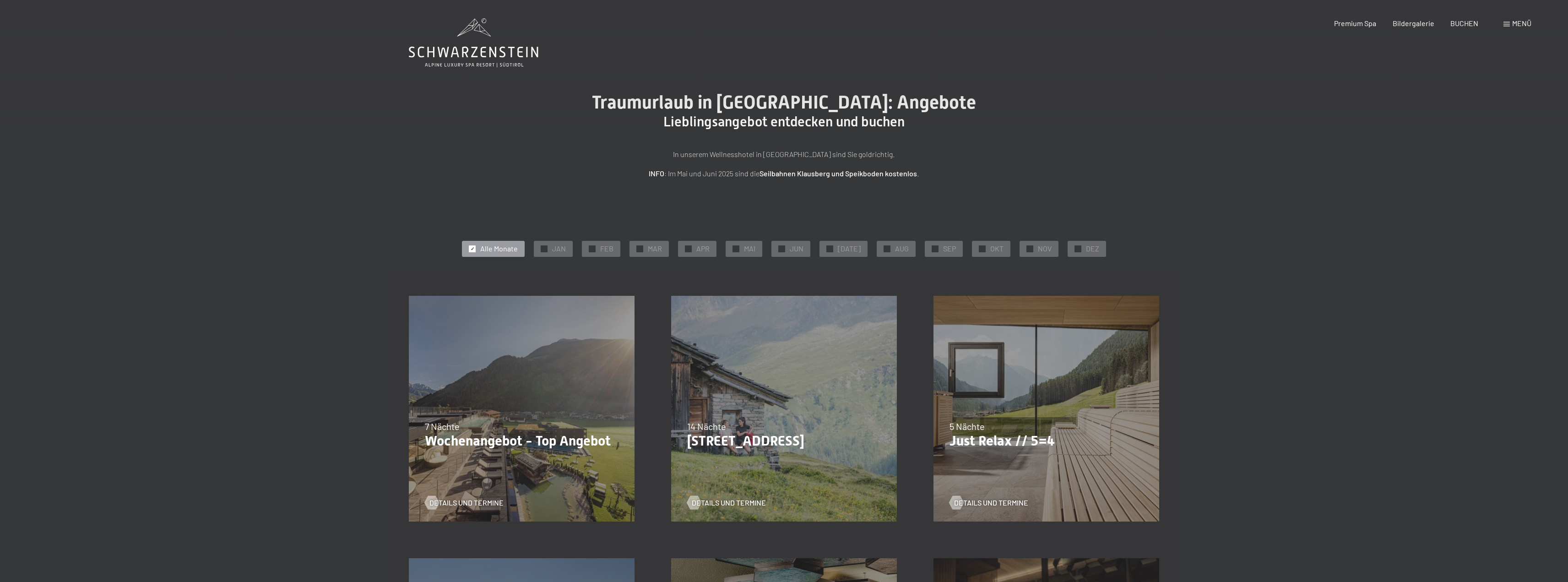
drag, startPoint x: 1281, startPoint y: 443, endPoint x: 1234, endPoint y: 278, distance: 171.6
click at [491, 48] on icon at bounding box center [474, 52] width 130 height 11
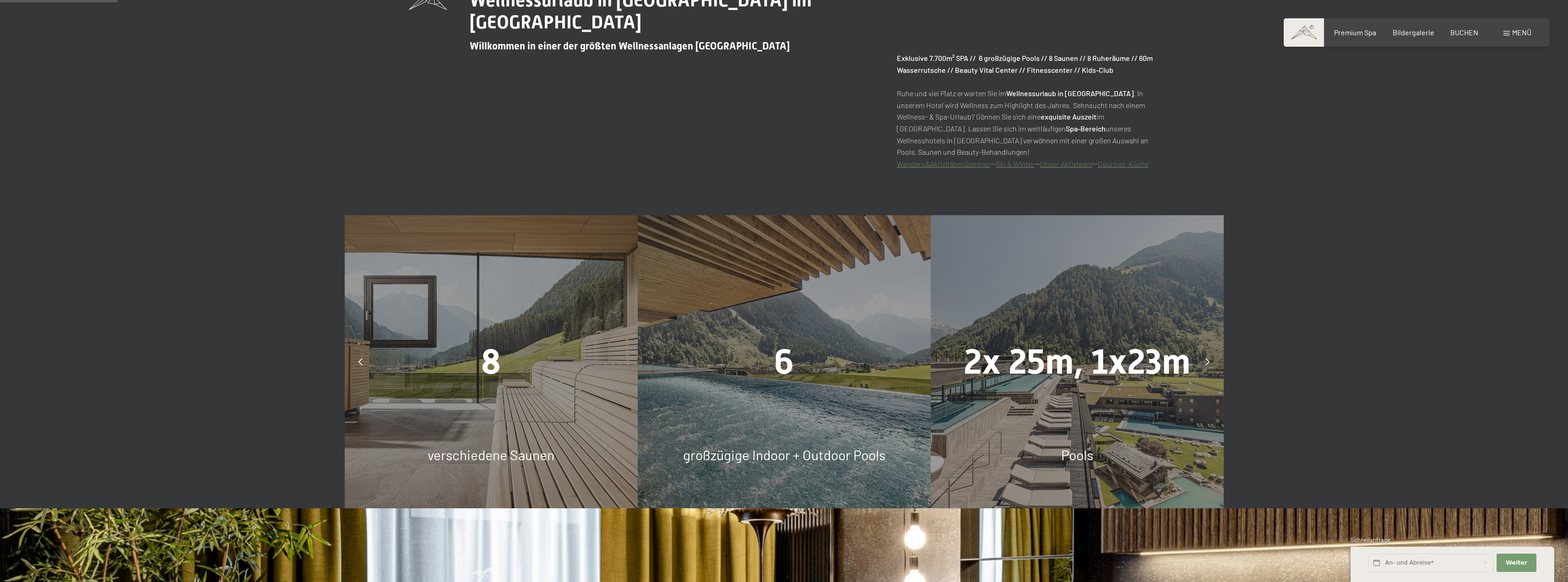
scroll to position [687, 0]
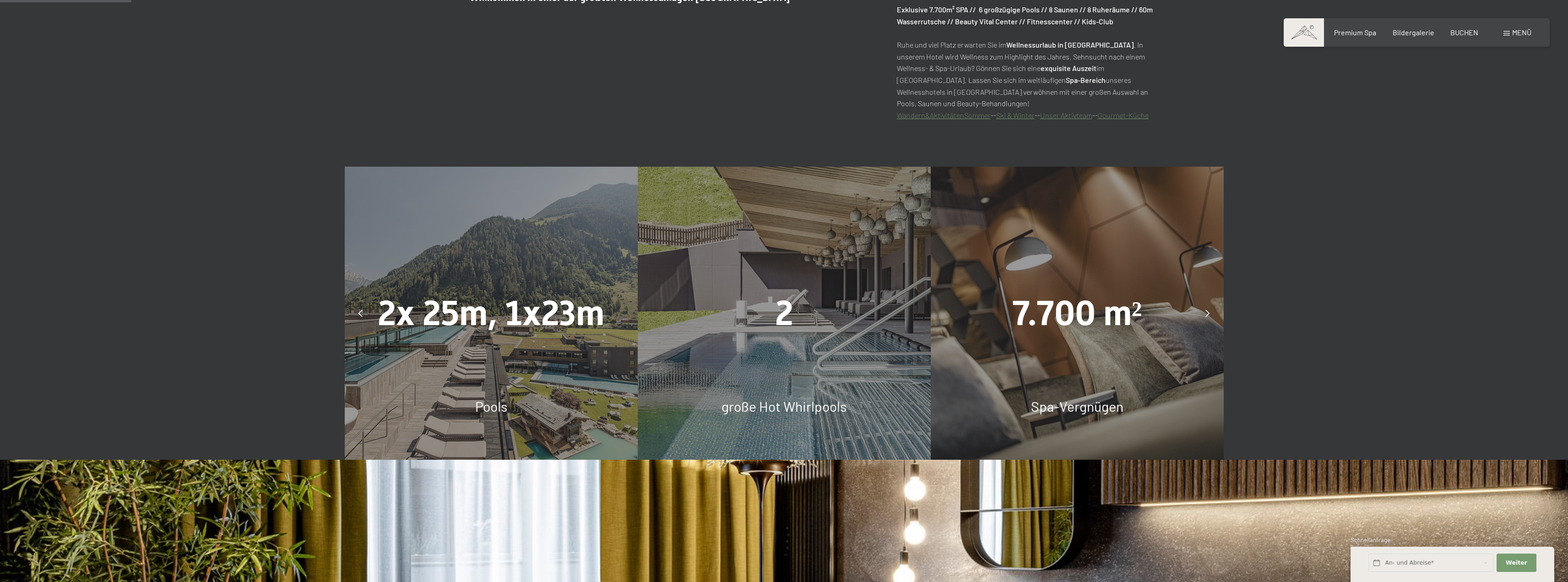
click at [1209, 315] on icon at bounding box center [1207, 313] width 4 height 7
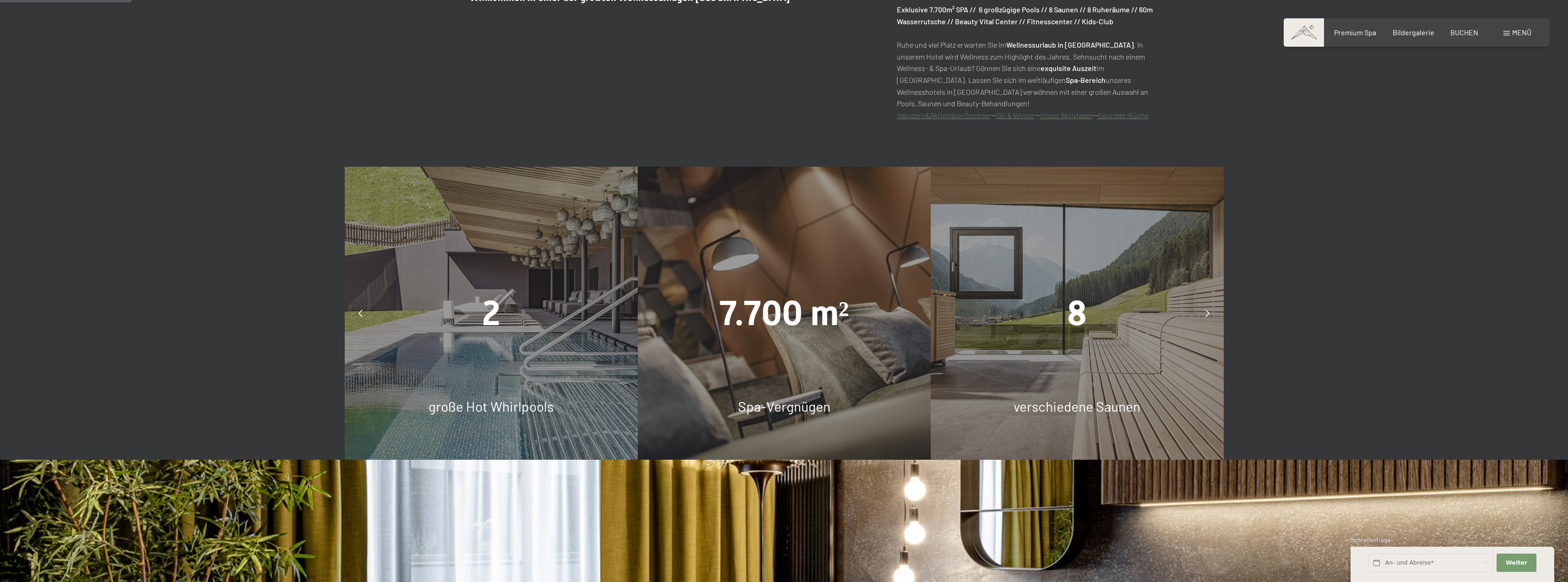
click at [1206, 314] on icon at bounding box center [1207, 313] width 4 height 7
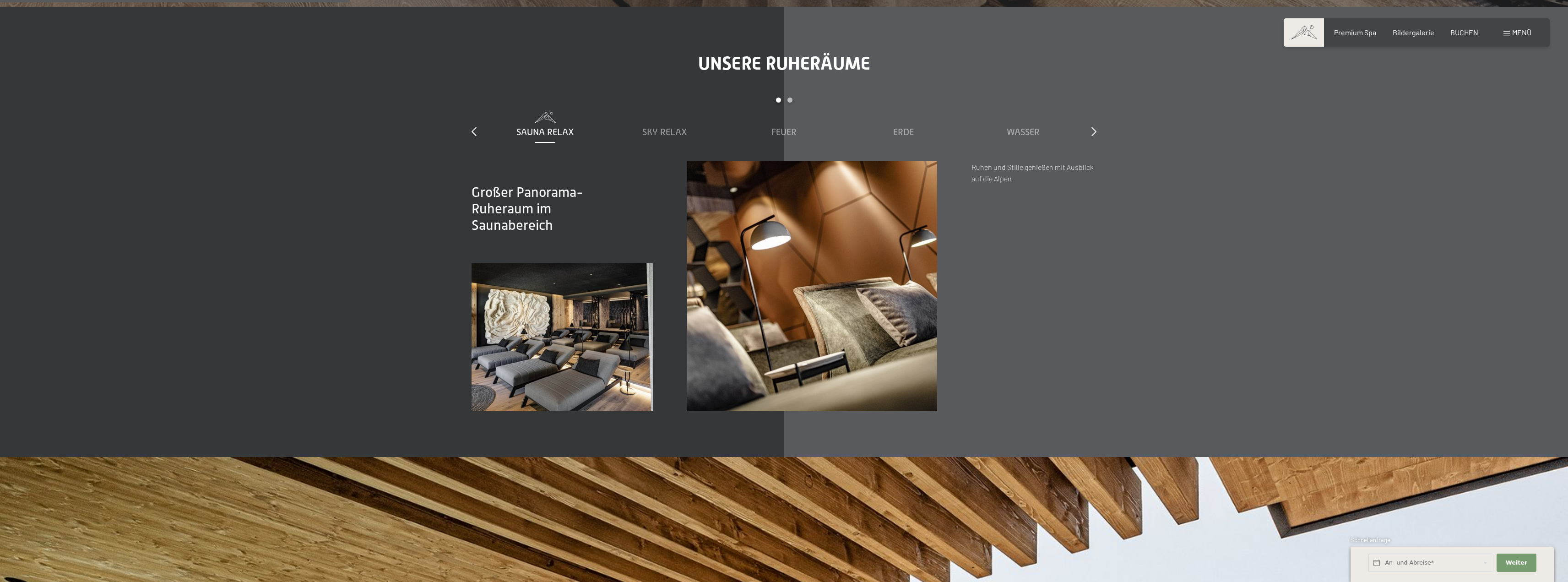
scroll to position [1831, 0]
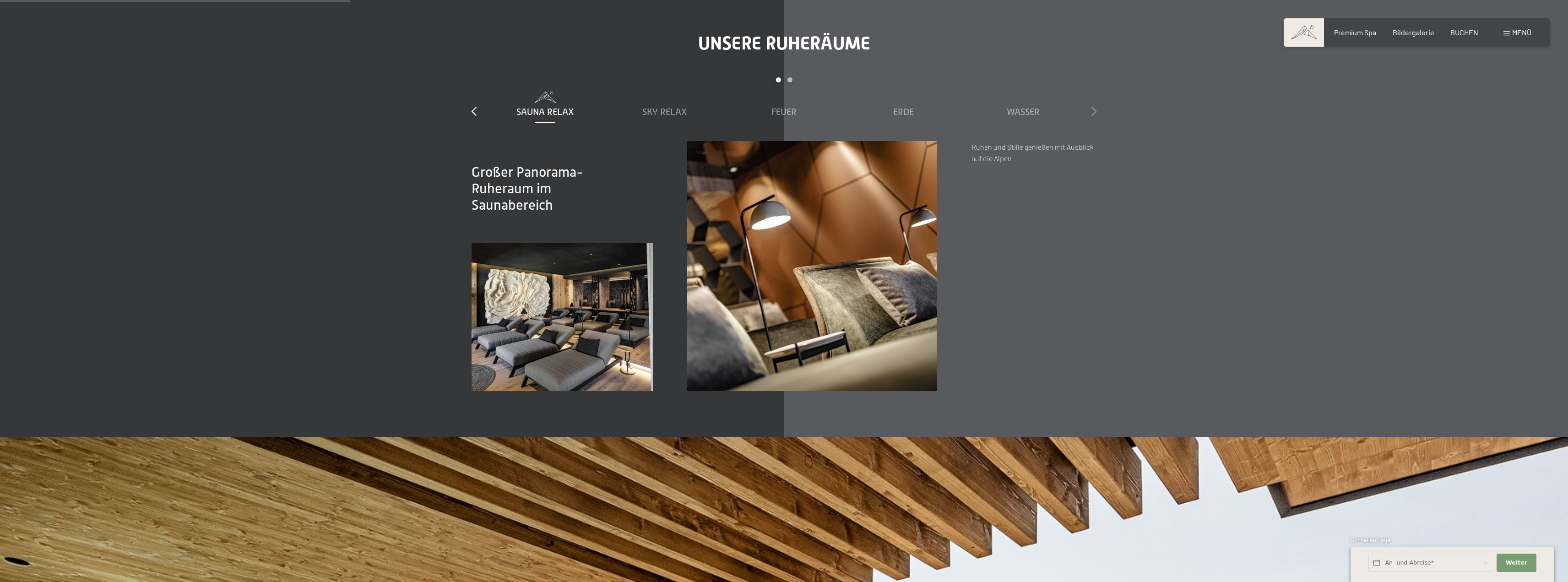
click at [1092, 110] on icon at bounding box center [1094, 111] width 5 height 9
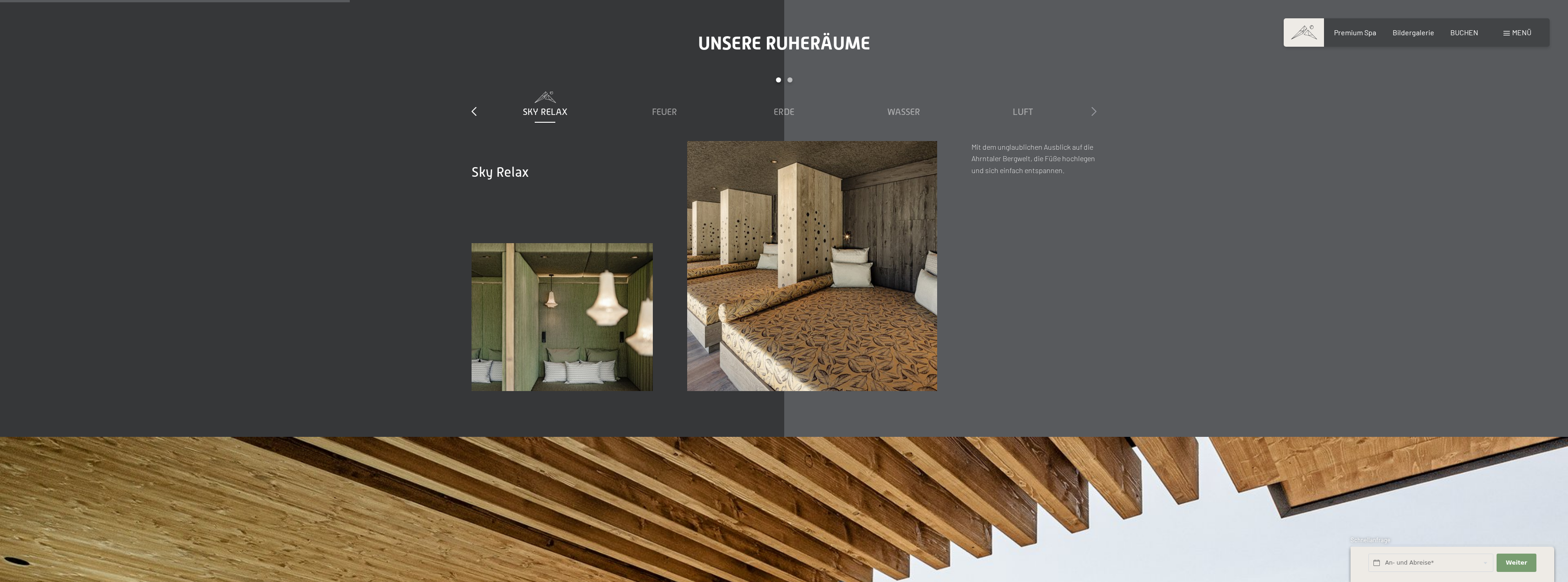
click at [1092, 110] on icon at bounding box center [1094, 111] width 5 height 9
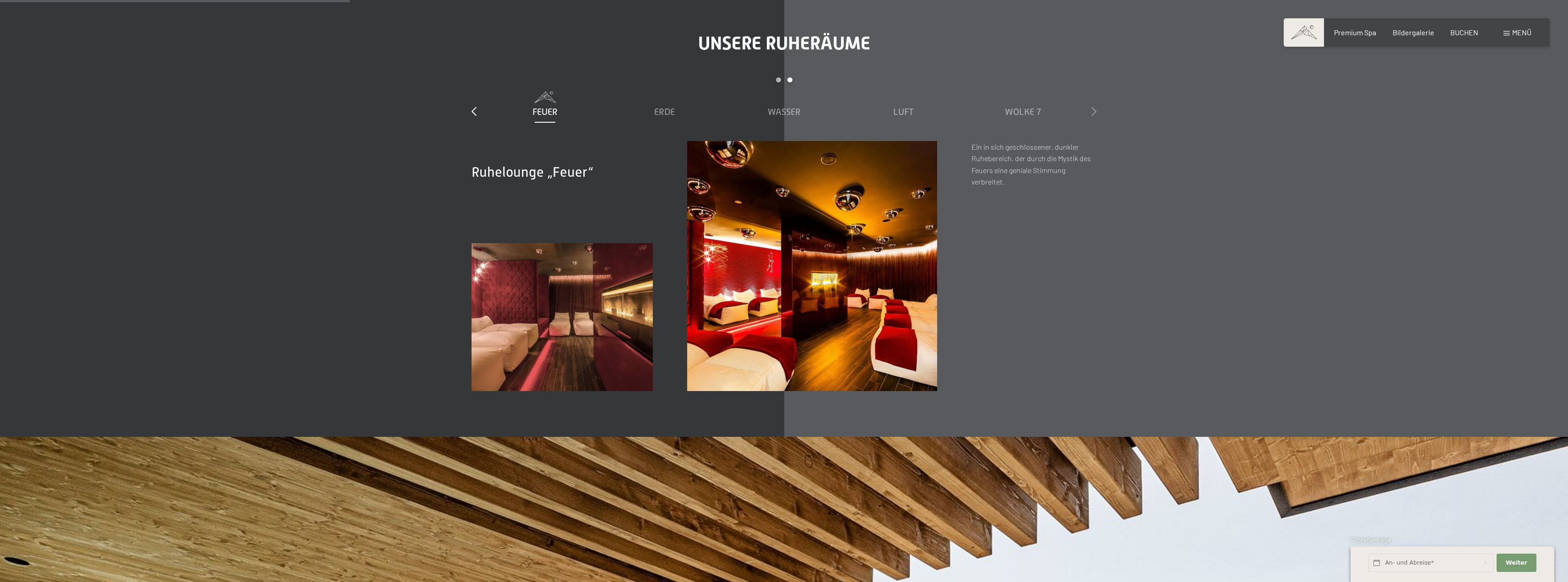
click at [1092, 110] on icon at bounding box center [1094, 111] width 5 height 9
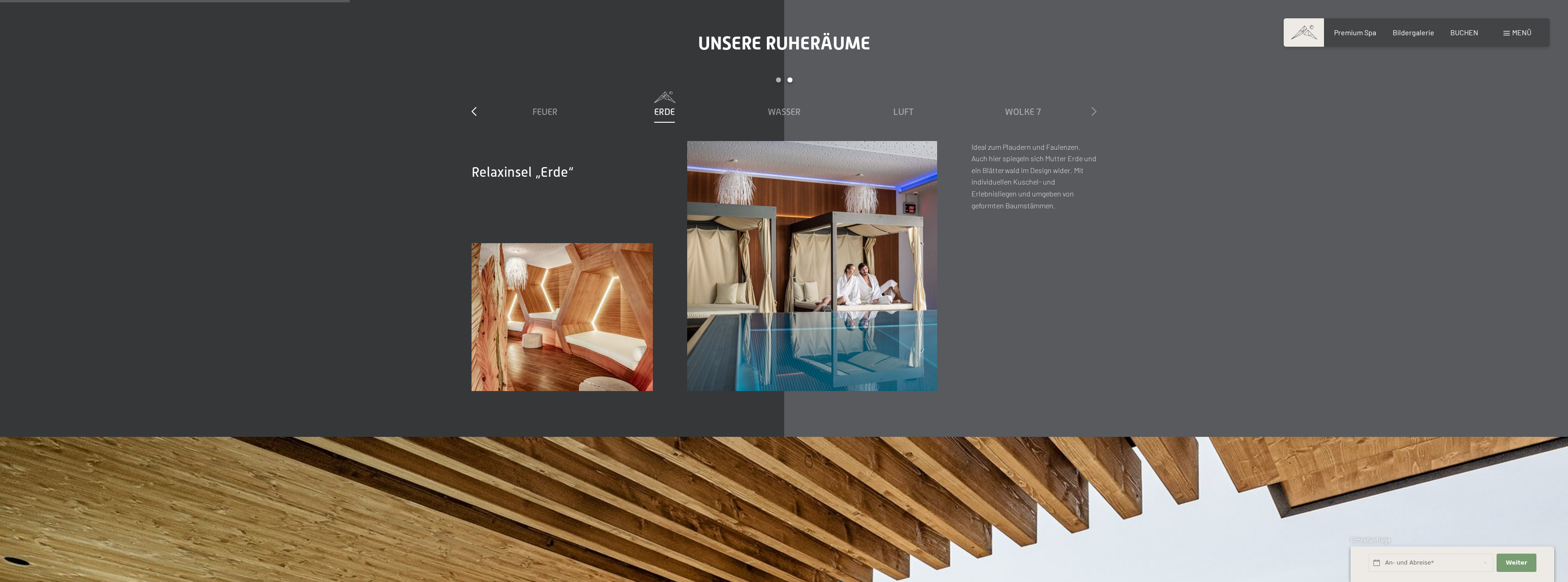
click at [1092, 110] on icon at bounding box center [1094, 111] width 5 height 9
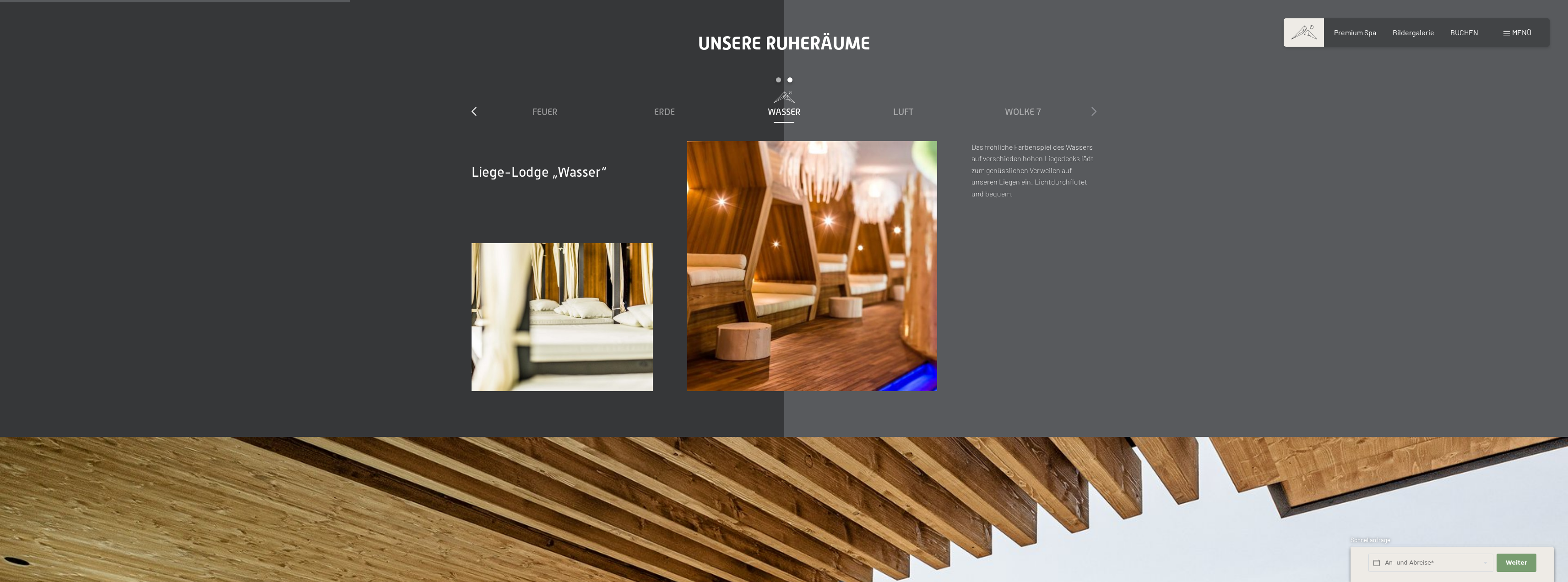
click at [1092, 110] on icon at bounding box center [1094, 111] width 5 height 9
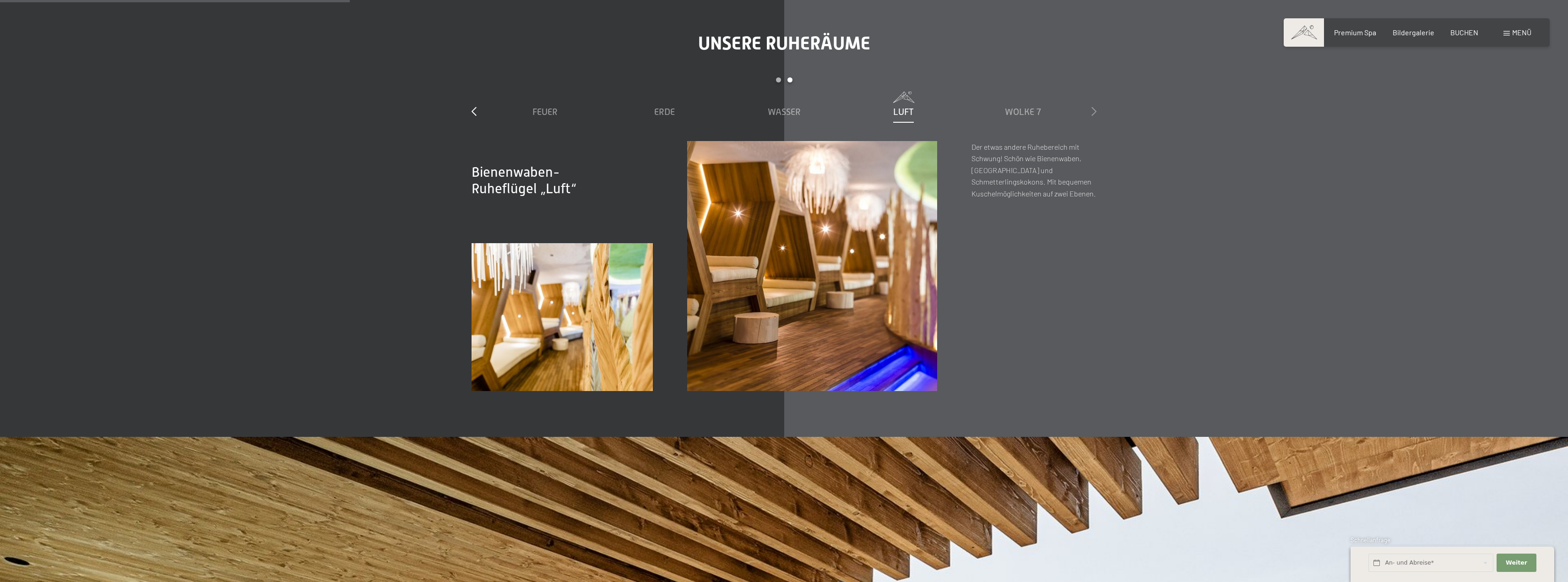
click at [1092, 110] on icon at bounding box center [1094, 111] width 5 height 9
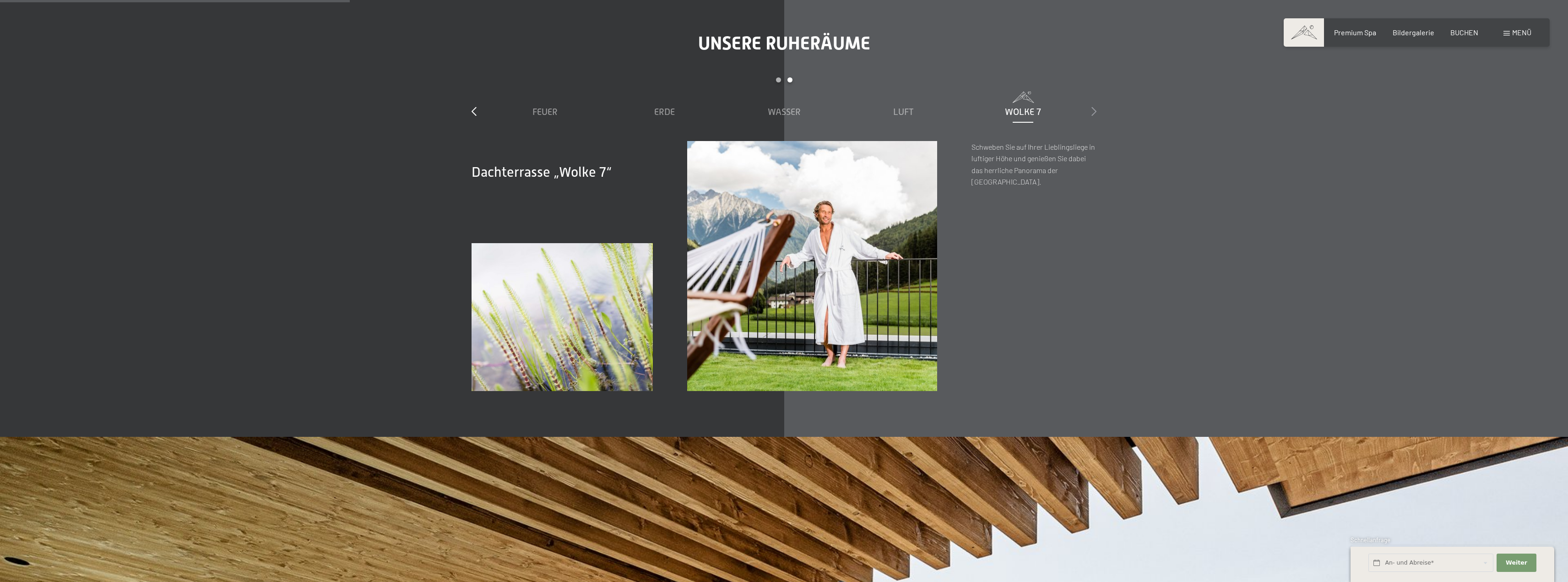
click at [1092, 110] on icon at bounding box center [1094, 111] width 5 height 9
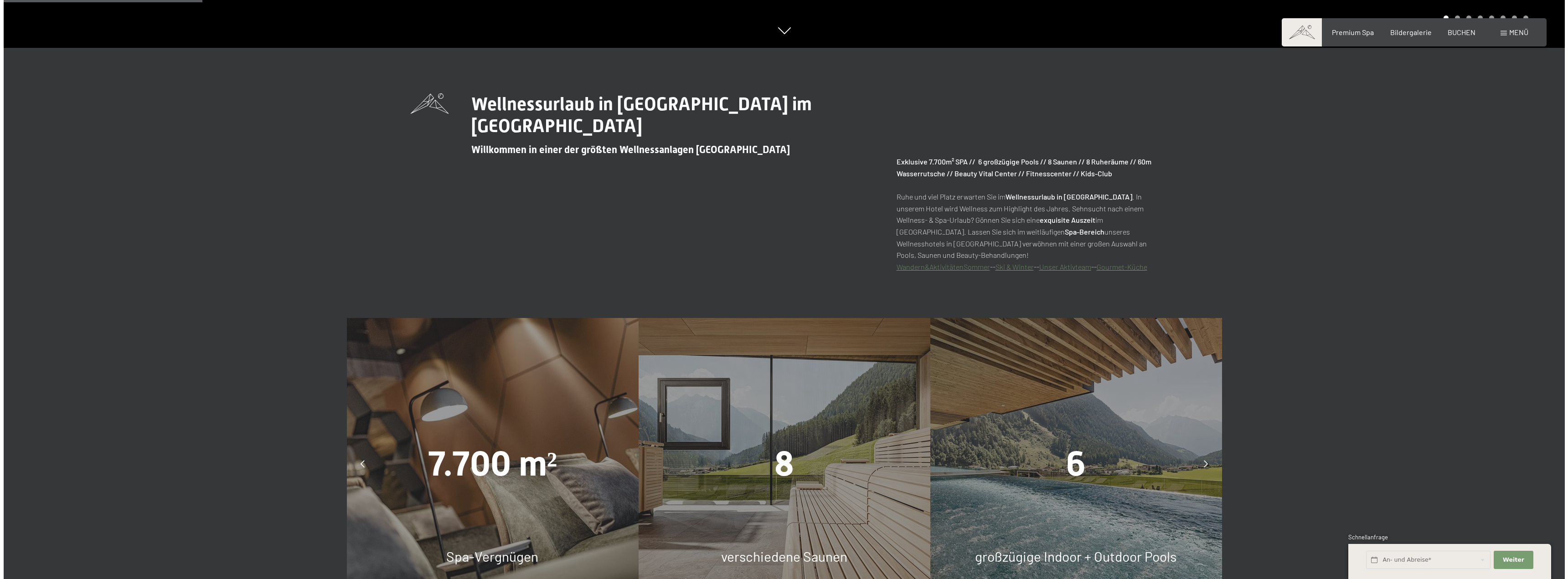
scroll to position [0, 0]
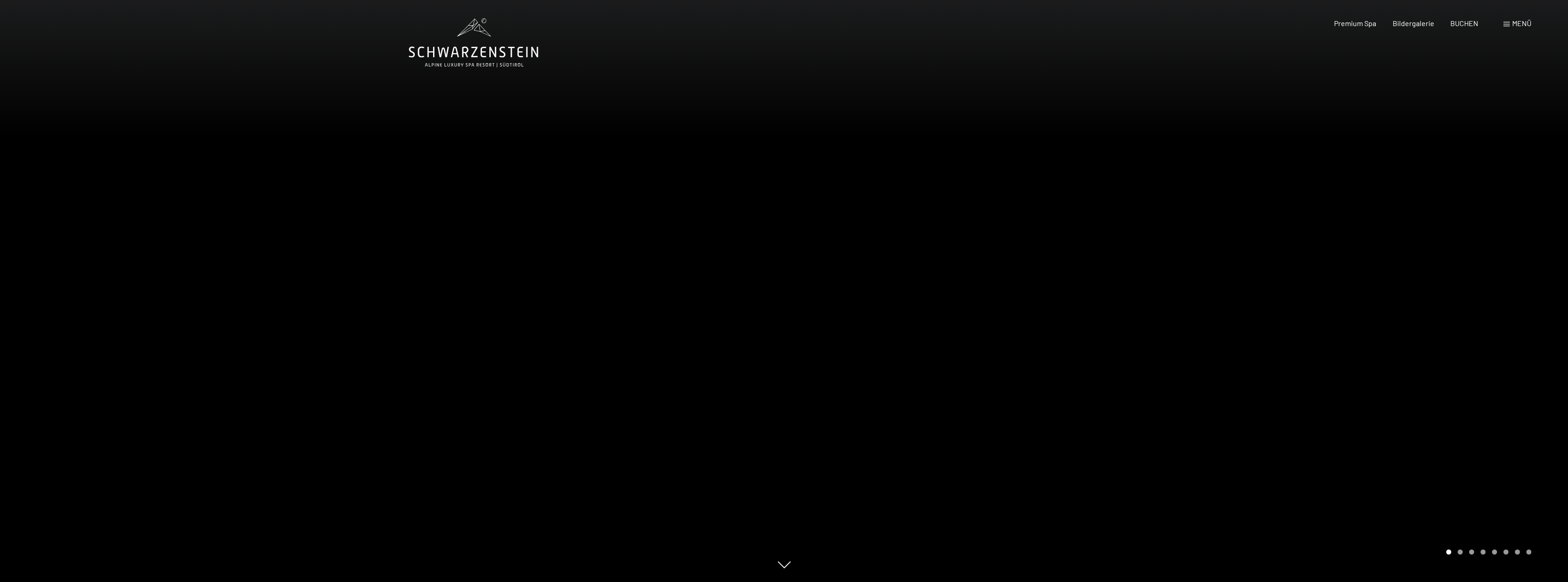
drag, startPoint x: 1259, startPoint y: 410, endPoint x: 1225, endPoint y: 244, distance: 169.4
click at [1506, 23] on span at bounding box center [1506, 24] width 6 height 4
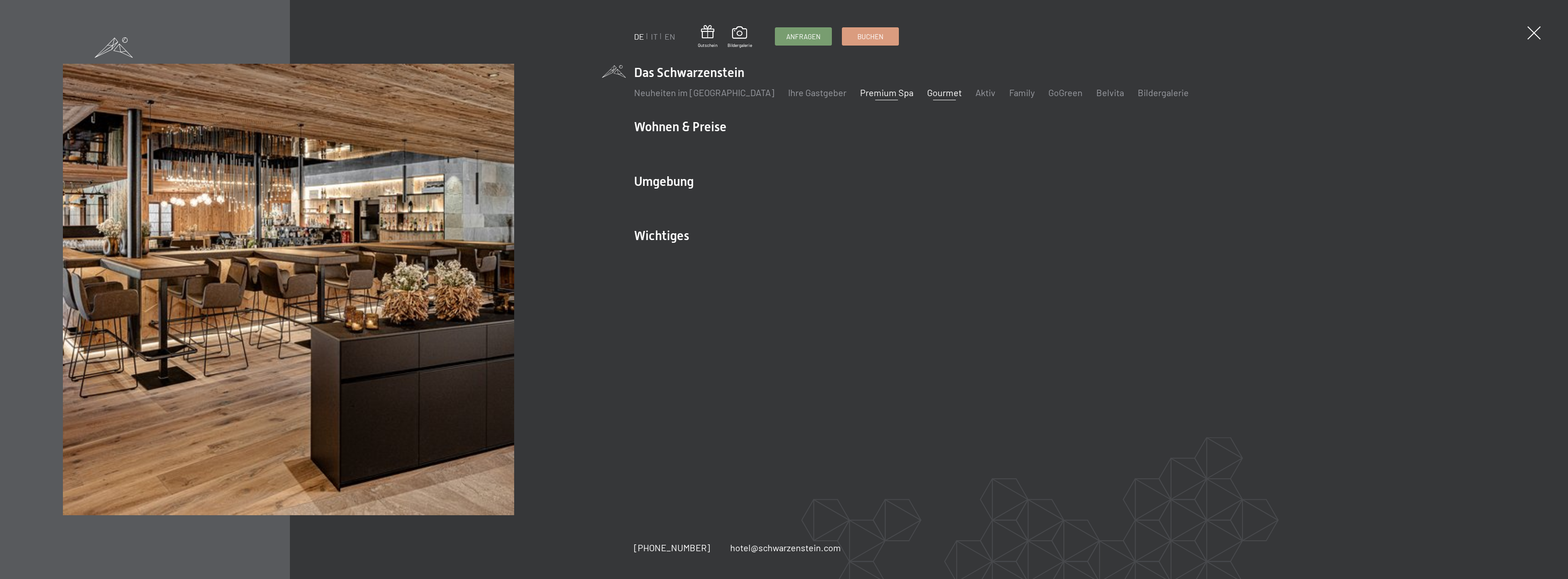
click at [927, 95] on link "Gourmet" at bounding box center [944, 92] width 35 height 11
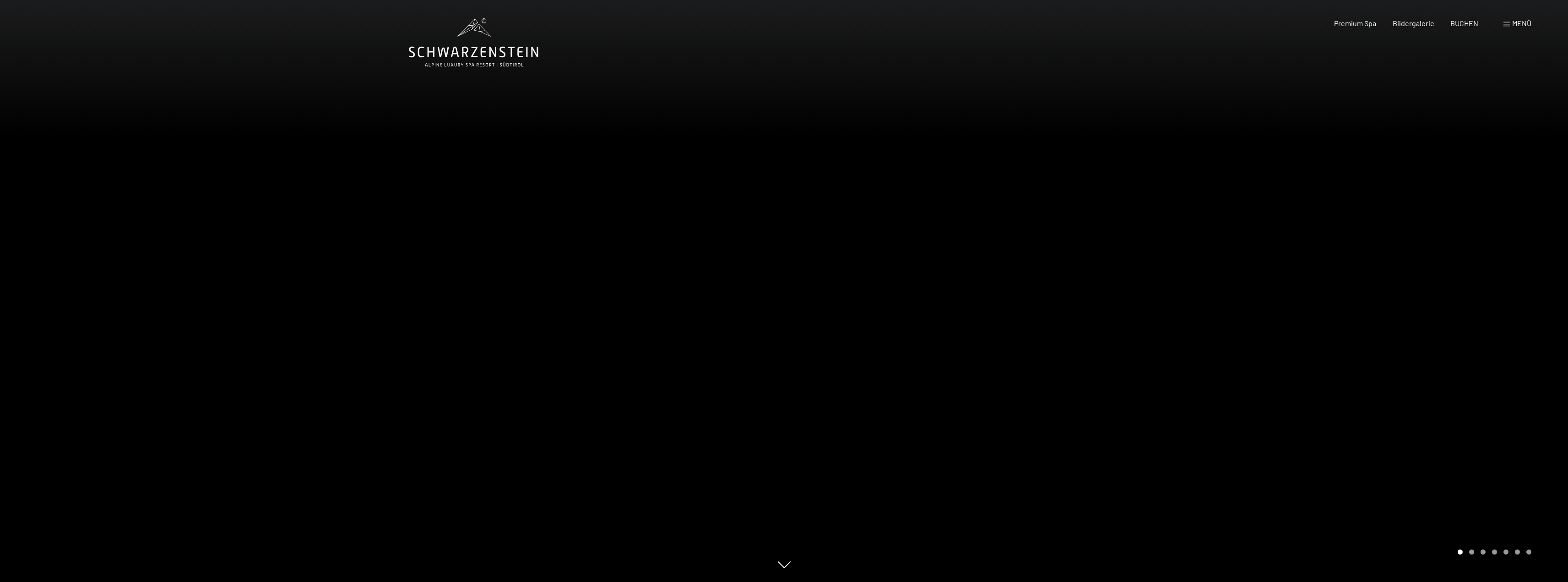
drag, startPoint x: 1320, startPoint y: 415, endPoint x: 1229, endPoint y: 167, distance: 264.2
click at [1521, 21] on span "Menü" at bounding box center [1521, 23] width 19 height 9
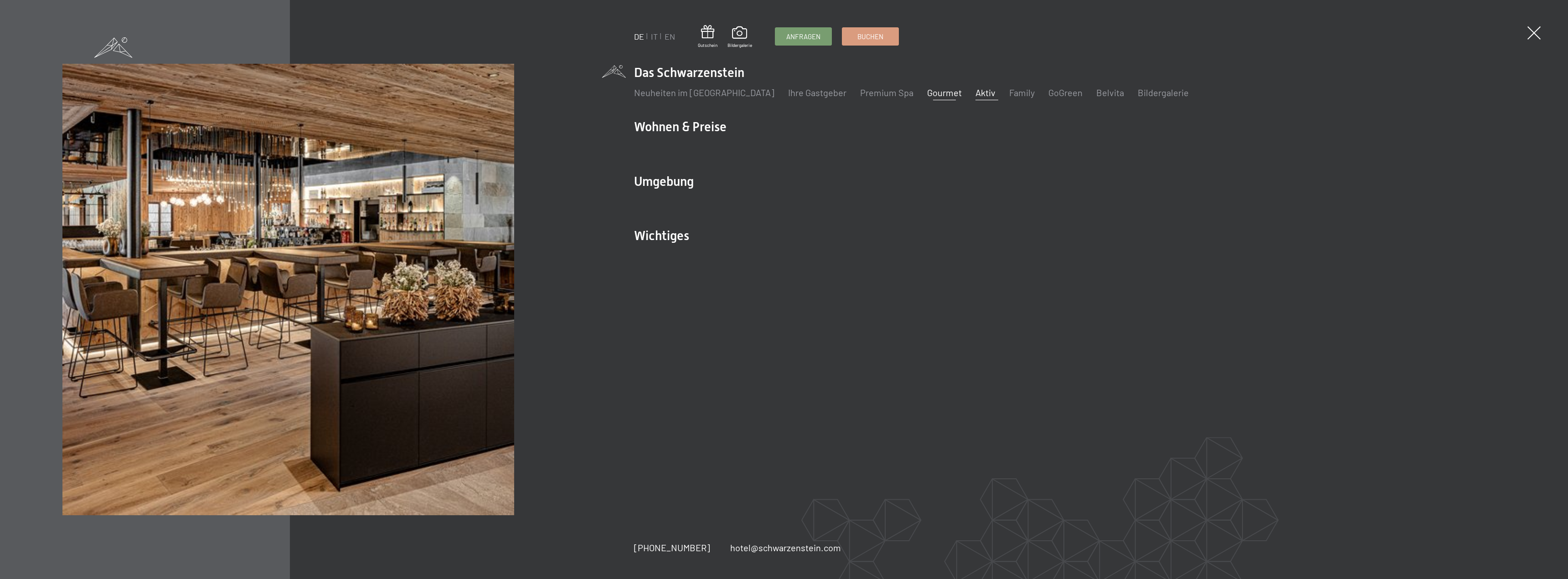
click at [976, 95] on link "Aktiv" at bounding box center [985, 92] width 20 height 11
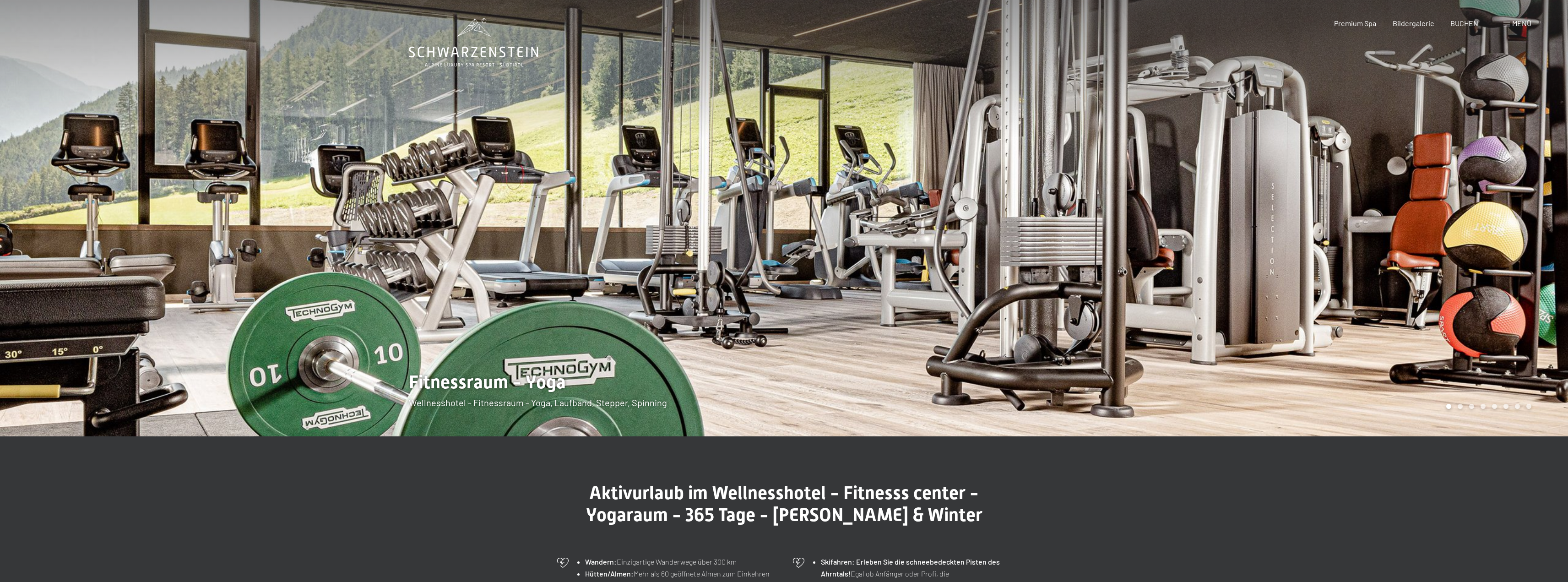
click at [1518, 18] on div "Menü" at bounding box center [1517, 23] width 28 height 10
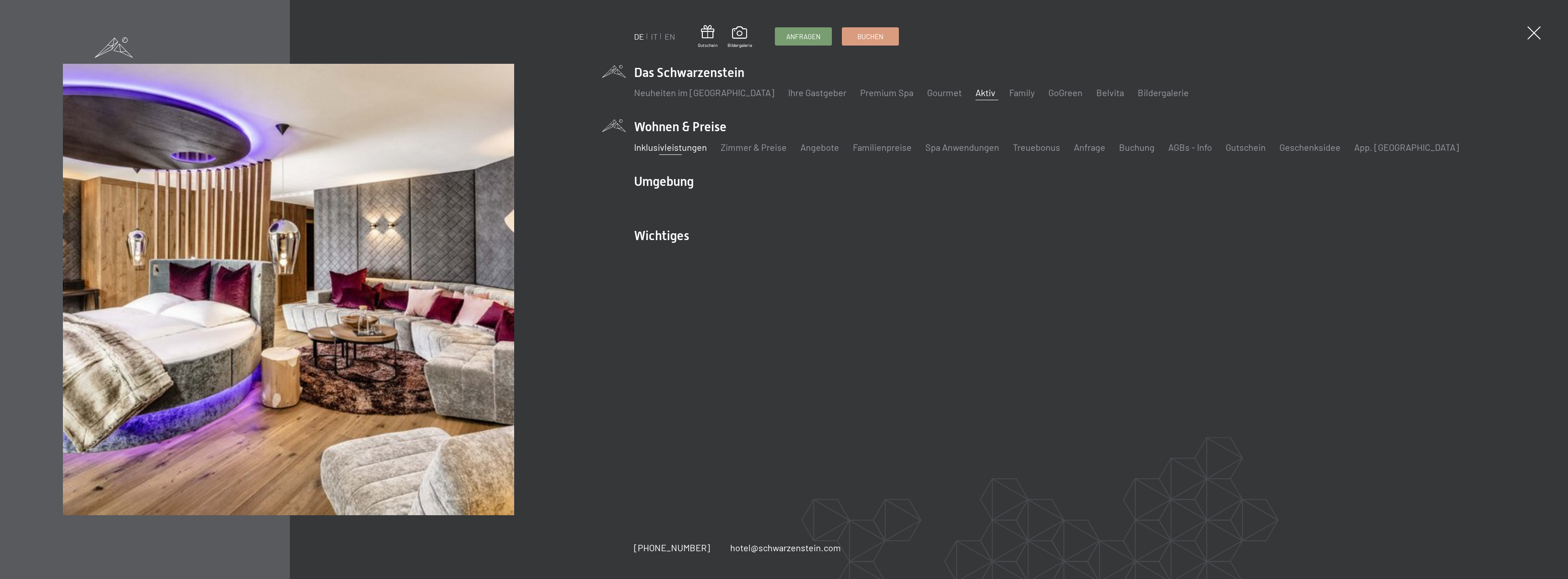
click at [682, 148] on link "Inklusivleistungen" at bounding box center [671, 147] width 73 height 11
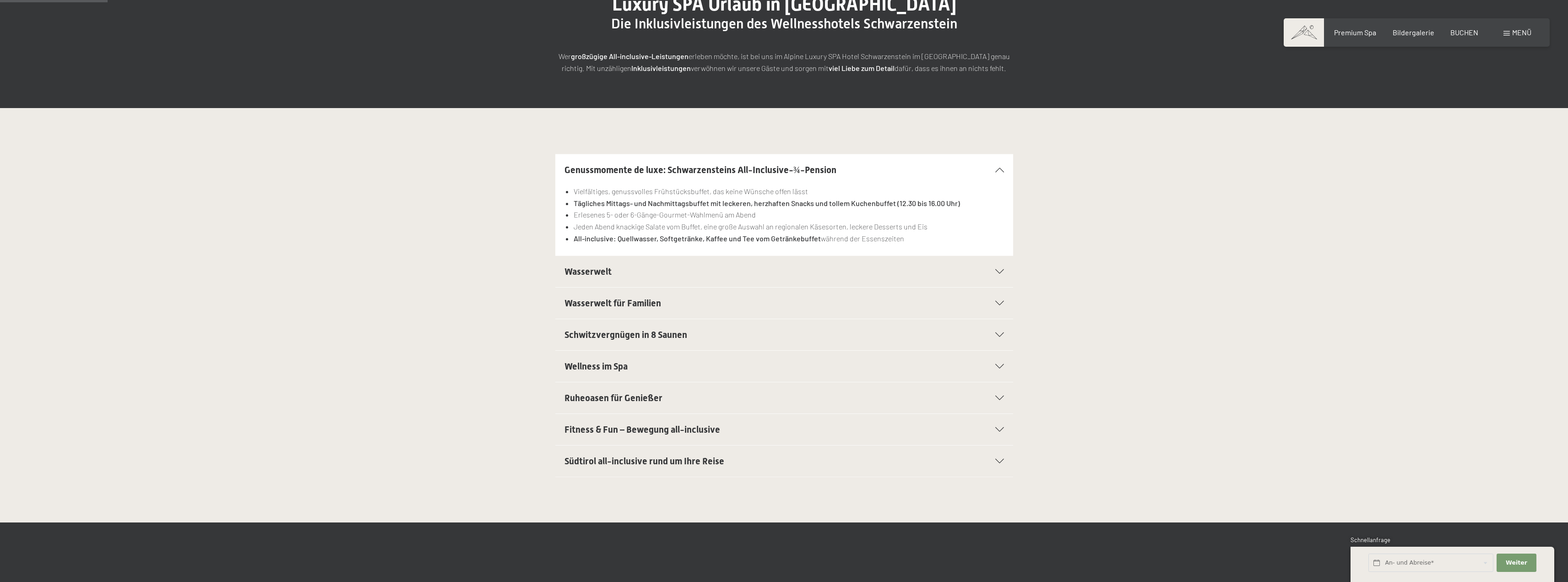
scroll to position [138, 0]
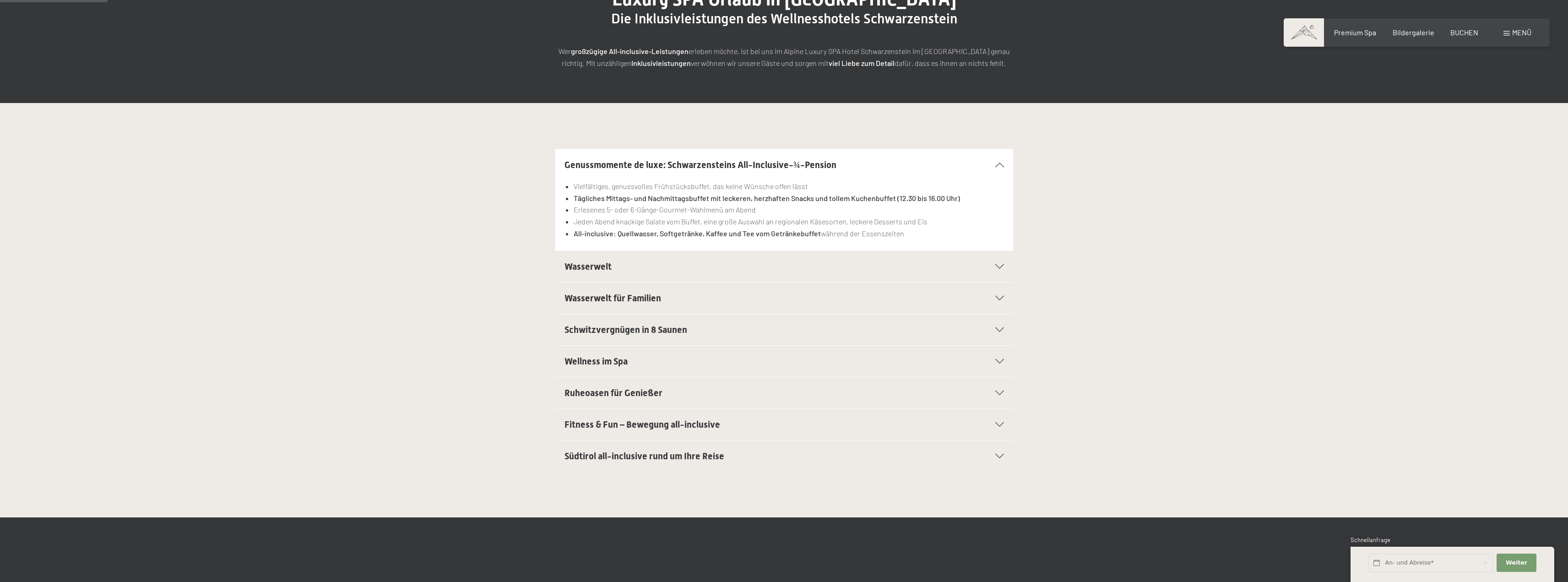
click at [646, 268] on h2 "Wasserwelt" at bounding box center [762, 266] width 396 height 13
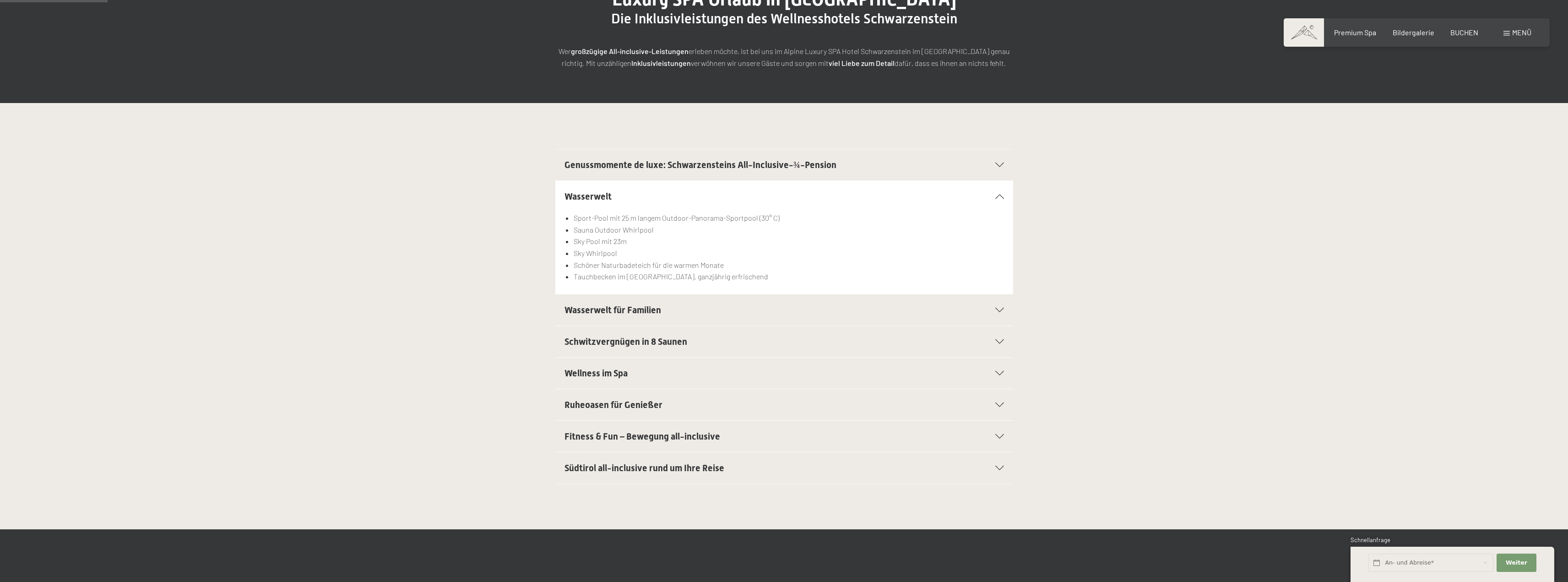
click at [664, 375] on h2 "Wellness im Spa" at bounding box center [762, 373] width 396 height 13
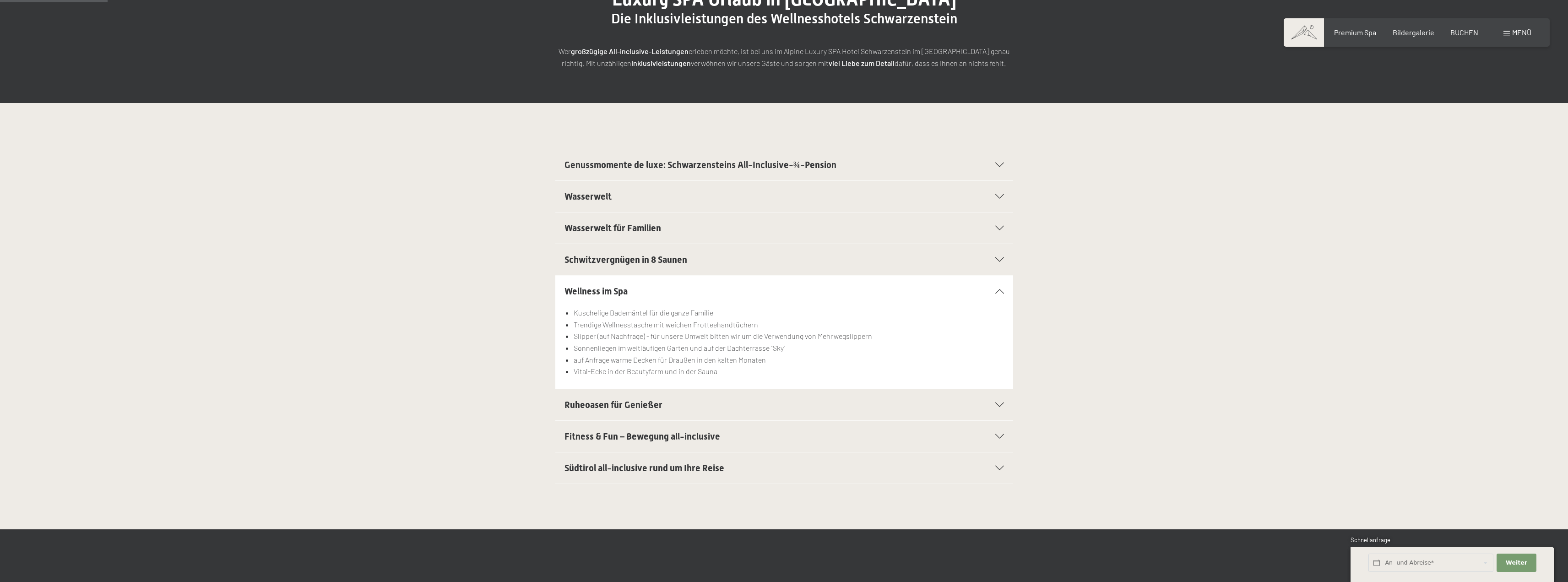
click at [694, 300] on div "Wellness im Spa" at bounding box center [784, 291] width 440 height 31
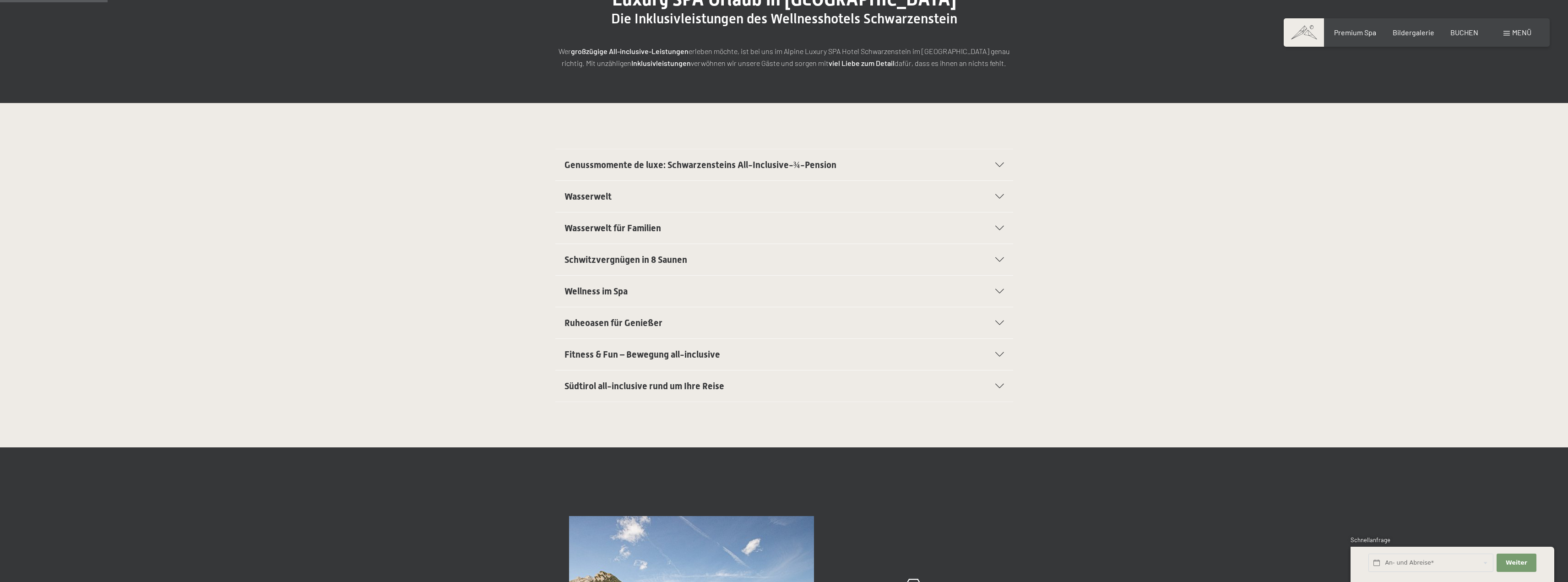
click at [663, 323] on h2 "Ruheoasen für Genießer" at bounding box center [762, 322] width 396 height 13
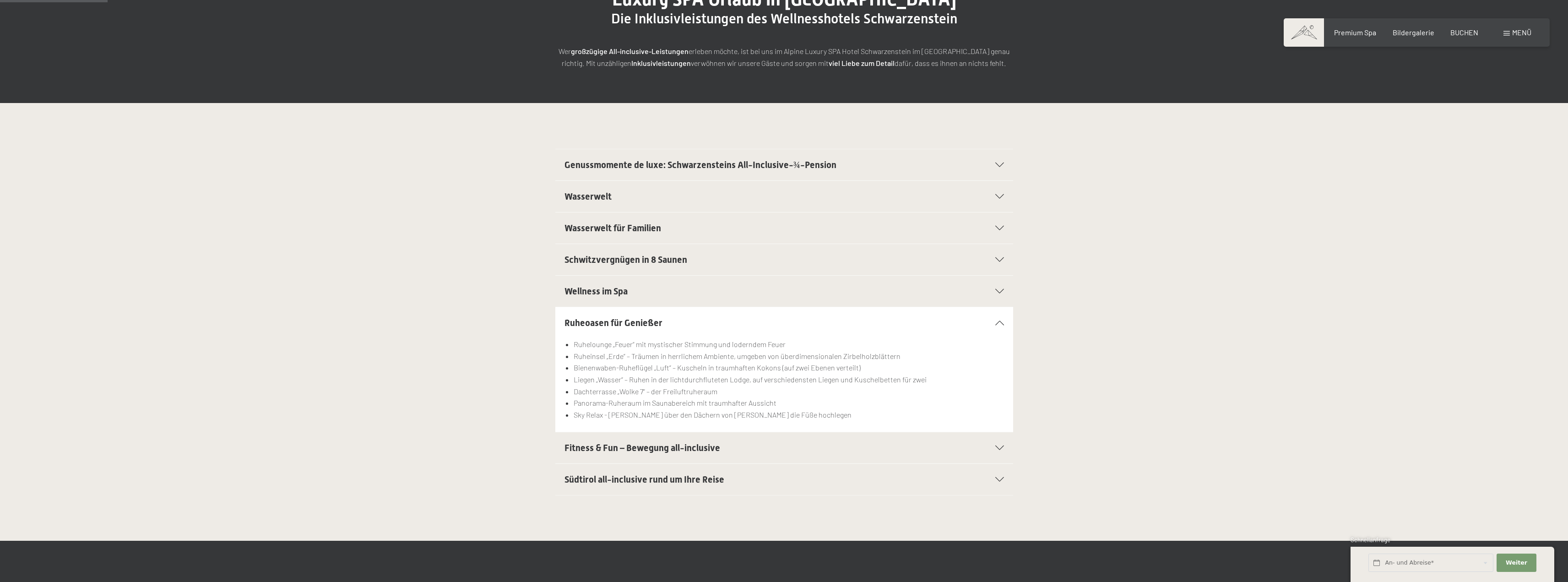
click at [668, 323] on h2 "Ruheoasen für Genießer" at bounding box center [762, 322] width 396 height 13
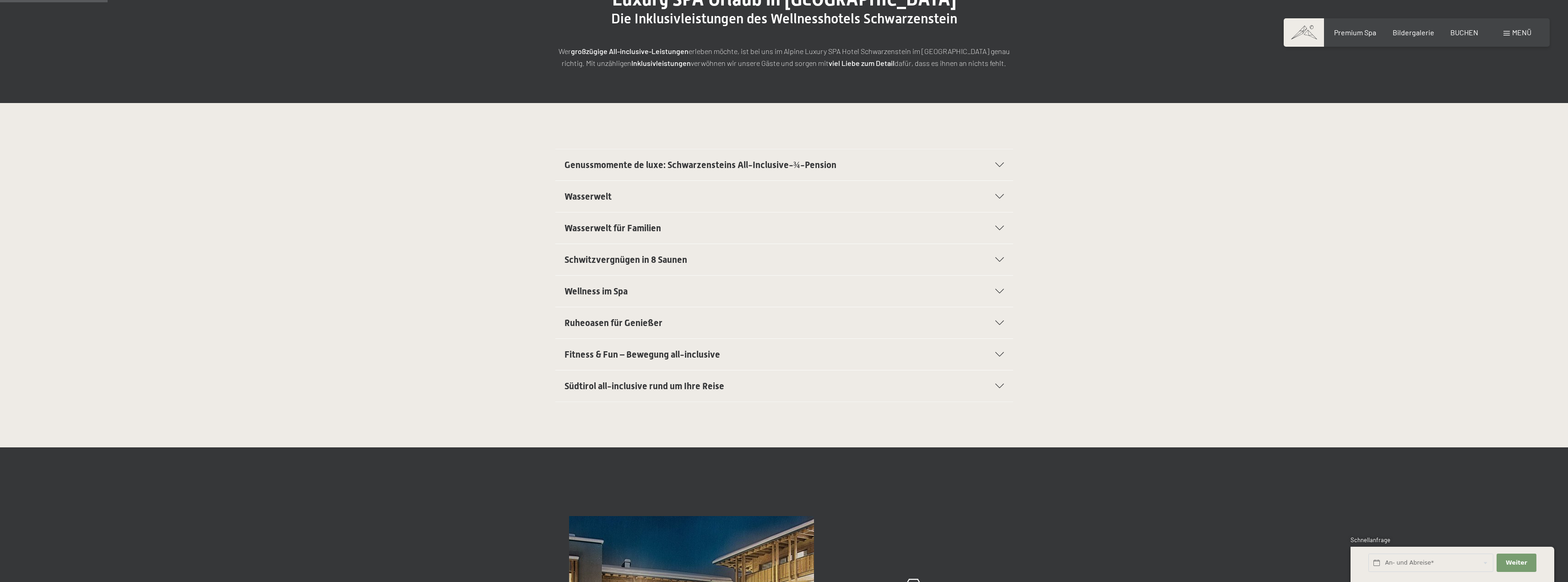
click at [701, 389] on span "Südtirol all-inclusive rund um Ihre Reise" at bounding box center [644, 386] width 160 height 11
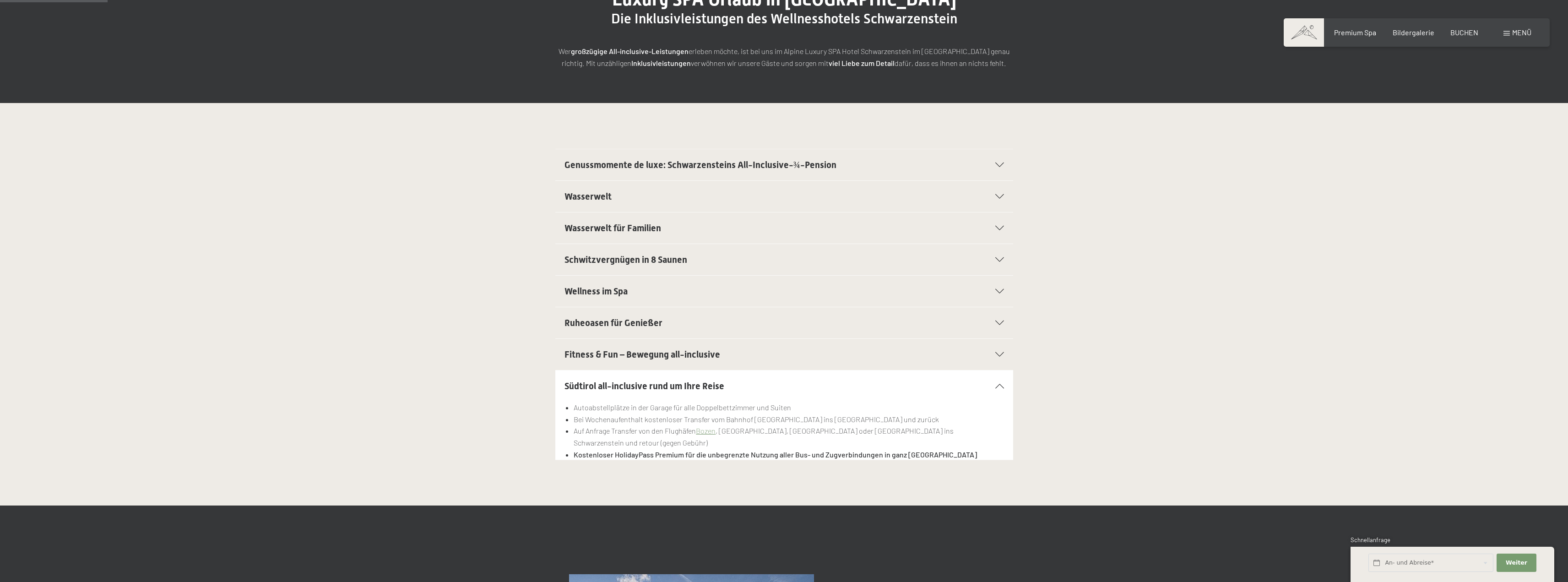
click at [690, 390] on span "Südtirol all-inclusive rund um Ihre Reise" at bounding box center [644, 386] width 160 height 11
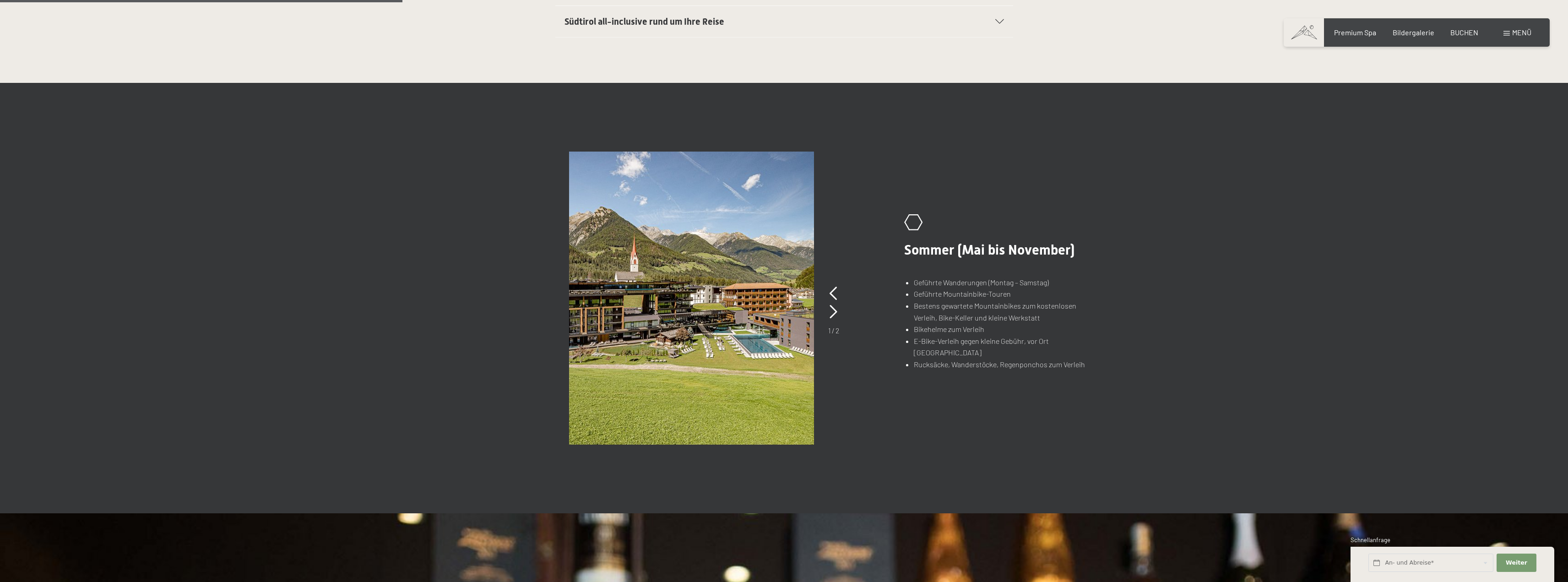
scroll to position [504, 0]
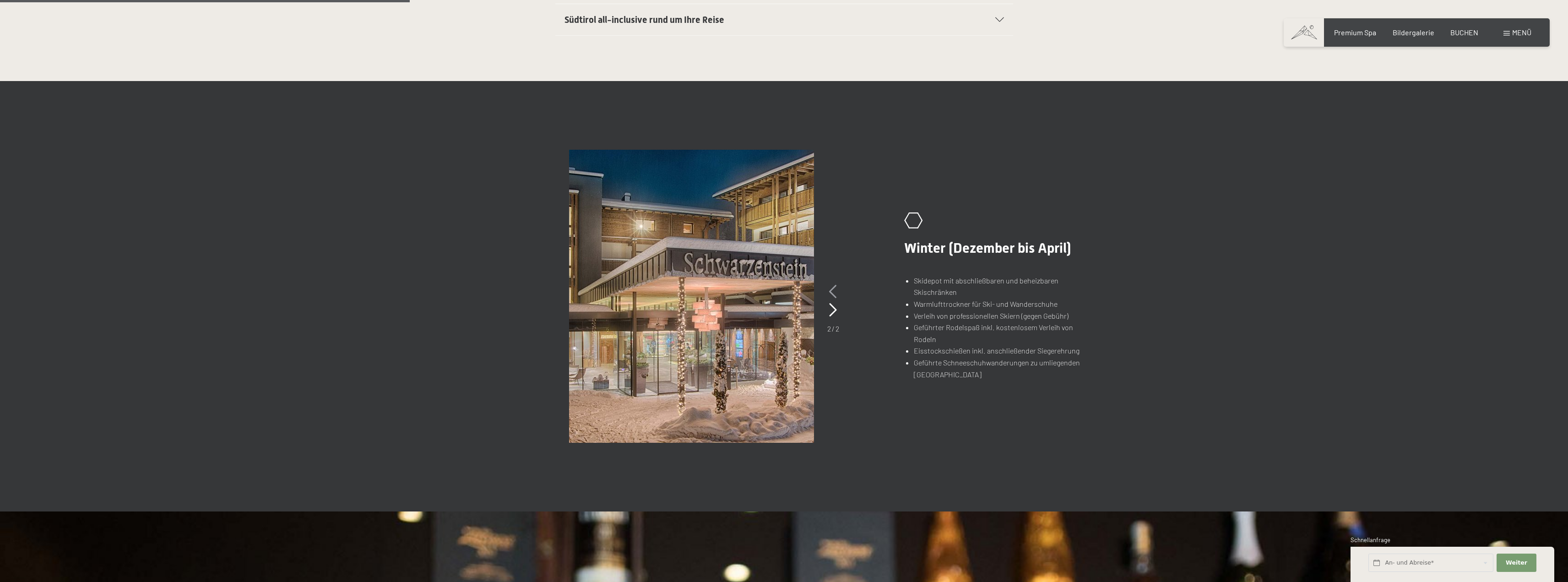
click at [833, 289] on icon at bounding box center [833, 292] width 8 height 13
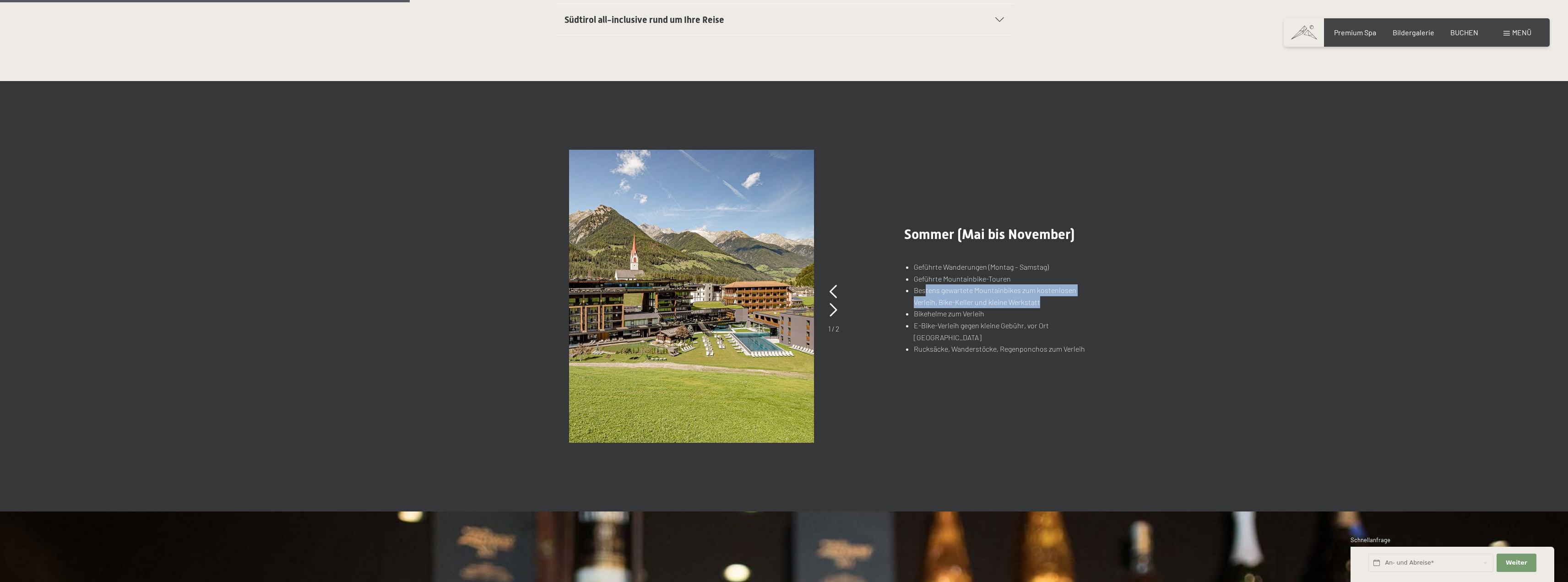
drag, startPoint x: 926, startPoint y: 297, endPoint x: 1043, endPoint y: 306, distance: 117.3
click at [1044, 305] on li "Bestens gewartete Mountainbikes zum kostenlosen Verleih, Bike-Keller und kleine…" at bounding box center [1005, 296] width 183 height 23
drag, startPoint x: 1022, startPoint y: 314, endPoint x: 1004, endPoint y: 313, distance: 18.0
click at [1021, 308] on li "Bestens gewartete Mountainbikes zum kostenlosen Verleih, Bike-Keller und kleine…" at bounding box center [1005, 296] width 183 height 23
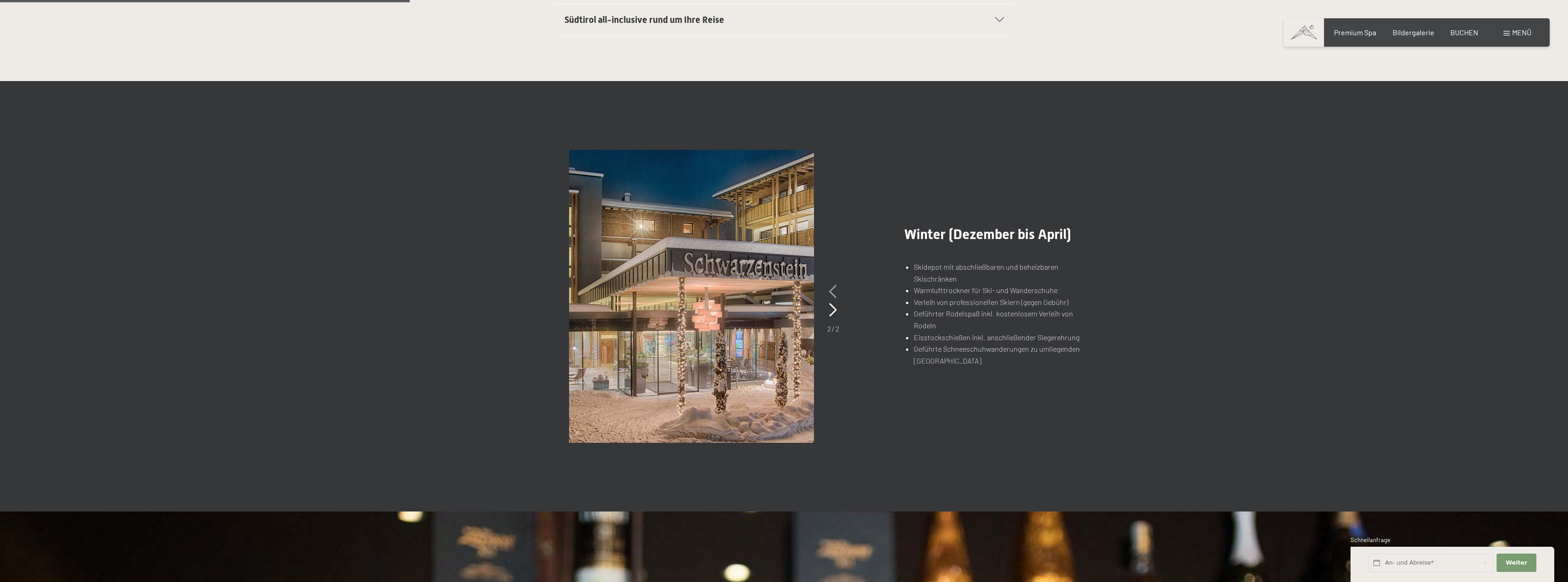
click at [829, 292] on icon at bounding box center [833, 292] width 8 height 13
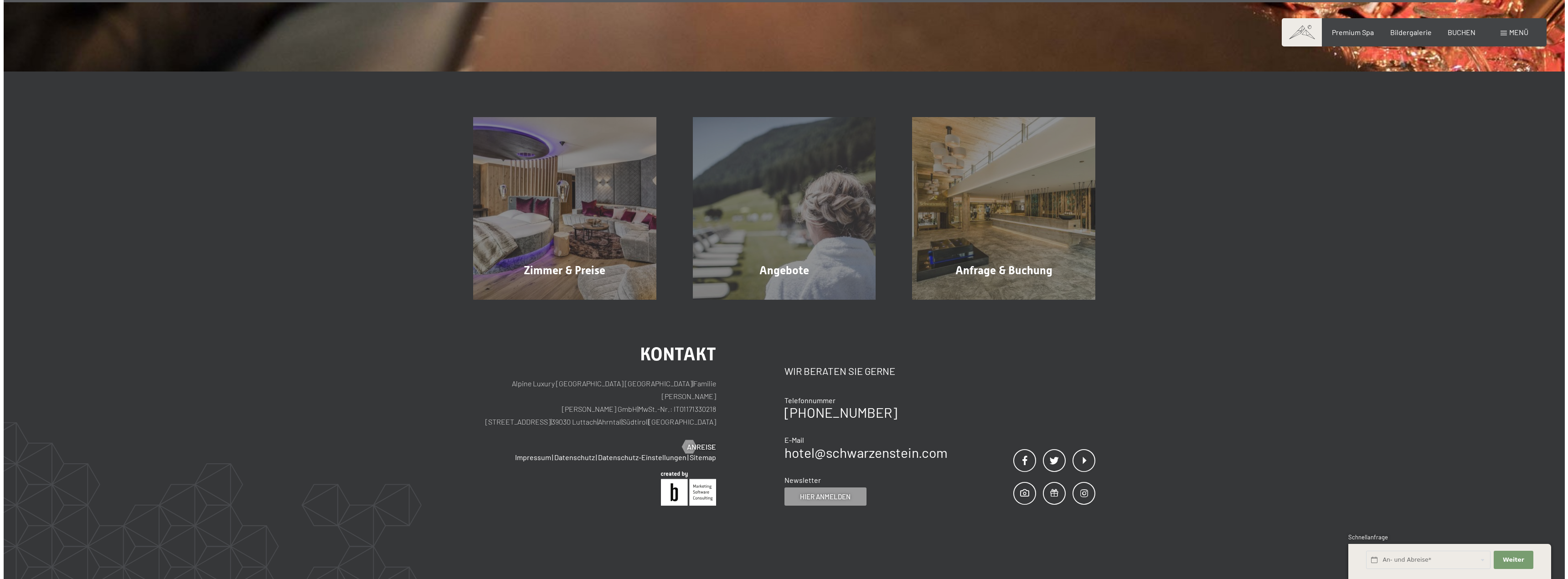
scroll to position [1822, 0]
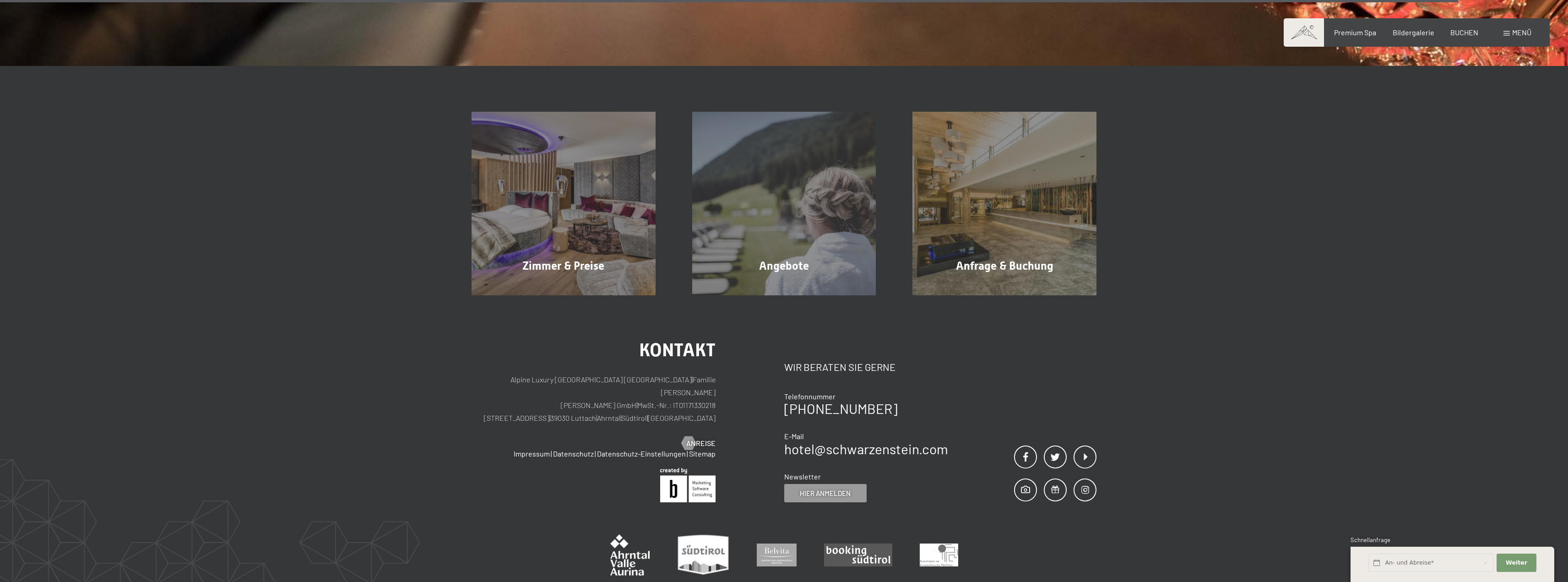
click at [1518, 30] on span "Menü" at bounding box center [1521, 32] width 19 height 9
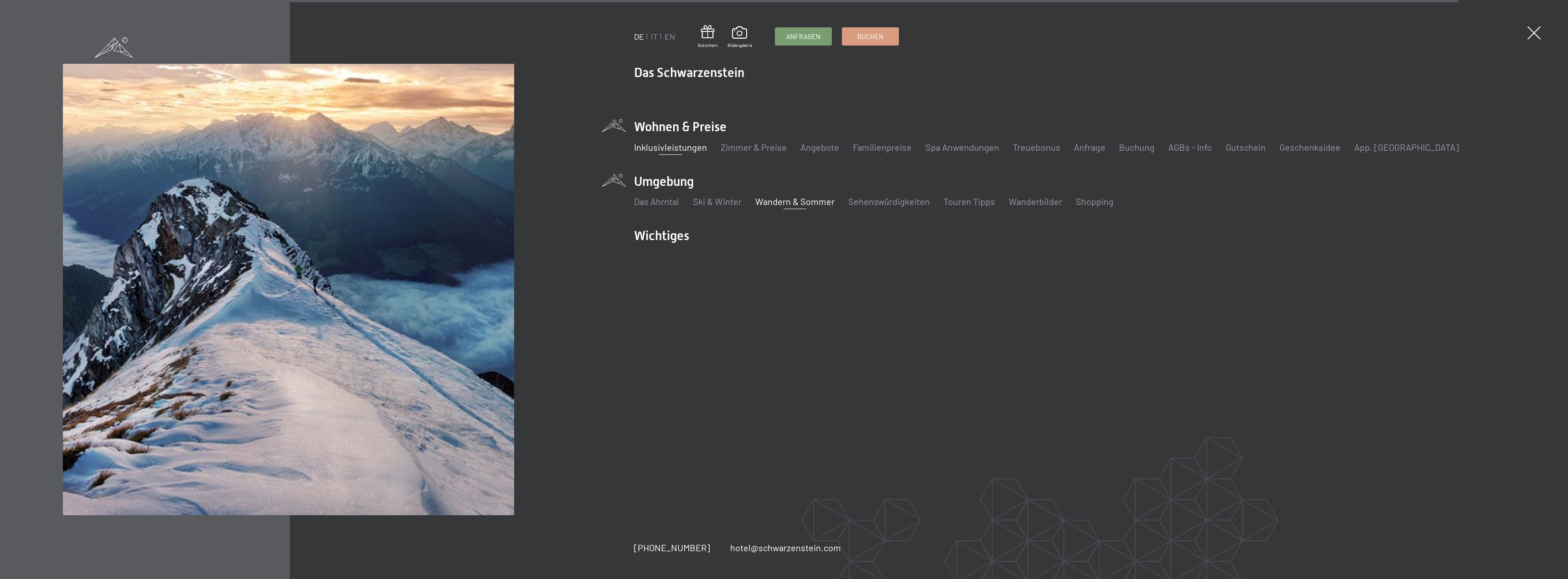
click at [792, 201] on link "Wandern & Sommer" at bounding box center [795, 201] width 79 height 11
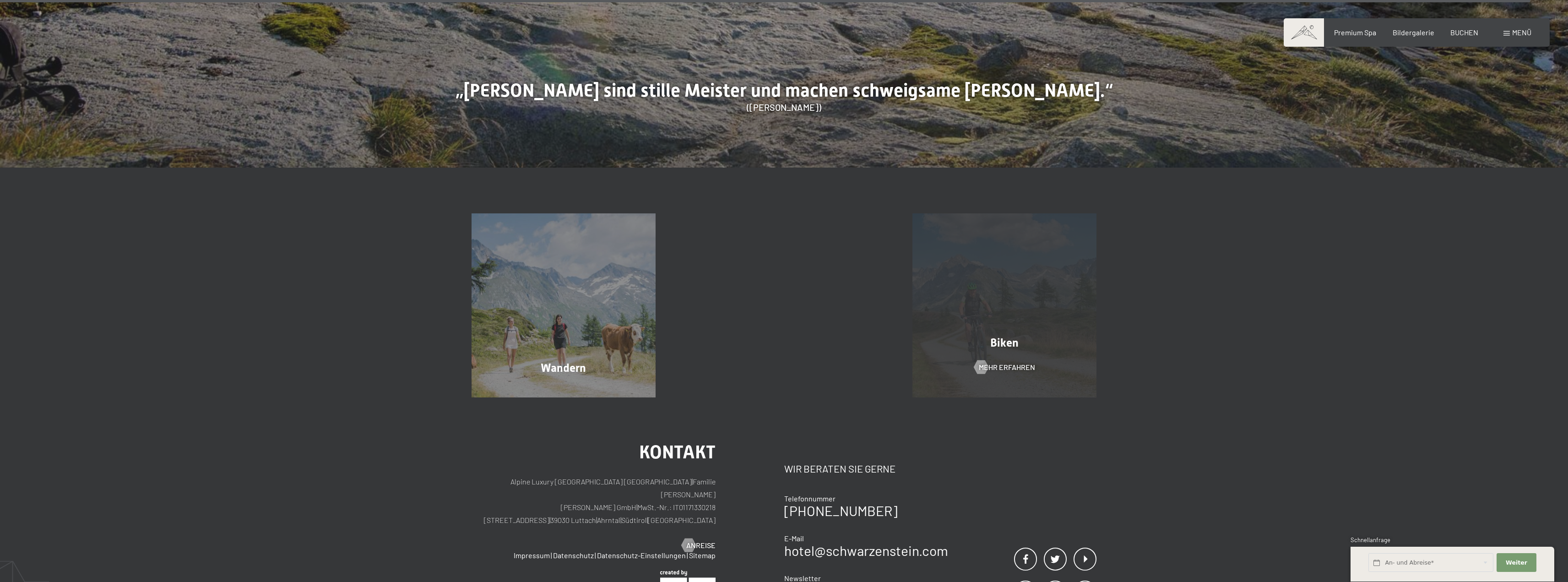
scroll to position [6455, 0]
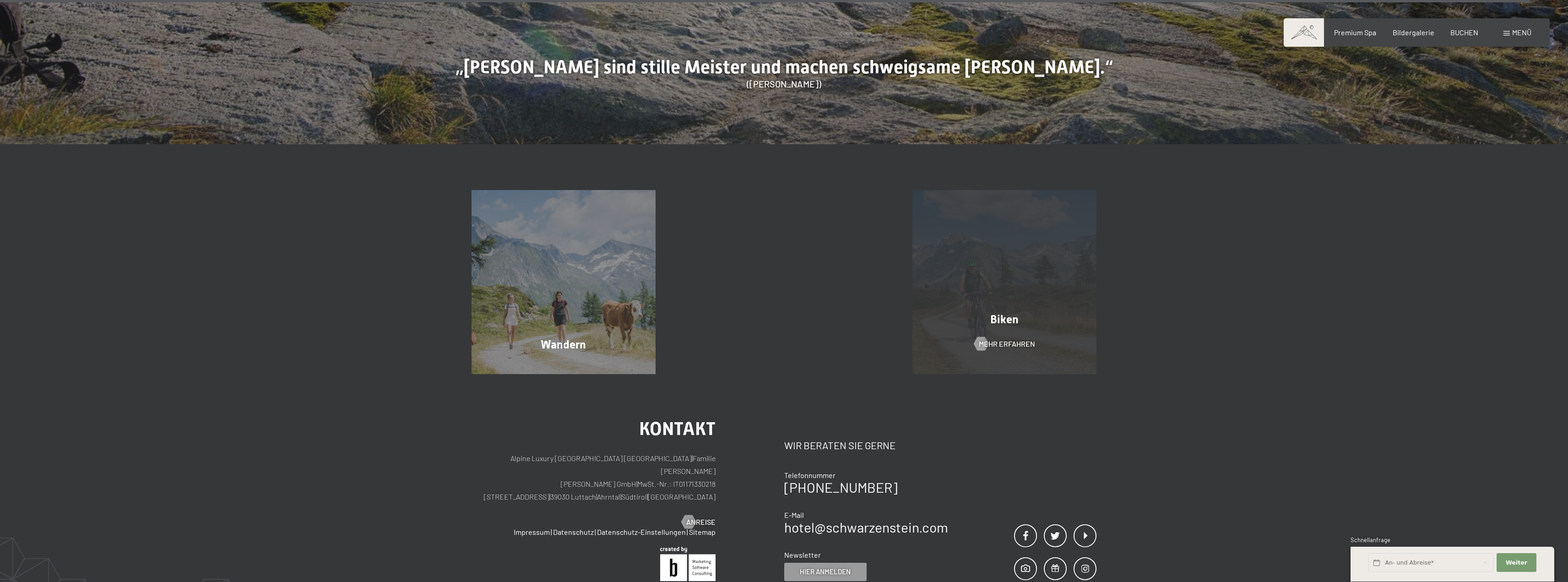
click at [976, 311] on div "Biken" at bounding box center [1004, 319] width 221 height 16
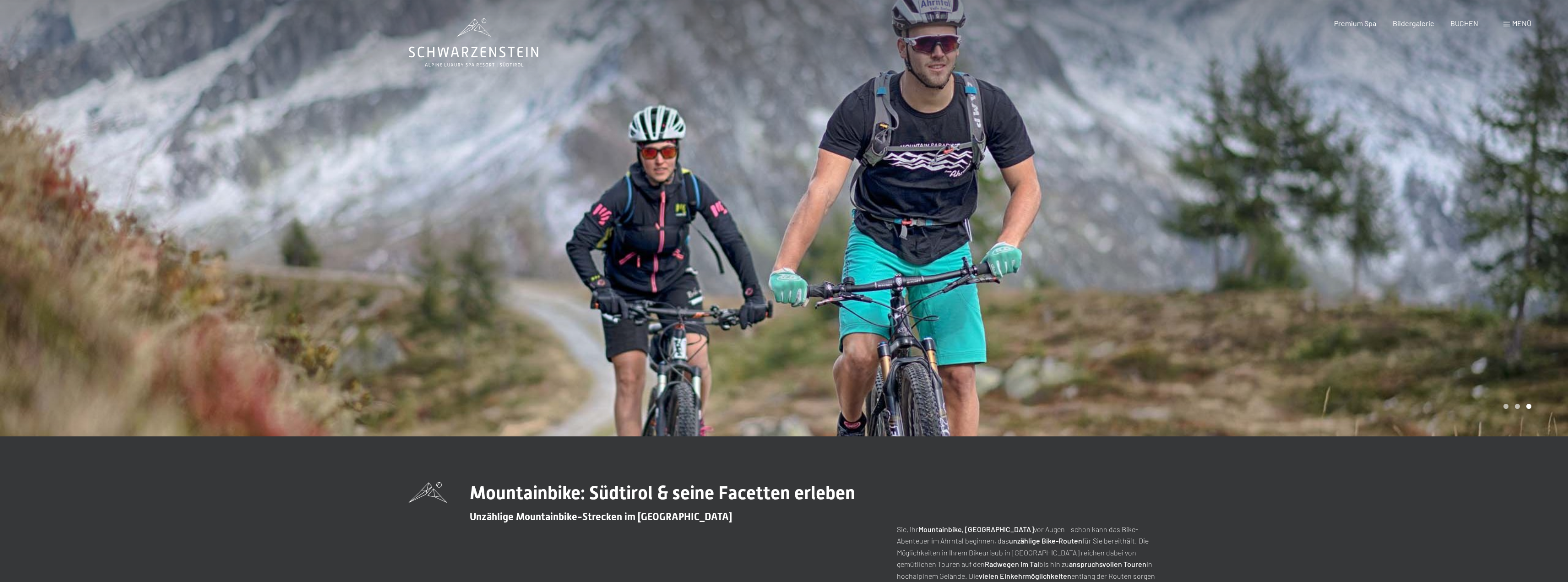
drag, startPoint x: 1207, startPoint y: 432, endPoint x: 1151, endPoint y: 269, distance: 172.4
click at [1517, 26] on span "Menü" at bounding box center [1521, 23] width 19 height 9
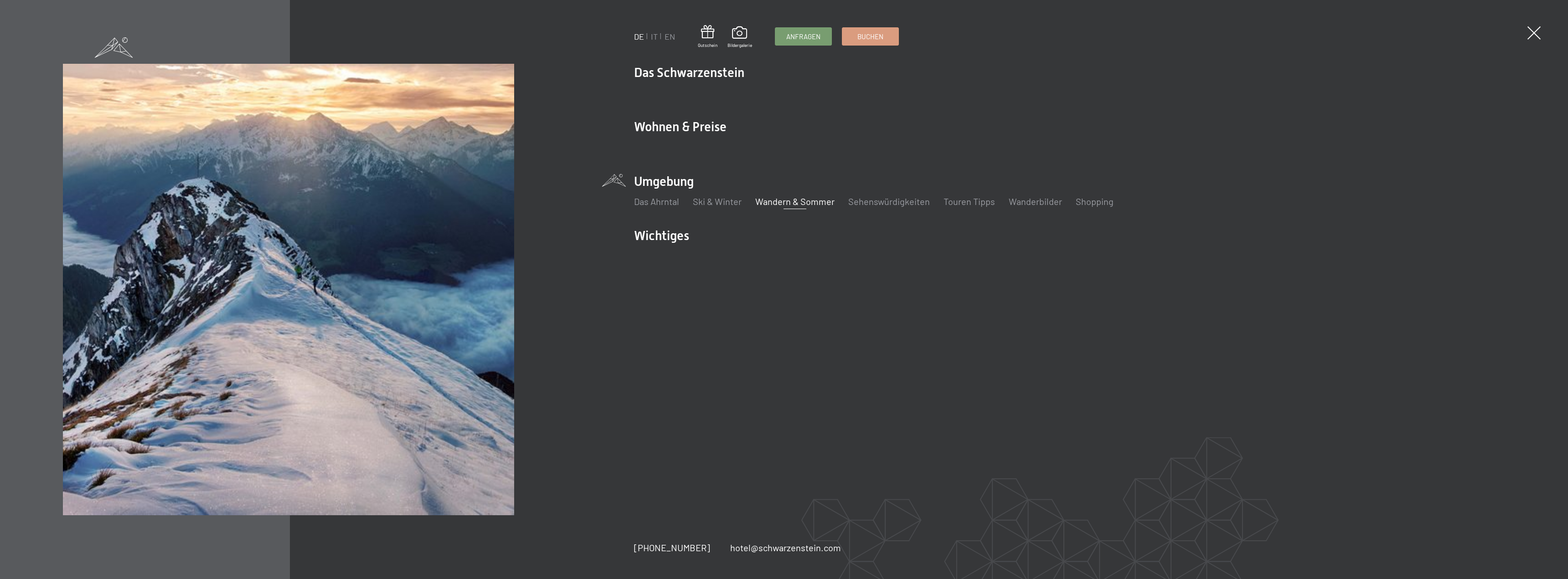
click at [799, 206] on link "Wandern & Sommer" at bounding box center [795, 201] width 79 height 11
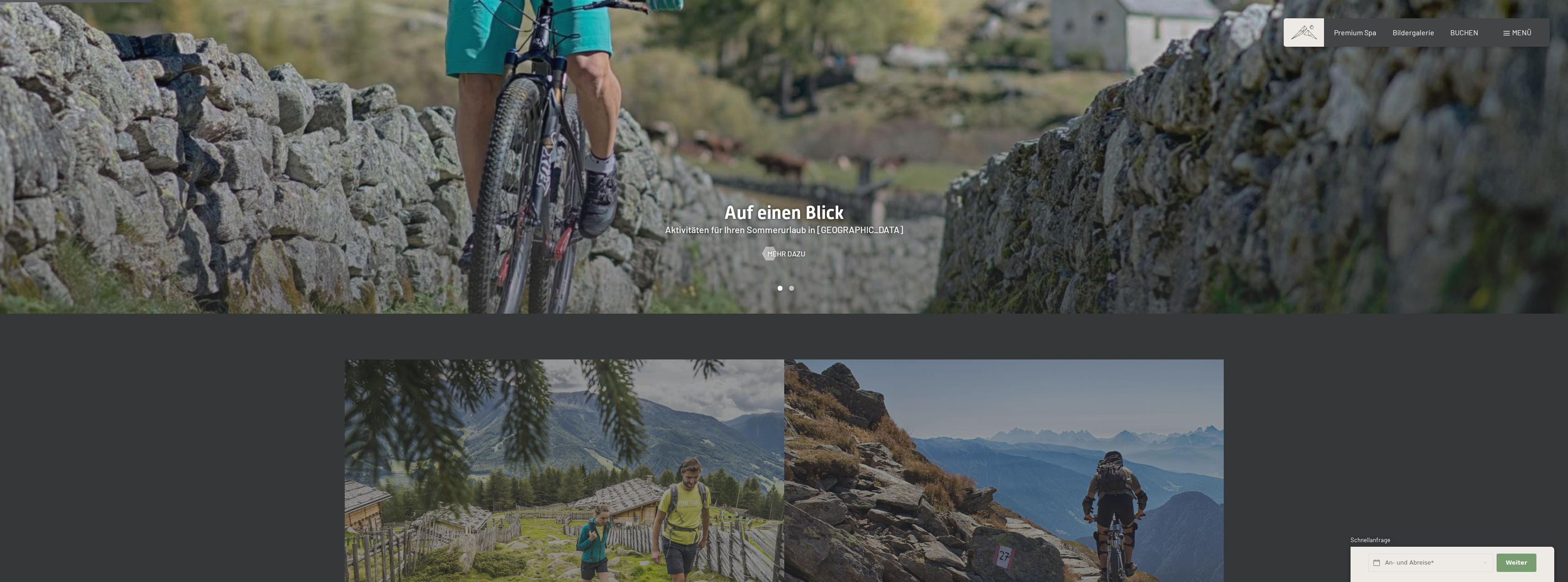
scroll to position [1099, 0]
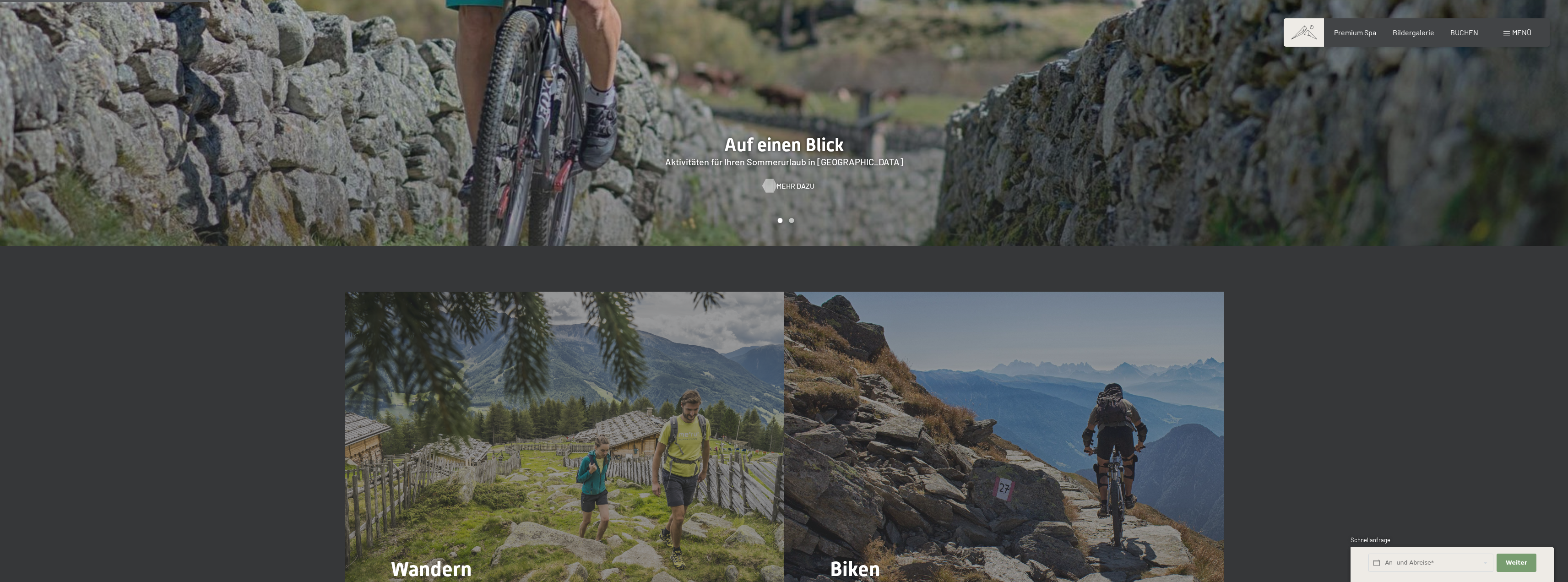
click at [785, 181] on span "Mehr dazu" at bounding box center [795, 186] width 38 height 10
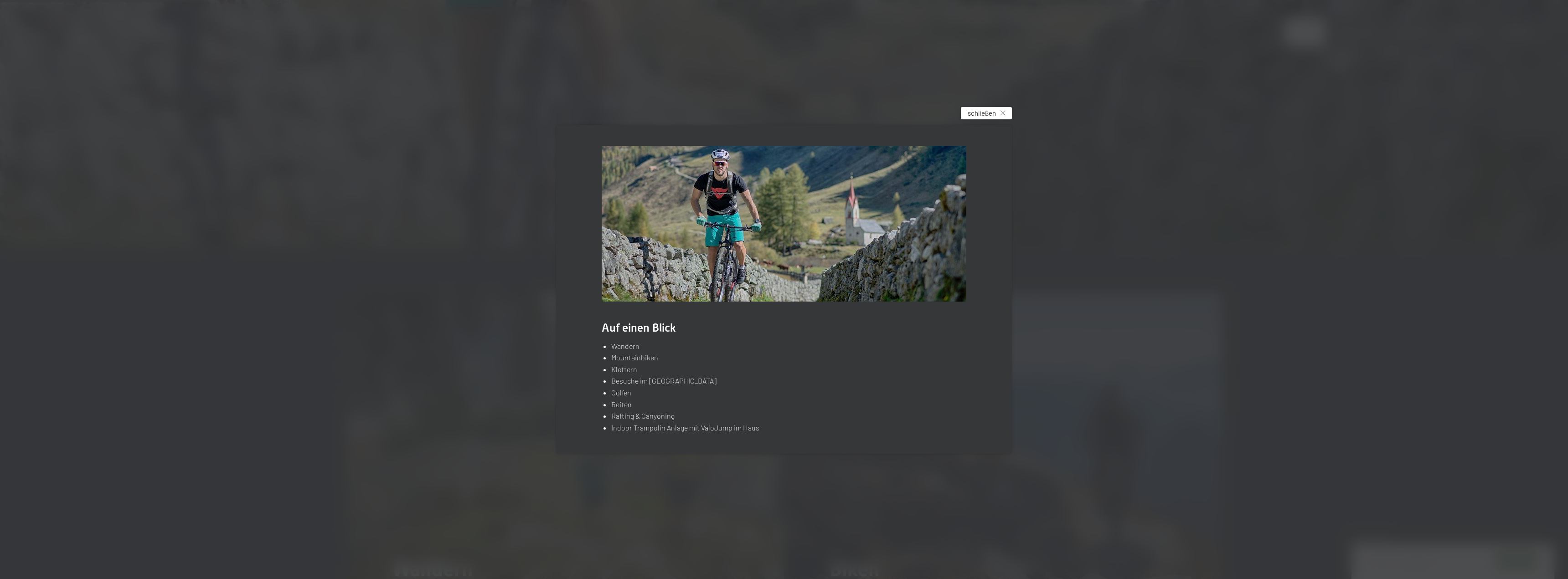
click at [996, 110] on div "schließen" at bounding box center [987, 113] width 51 height 12
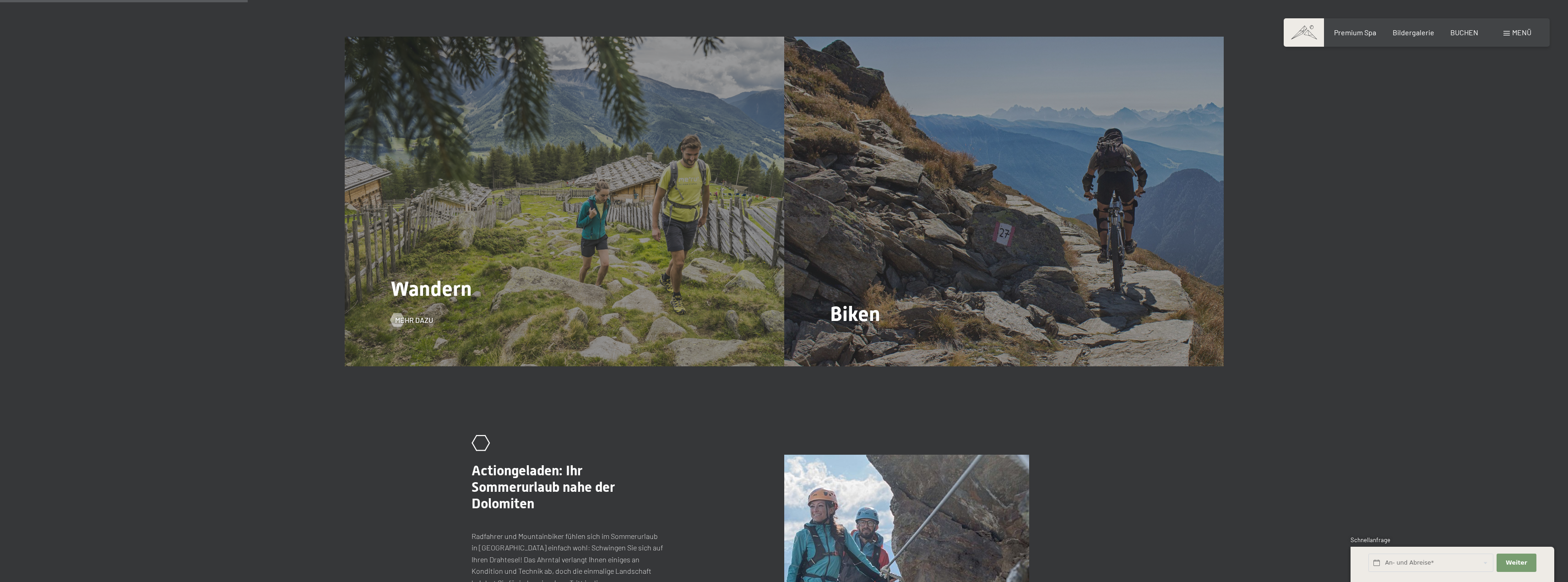
scroll to position [1374, 0]
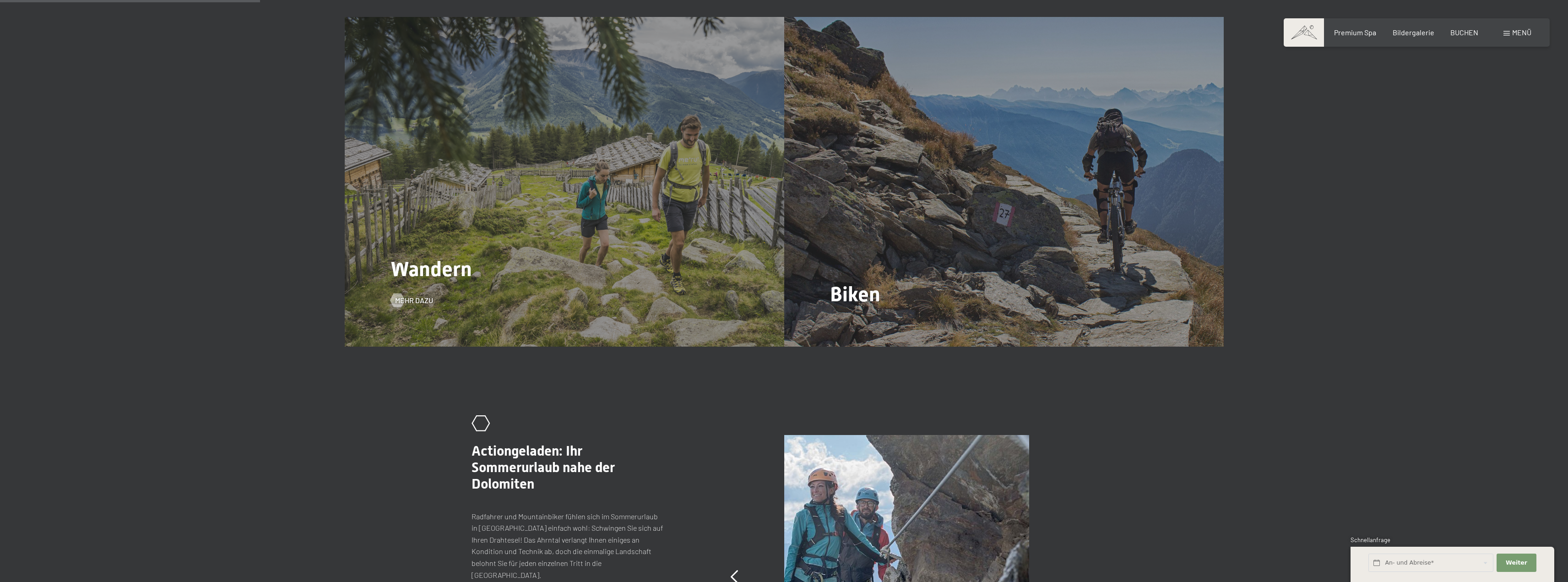
click at [661, 278] on div "Wandern Mehr dazu" at bounding box center [564, 182] width 440 height 330
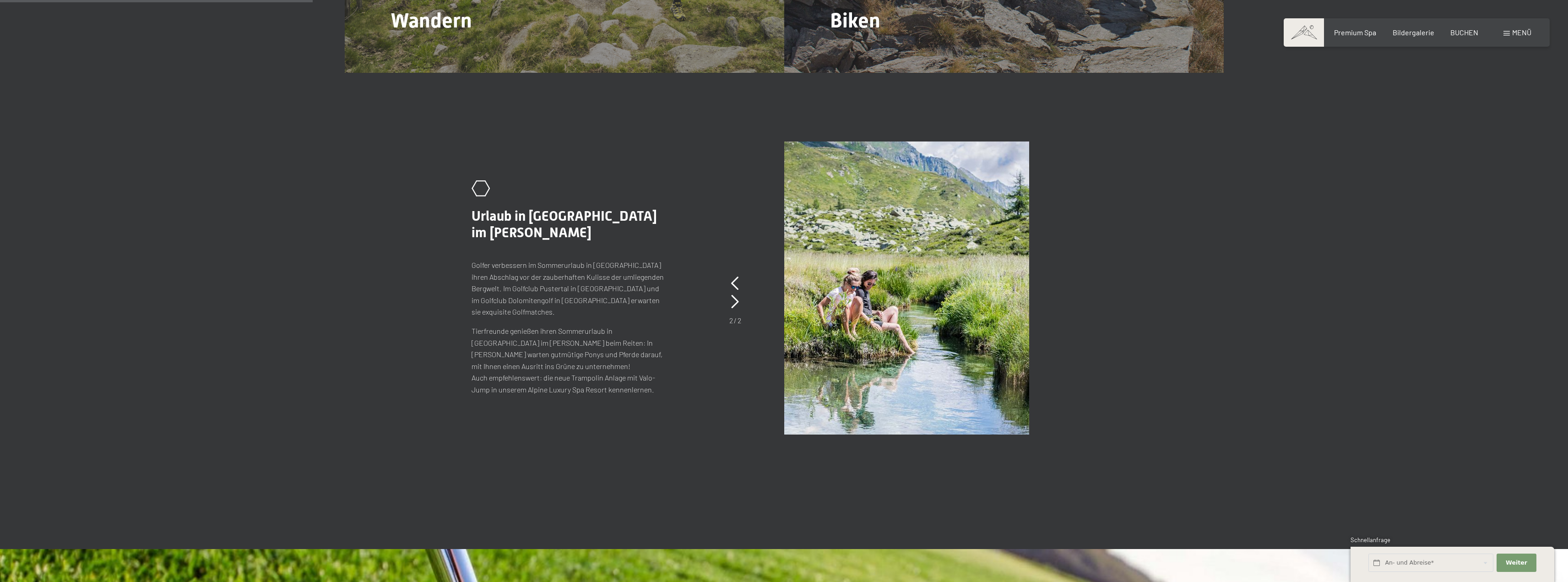
scroll to position [1648, 0]
click at [411, 21] on span "Mehr dazu" at bounding box center [423, 26] width 38 height 10
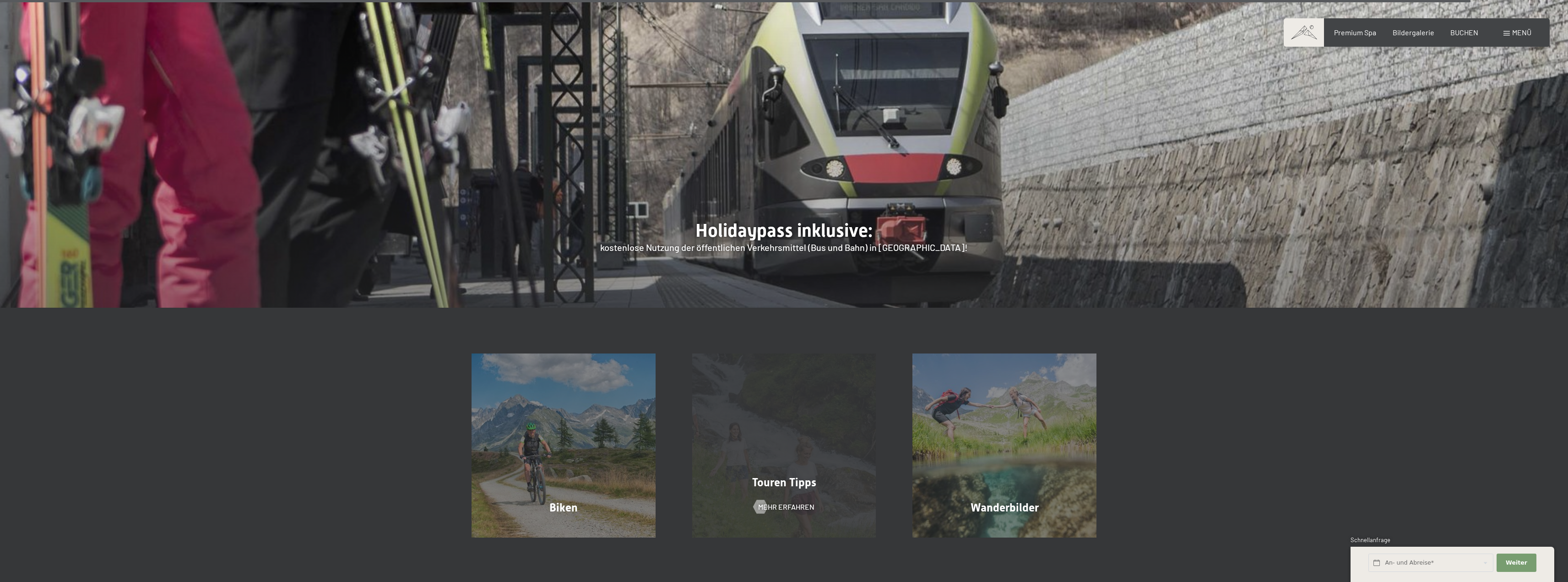
scroll to position [4395, 0]
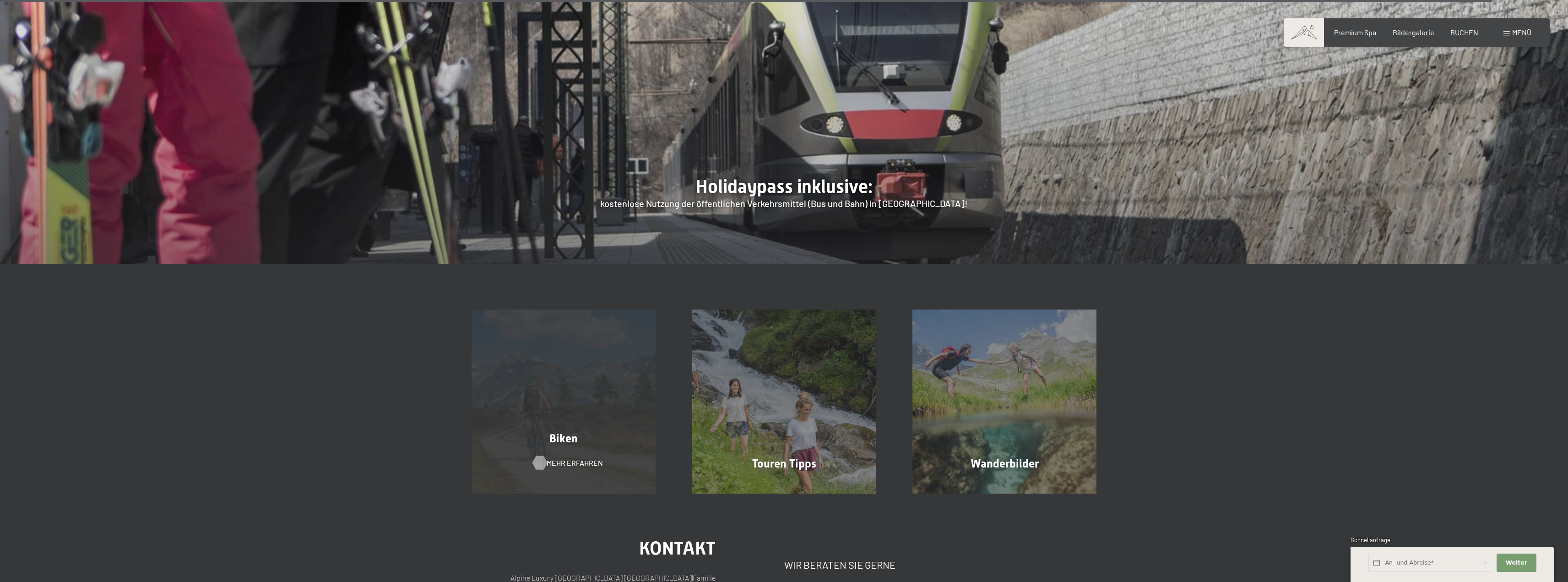
click at [581, 458] on span "Mehr erfahren" at bounding box center [575, 463] width 56 height 10
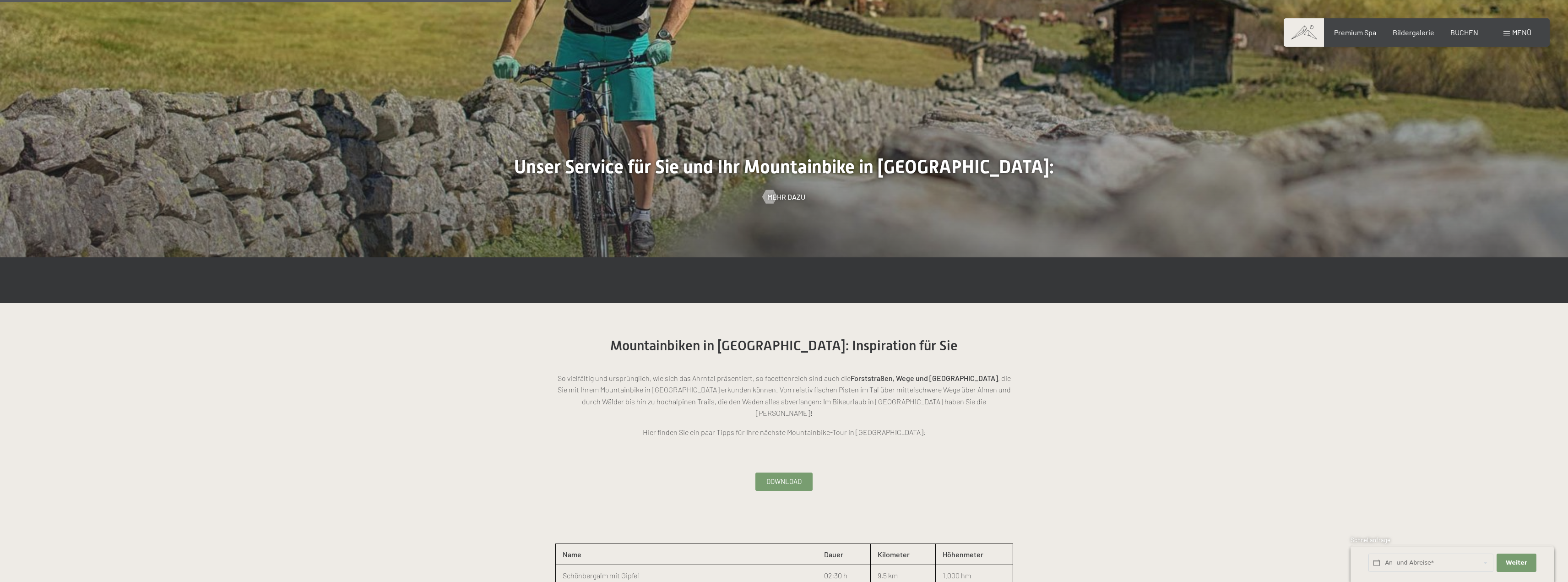
scroll to position [1190, 0]
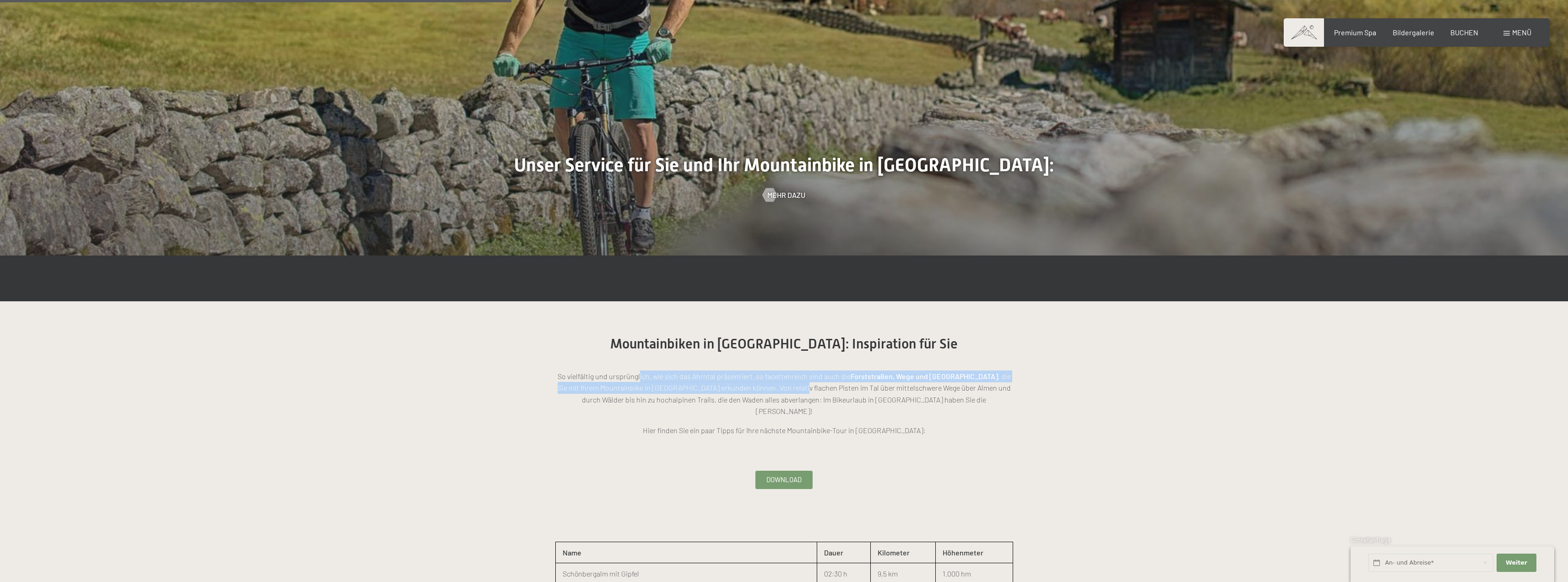
drag, startPoint x: 644, startPoint y: 366, endPoint x: 790, endPoint y: 381, distance: 146.8
click at [757, 375] on p "So vielfältig und ursprünglich, wie sich das Ahrntal präsentiert, so facettenre…" at bounding box center [784, 394] width 458 height 46
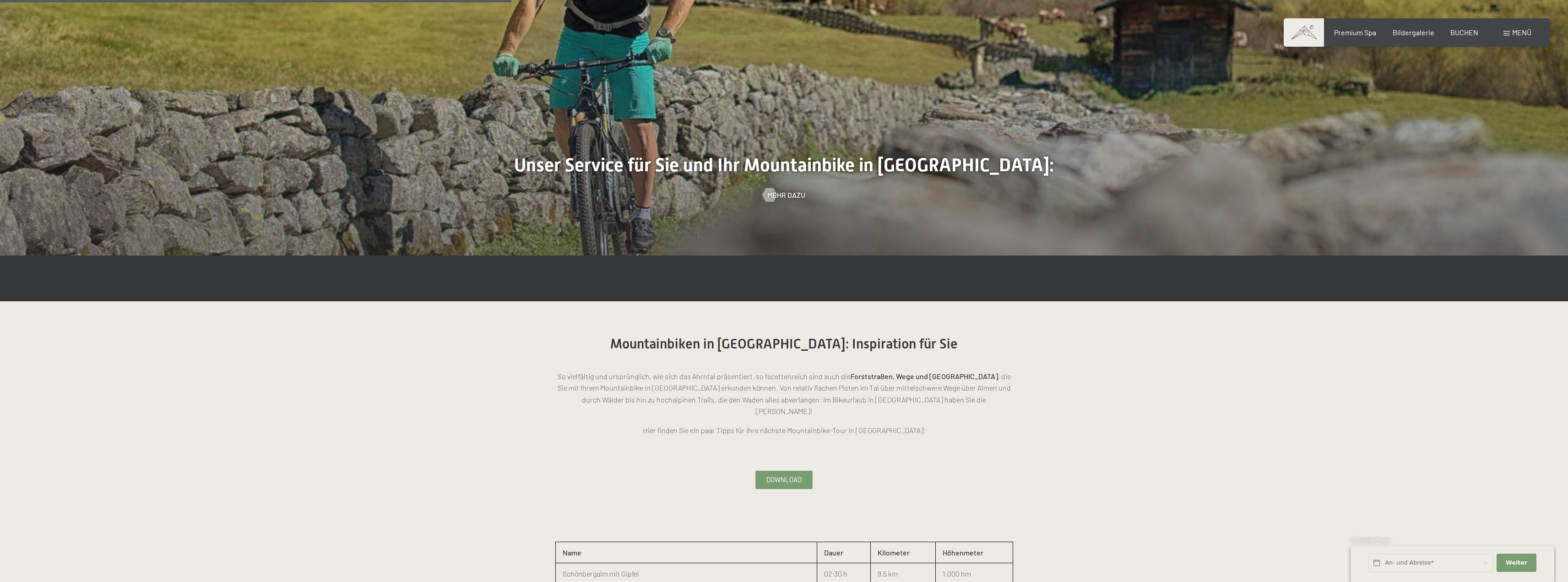
click at [820, 384] on p "So vielfältig und ursprünglich, wie sich das Ahrntal präsentiert, so facettenre…" at bounding box center [784, 394] width 458 height 46
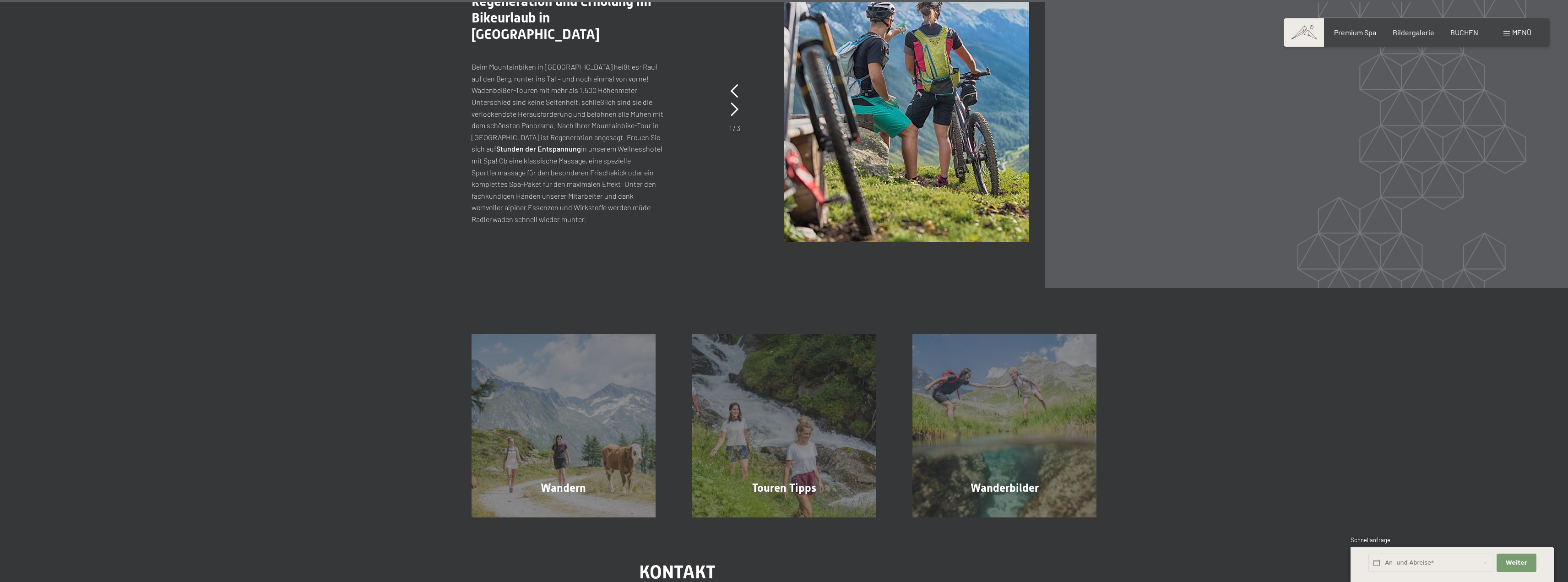
scroll to position [2930, 0]
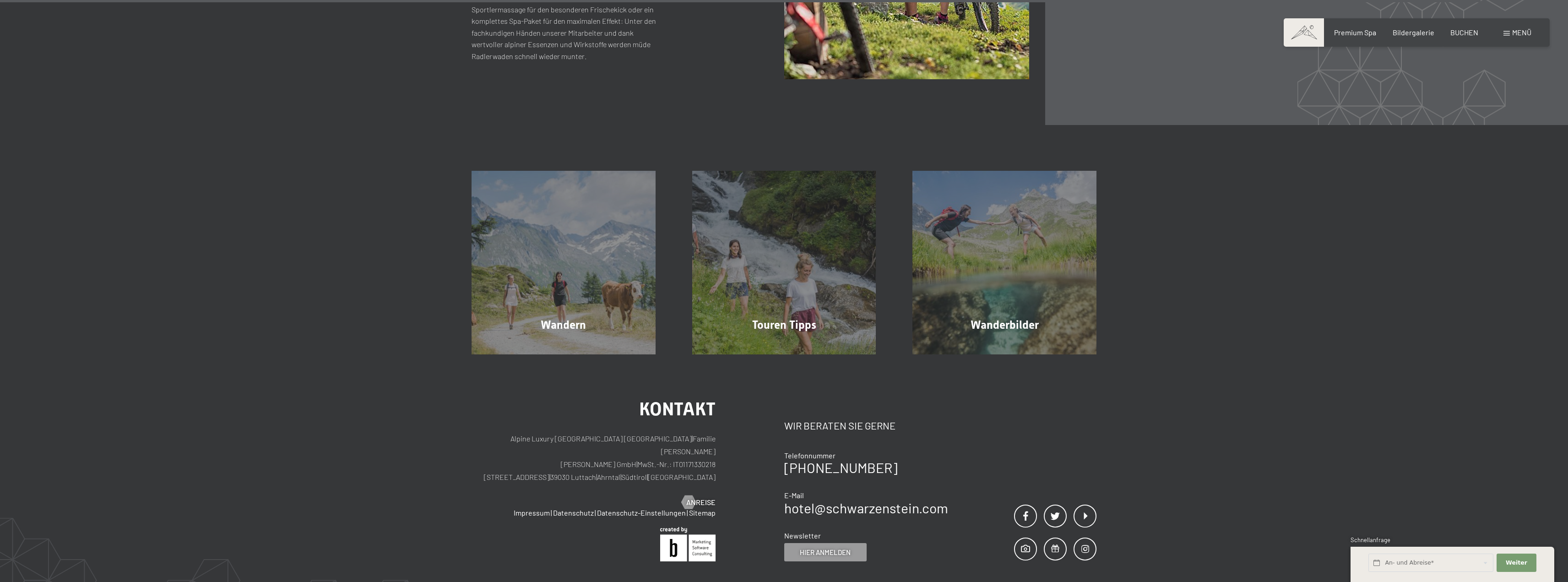
click at [1523, 32] on span "Menü" at bounding box center [1521, 32] width 19 height 9
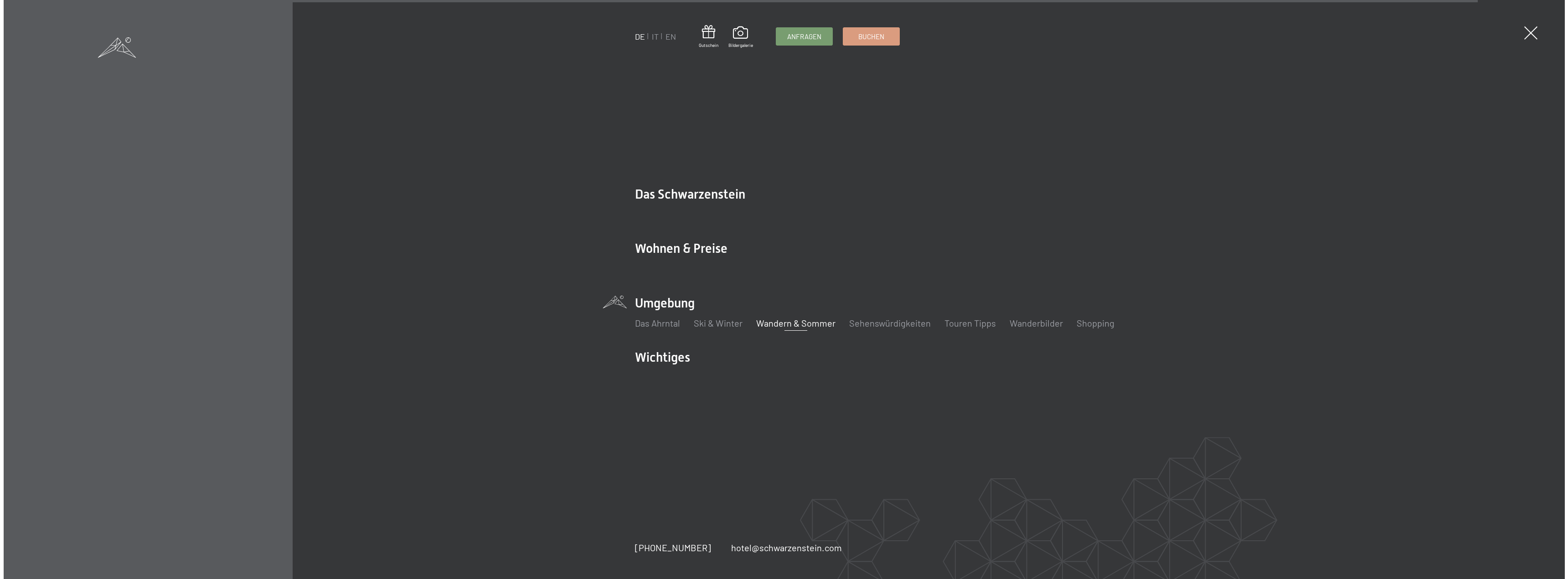
scroll to position [2918, 0]
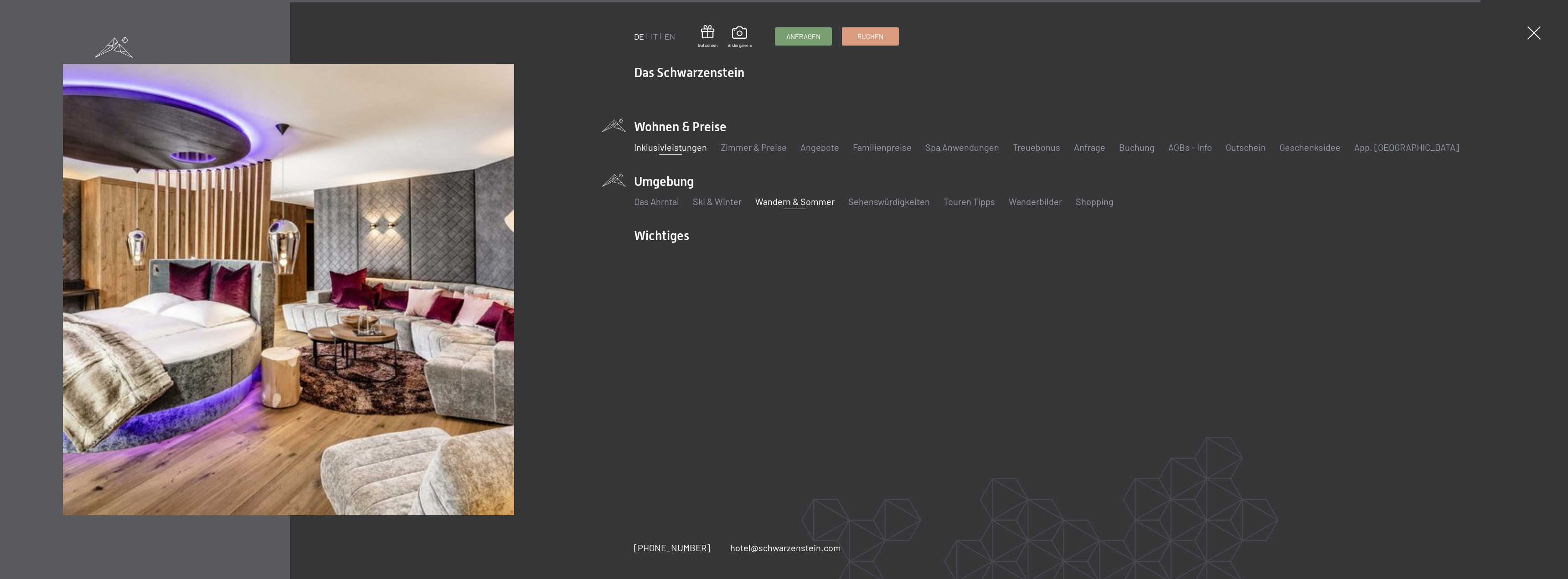
click at [692, 148] on link "Inklusivleistungen" at bounding box center [671, 147] width 73 height 11
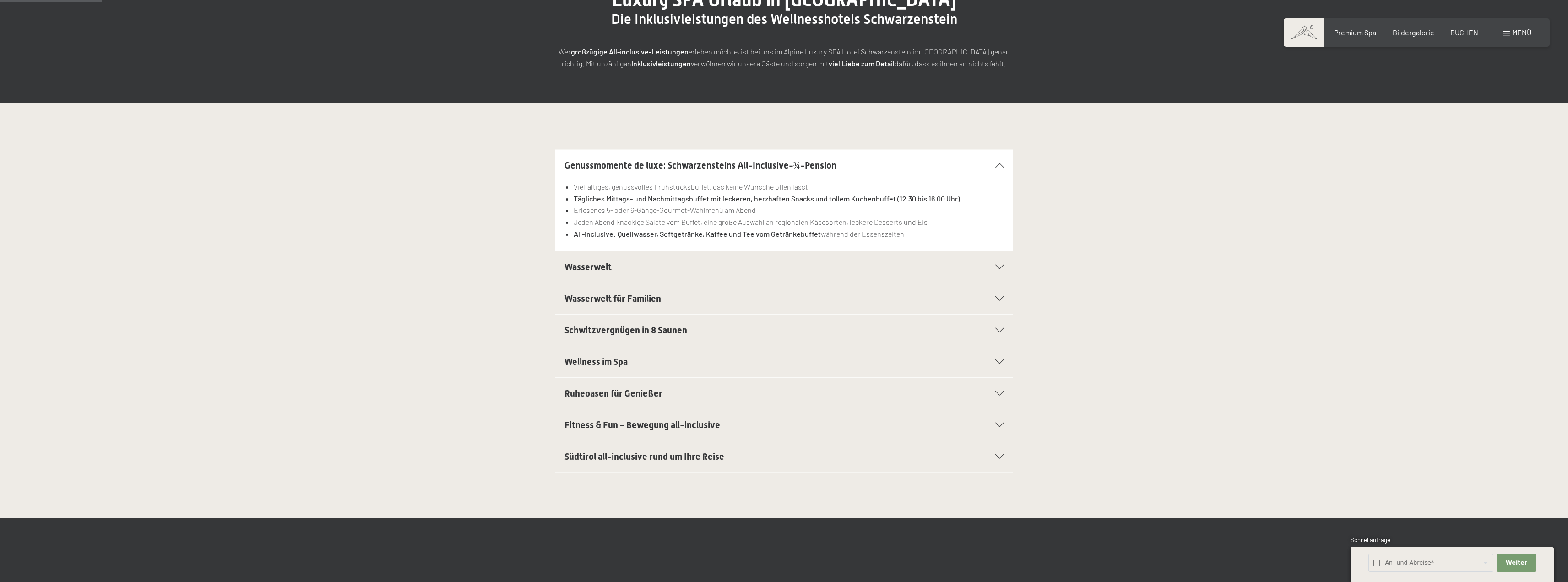
scroll to position [138, 0]
click at [705, 428] on span "Fitness & Fun – Bewegung all-inclusive" at bounding box center [642, 424] width 156 height 11
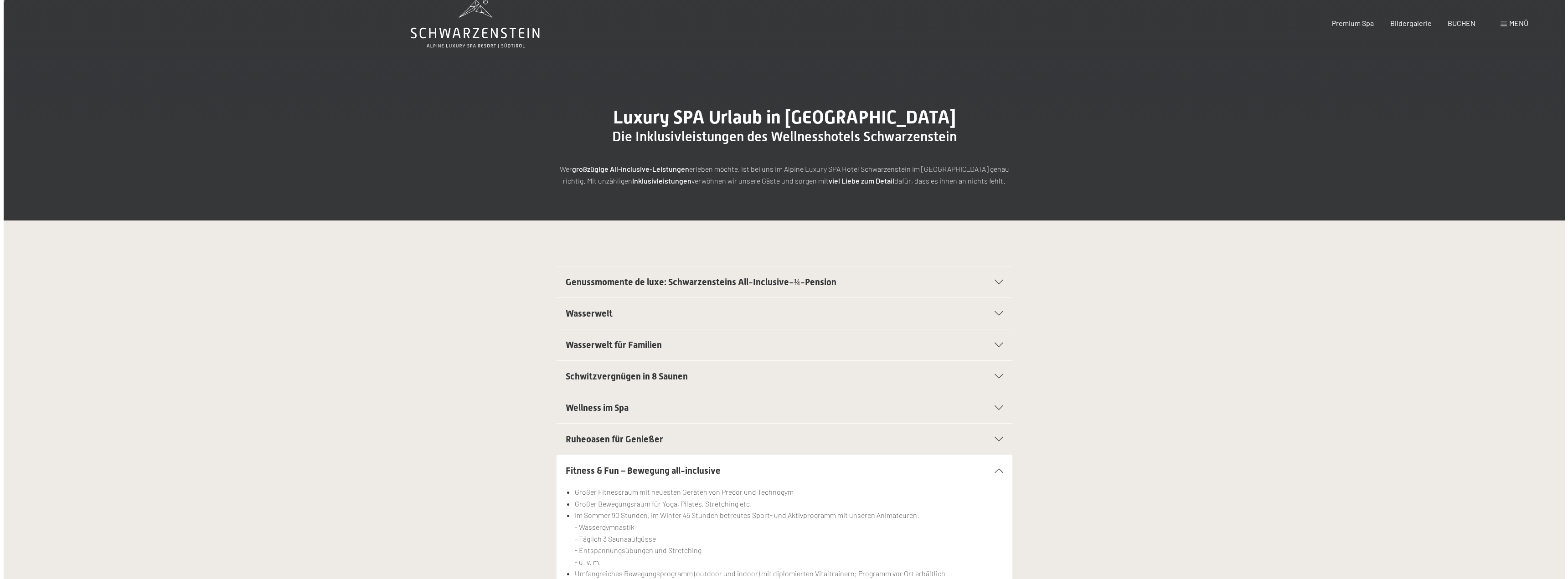
scroll to position [0, 0]
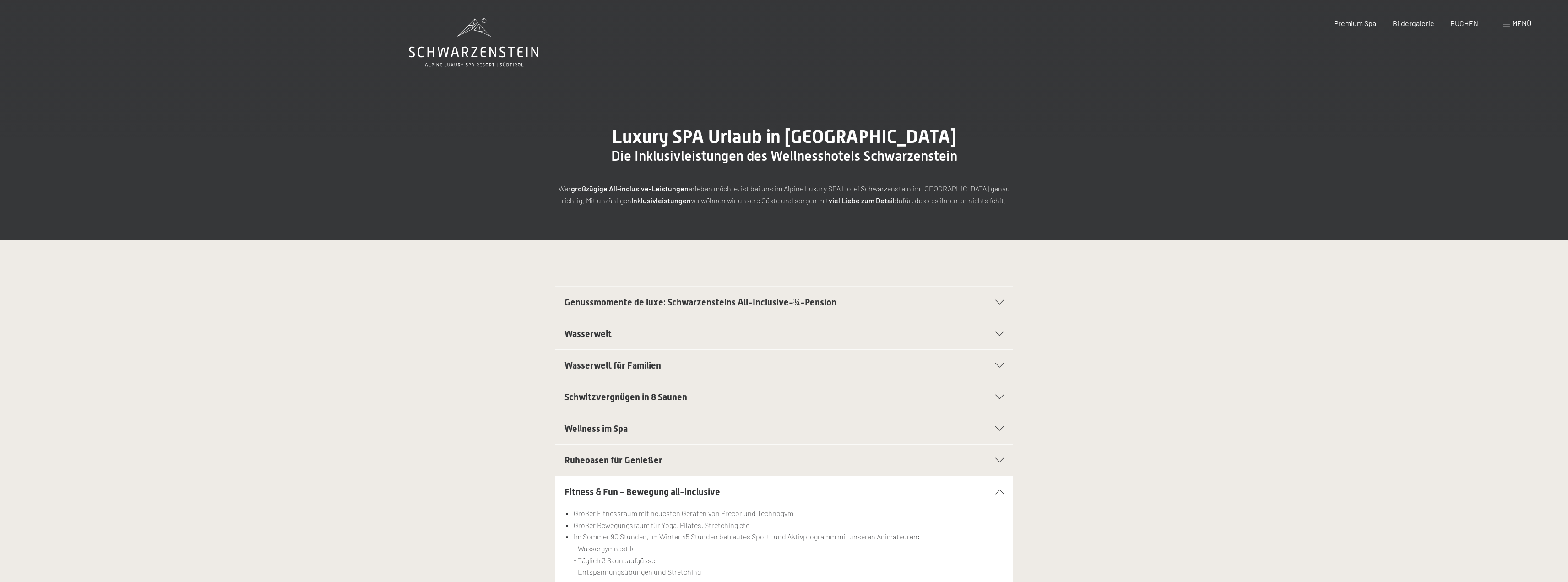
click at [1522, 26] on span "Menü" at bounding box center [1521, 23] width 19 height 9
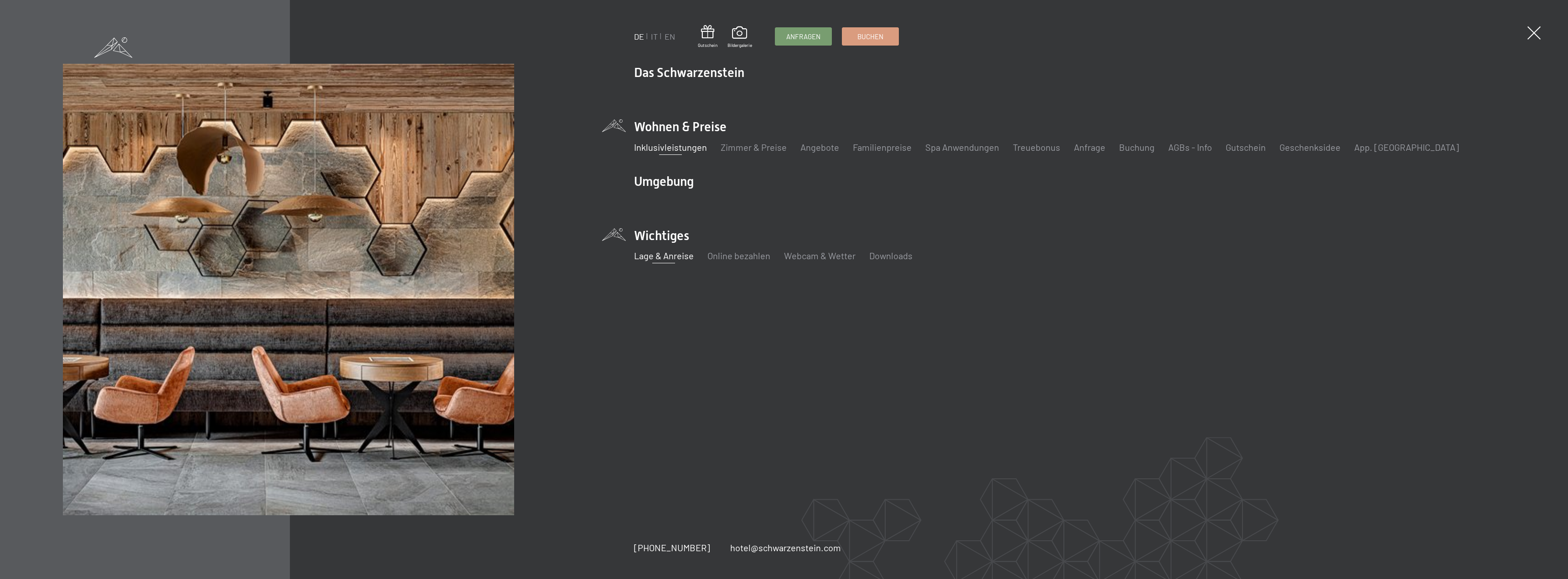
click at [670, 258] on link "Lage & Anreise" at bounding box center [664, 255] width 60 height 11
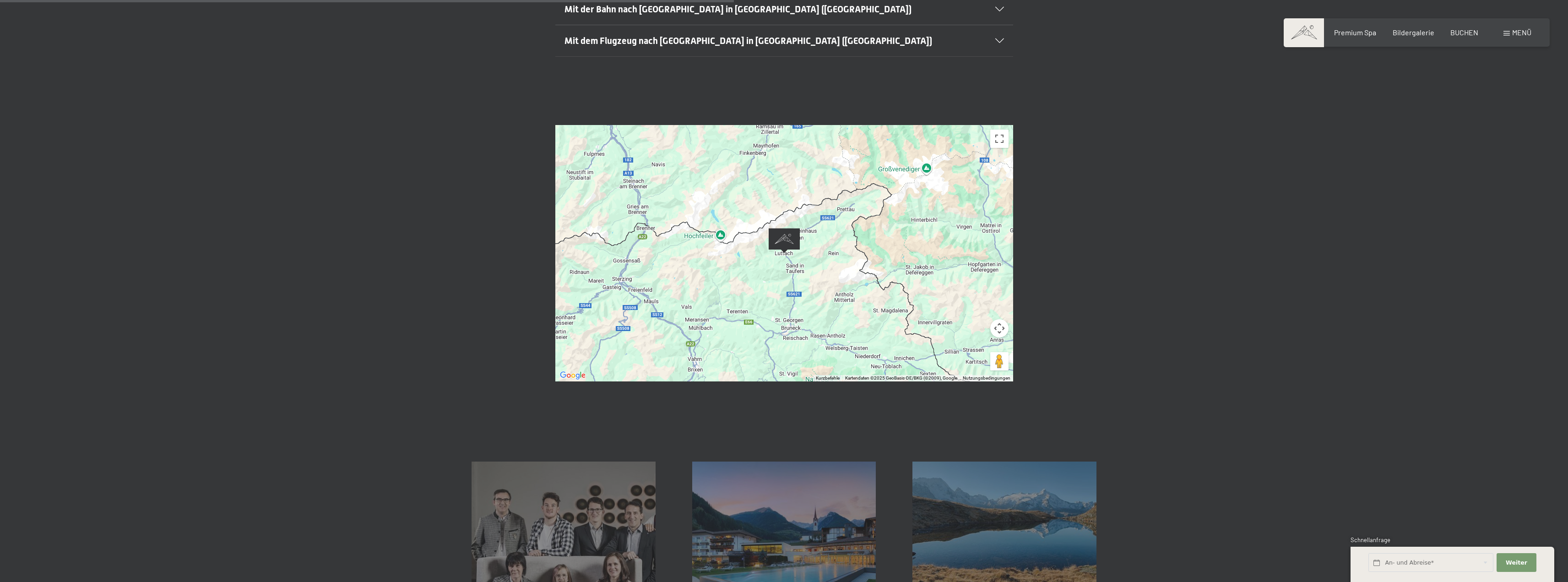
scroll to position [366, 0]
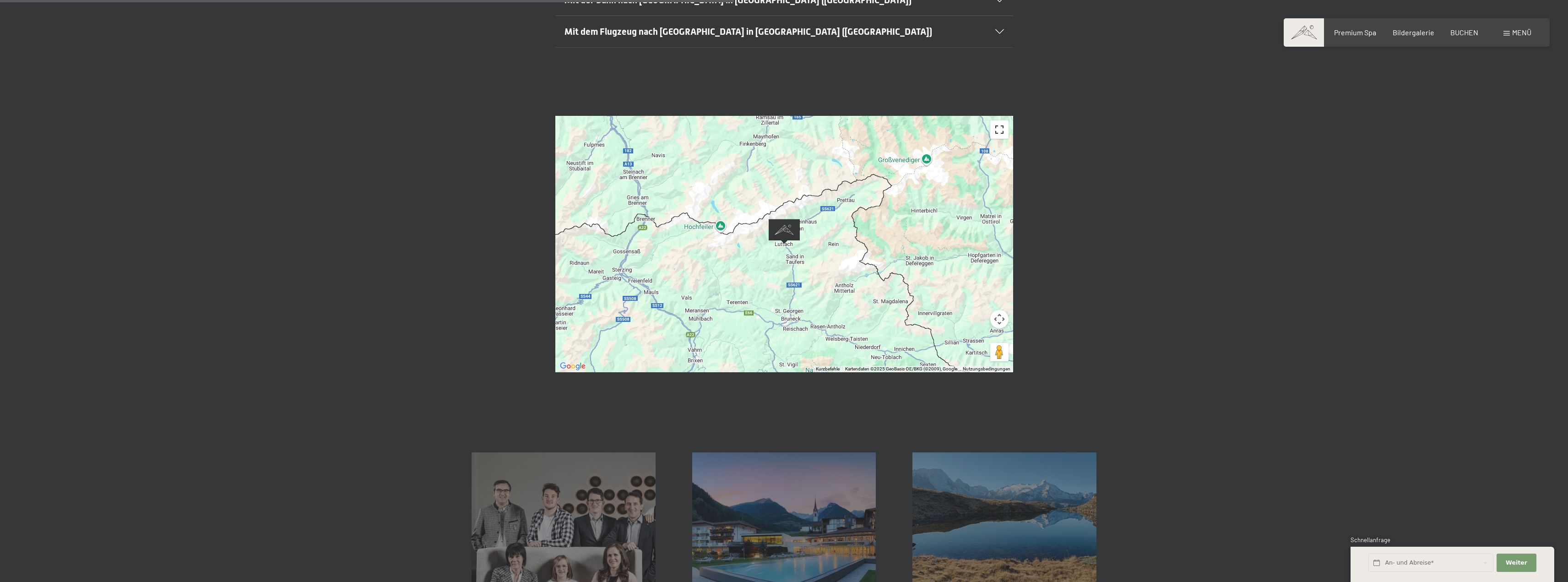
click at [996, 120] on button "Vollbildansicht ein/aus" at bounding box center [999, 130] width 18 height 18
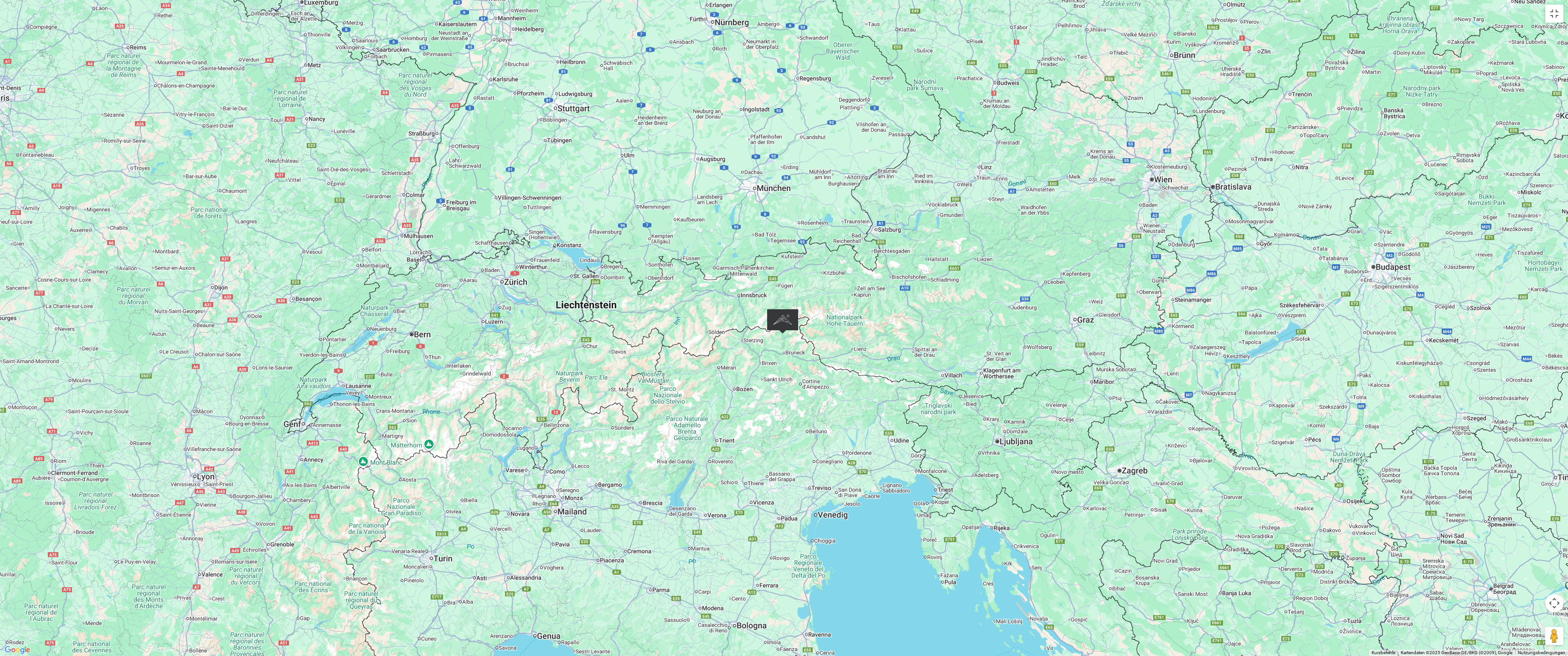
click at [987, 367] on div at bounding box center [784, 328] width 1568 height 656
click at [987, 367] on div at bounding box center [784, 328] width 1568 height 656
click at [1561, 0] on div at bounding box center [784, 328] width 1568 height 656
click at [1548, 12] on button "Vollbildansicht ein/aus" at bounding box center [1555, 13] width 18 height 18
